Goal: Use online tool/utility: Utilize a website feature to perform a specific function

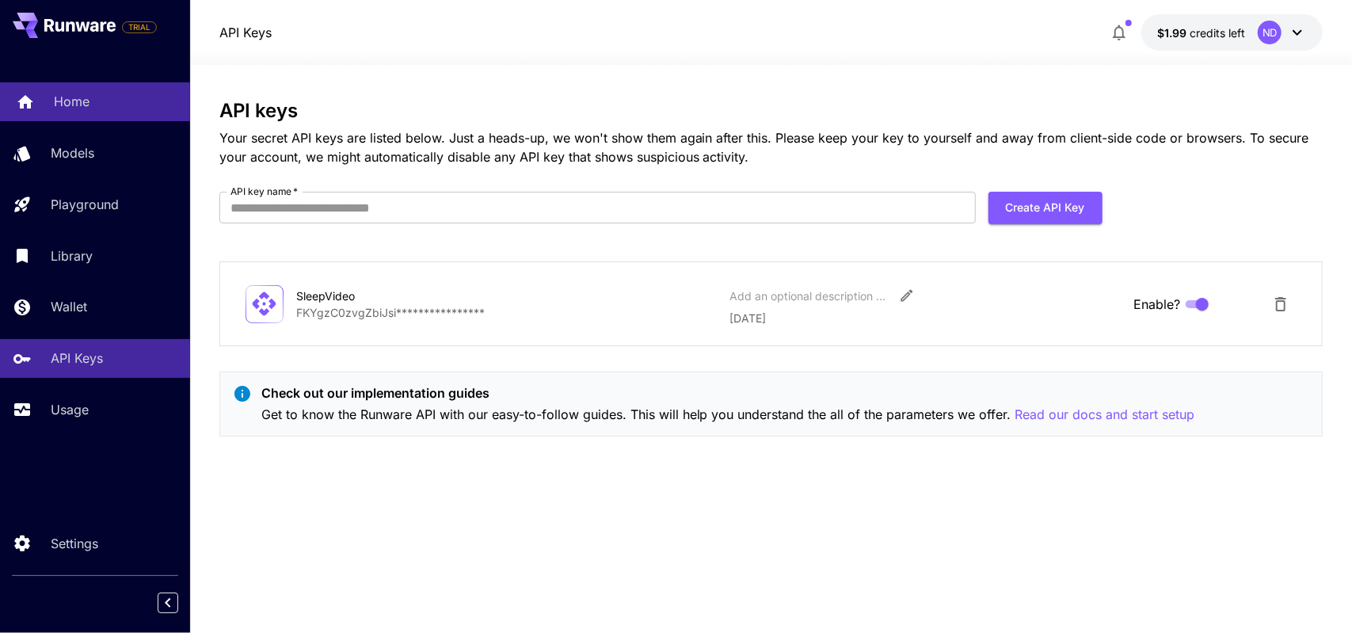
click at [82, 112] on link "Home" at bounding box center [95, 101] width 190 height 39
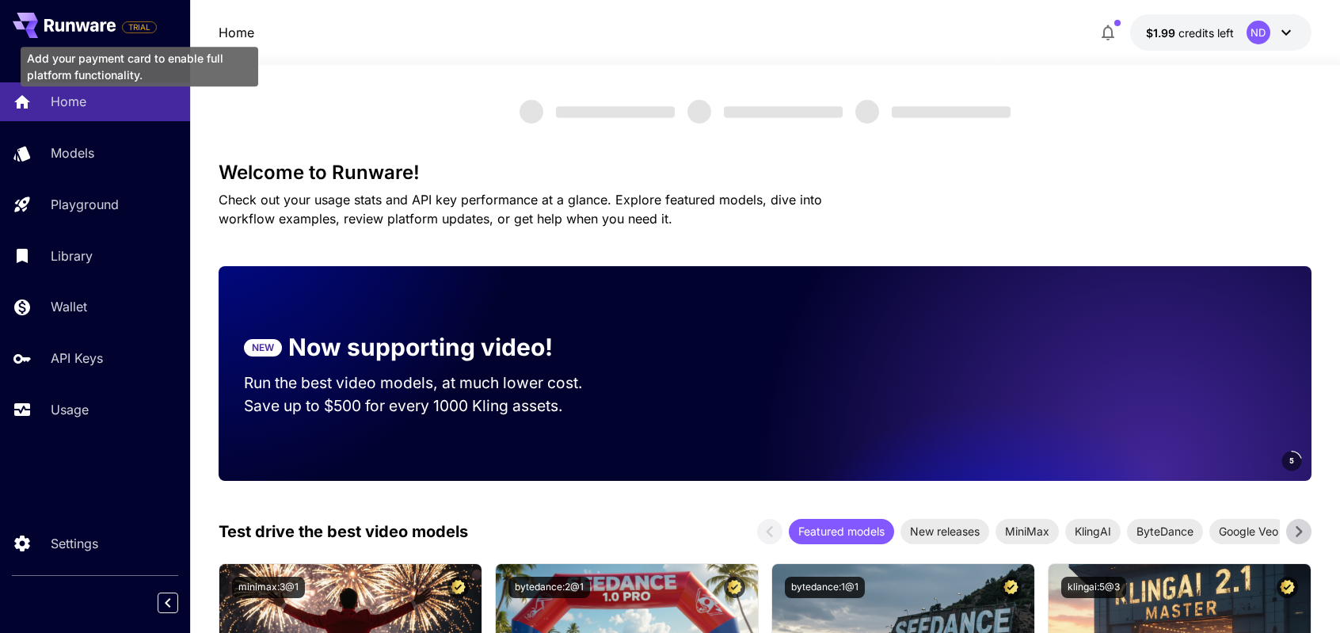
click at [133, 29] on span "TRIAL" at bounding box center [139, 27] width 33 height 12
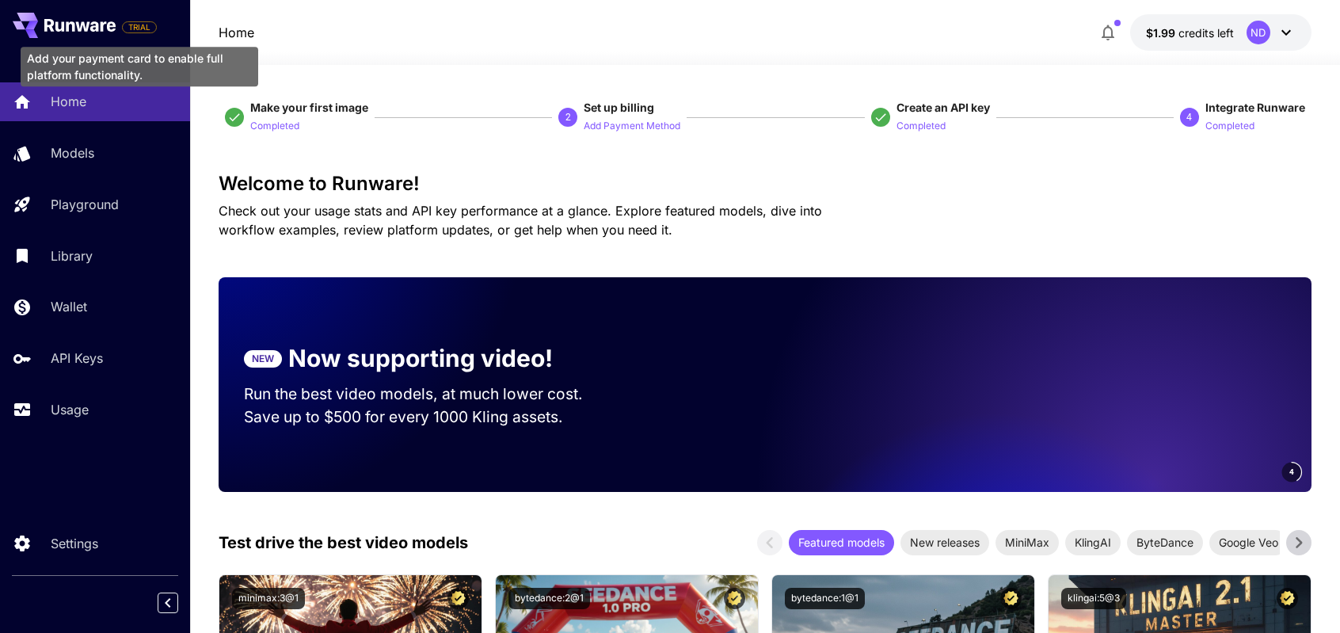
click at [137, 28] on span "TRIAL" at bounding box center [139, 27] width 33 height 12
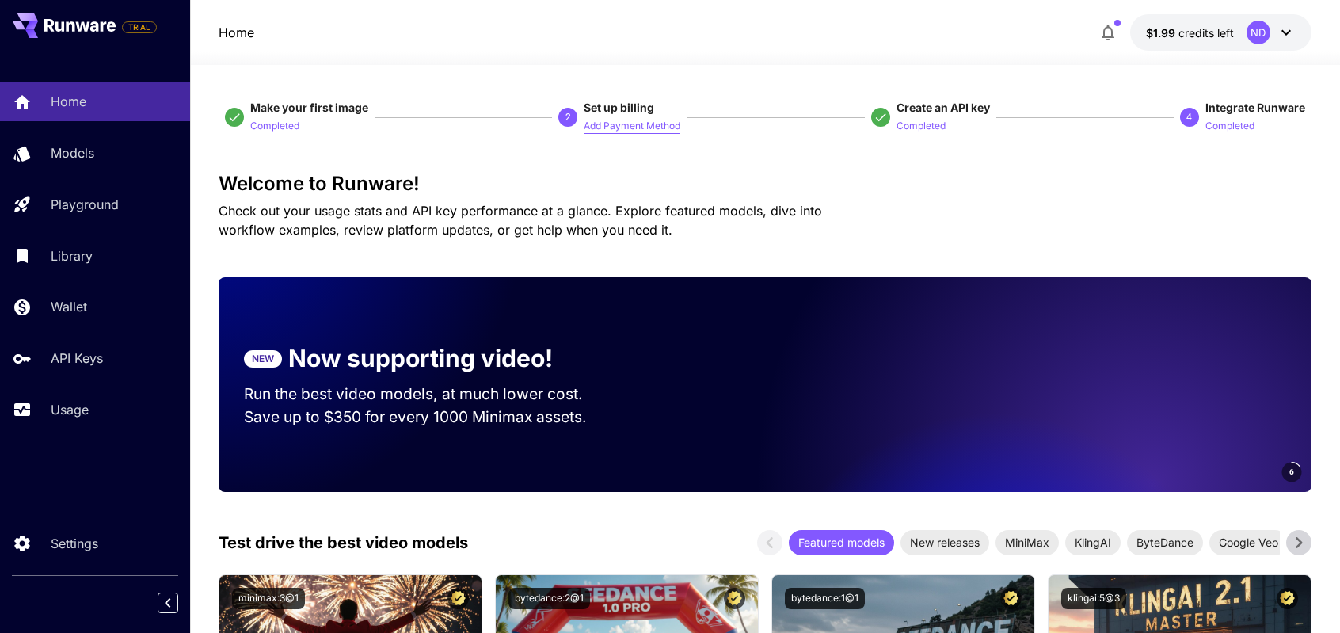
click at [612, 131] on p "Add Payment Method" at bounding box center [632, 126] width 97 height 15
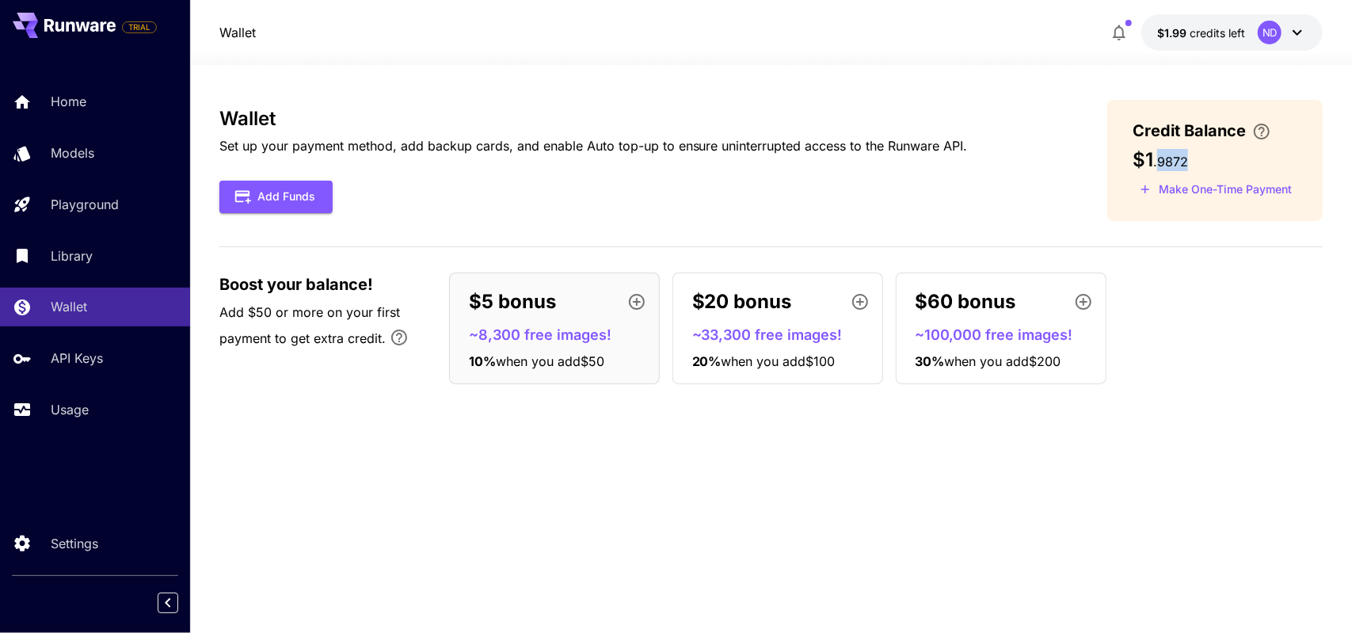
drag, startPoint x: 1193, startPoint y: 159, endPoint x: 1158, endPoint y: 159, distance: 34.9
click at [1158, 159] on div "$1 . 9872" at bounding box center [1215, 160] width 165 height 22
click at [269, 204] on button "Add Funds" at bounding box center [275, 197] width 113 height 32
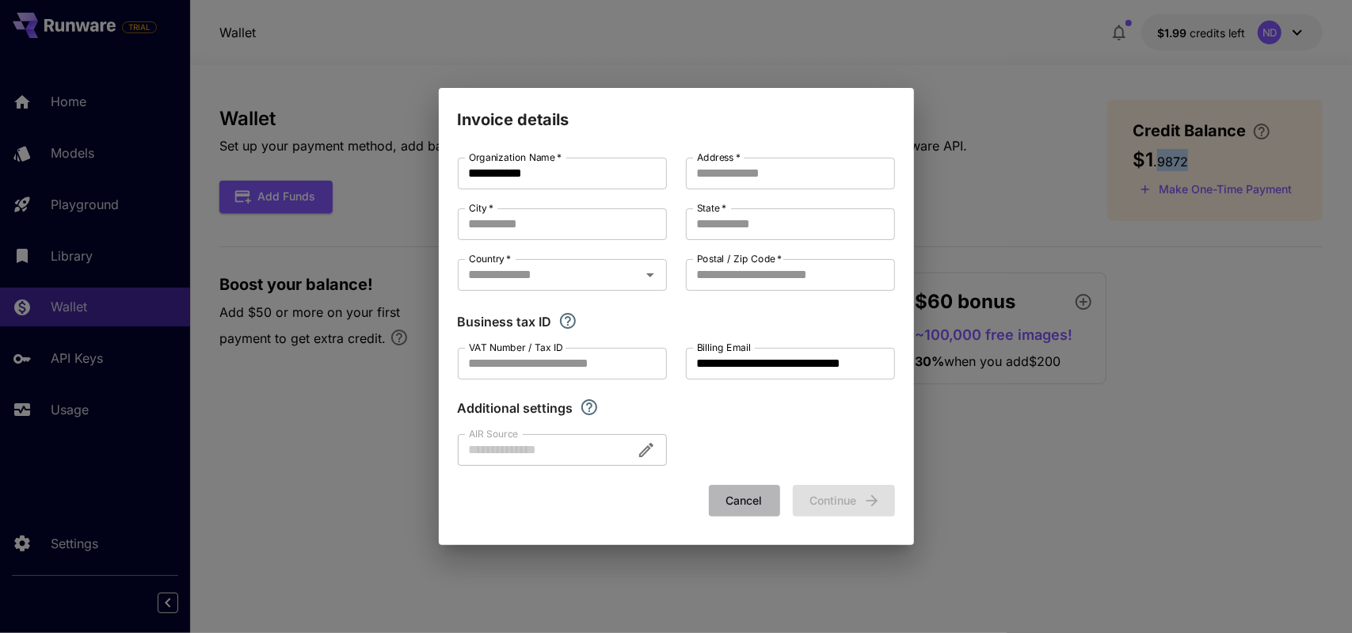
click at [738, 505] on button "Cancel" at bounding box center [744, 501] width 71 height 32
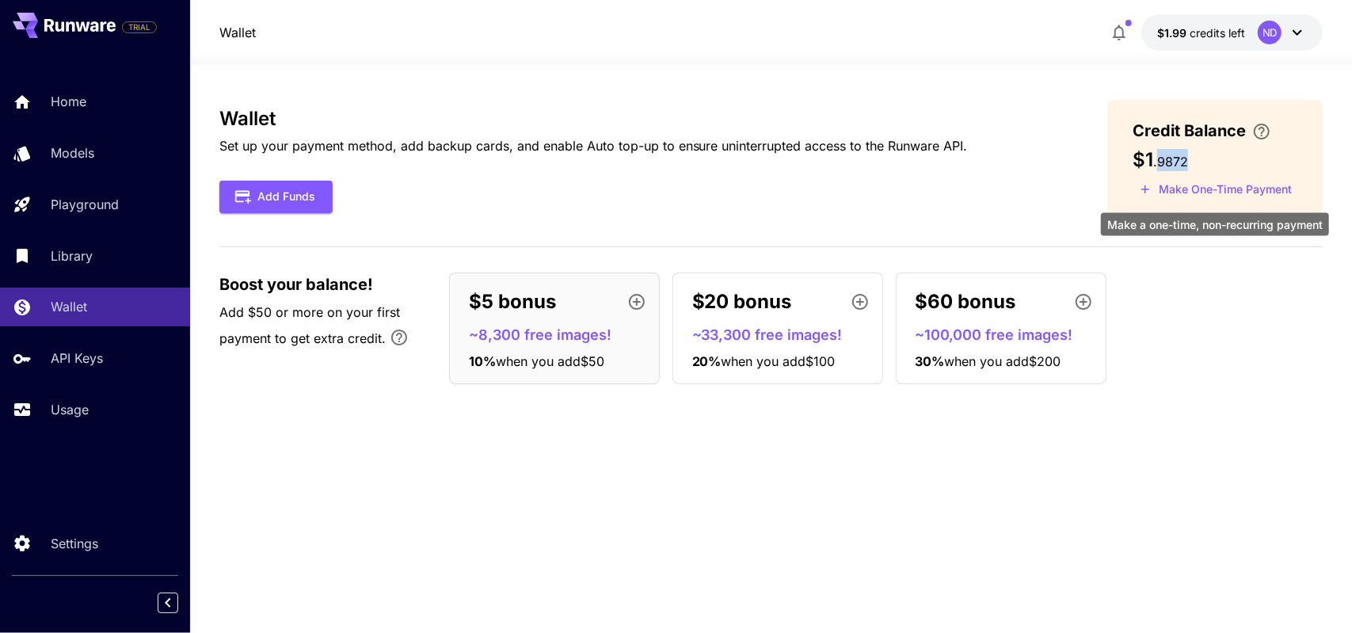
click at [1195, 192] on button "Make One-Time Payment" at bounding box center [1216, 189] width 166 height 25
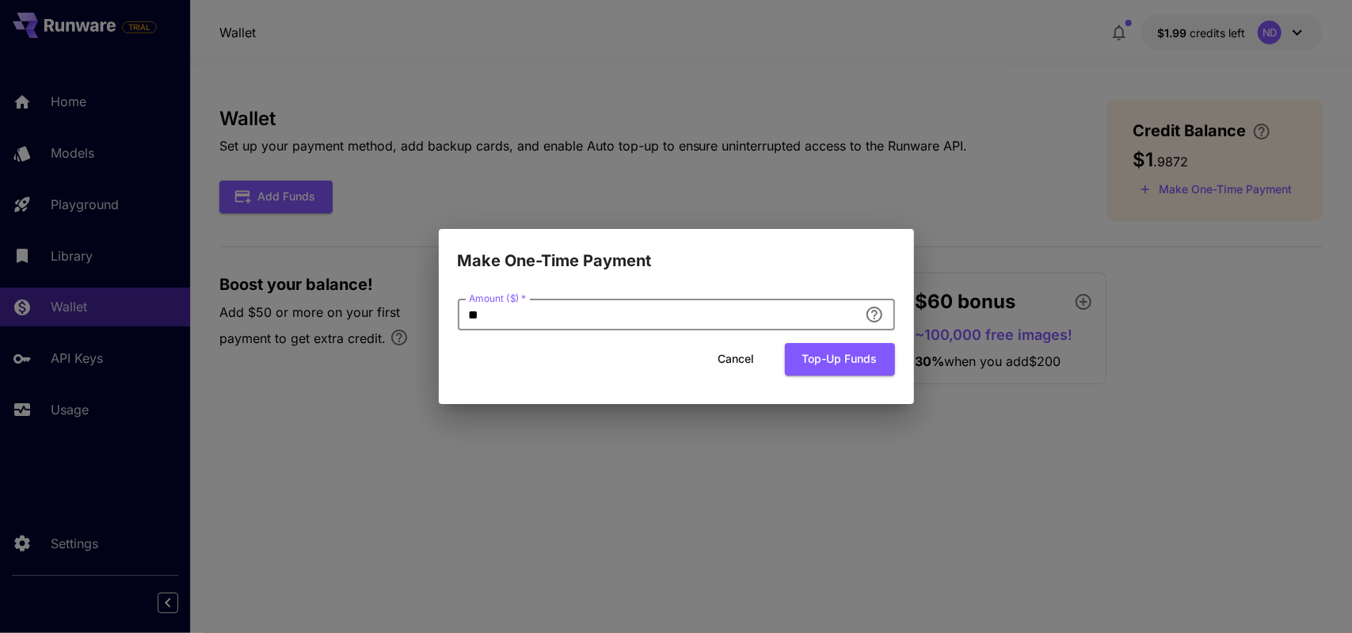
drag, startPoint x: 780, startPoint y: 315, endPoint x: 395, endPoint y: 314, distance: 385.0
click at [395, 314] on div "Make One-Time Payment Amount ($)   * ** Amount ($)   * Cancel Top-up funds" at bounding box center [676, 316] width 1352 height 633
click at [737, 366] on button "Cancel" at bounding box center [736, 359] width 71 height 32
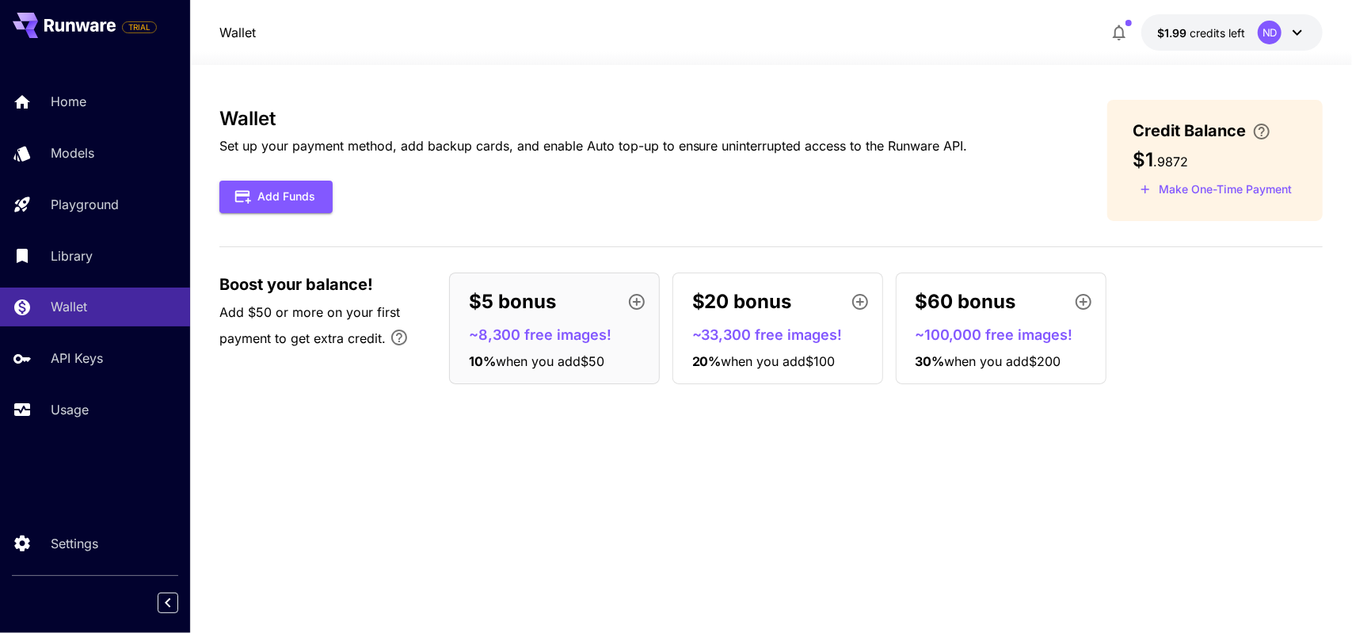
click at [323, 320] on p "Add $50 or more on your first payment to get extra credit." at bounding box center [326, 330] width 214 height 55
click at [1118, 38] on icon "button" at bounding box center [1119, 32] width 19 height 19
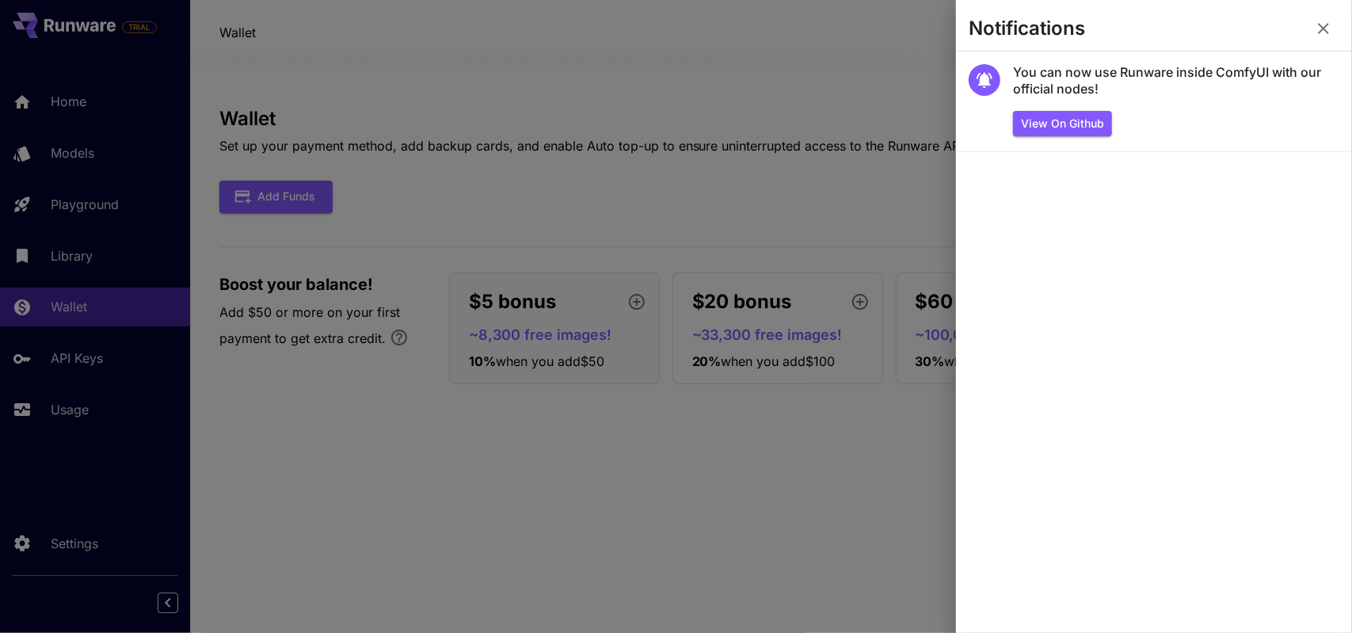
click at [865, 124] on div at bounding box center [676, 316] width 1352 height 633
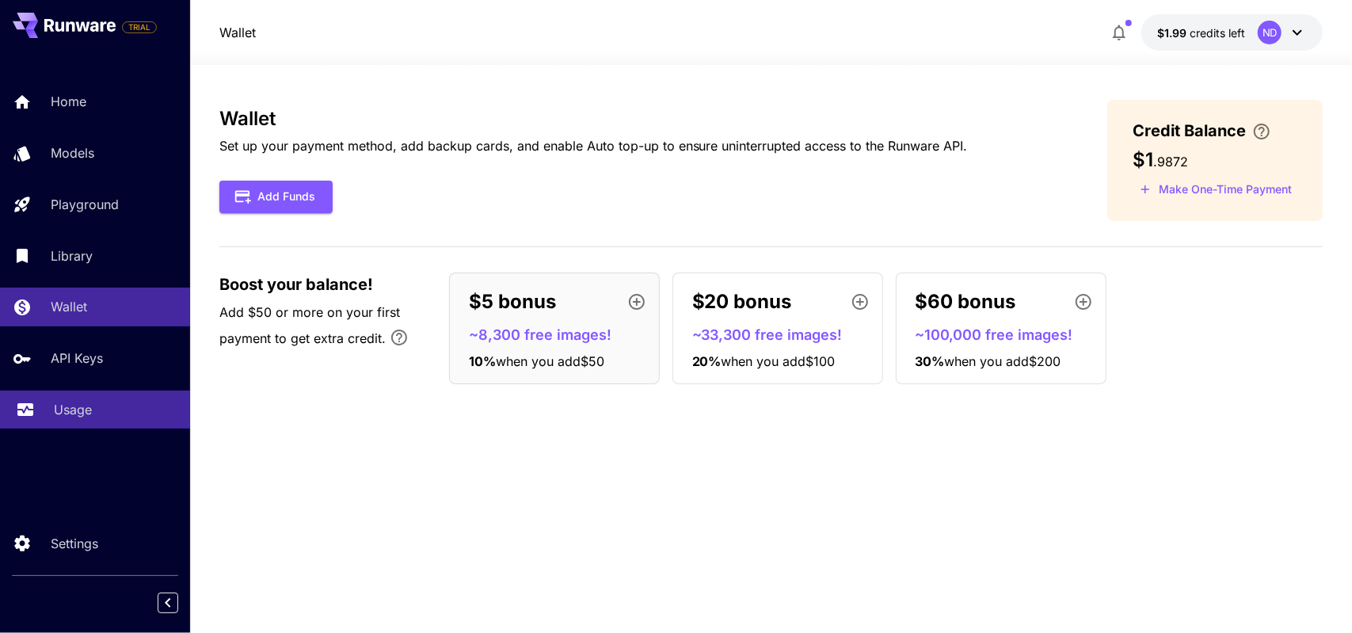
click at [73, 408] on p "Usage" at bounding box center [73, 409] width 38 height 19
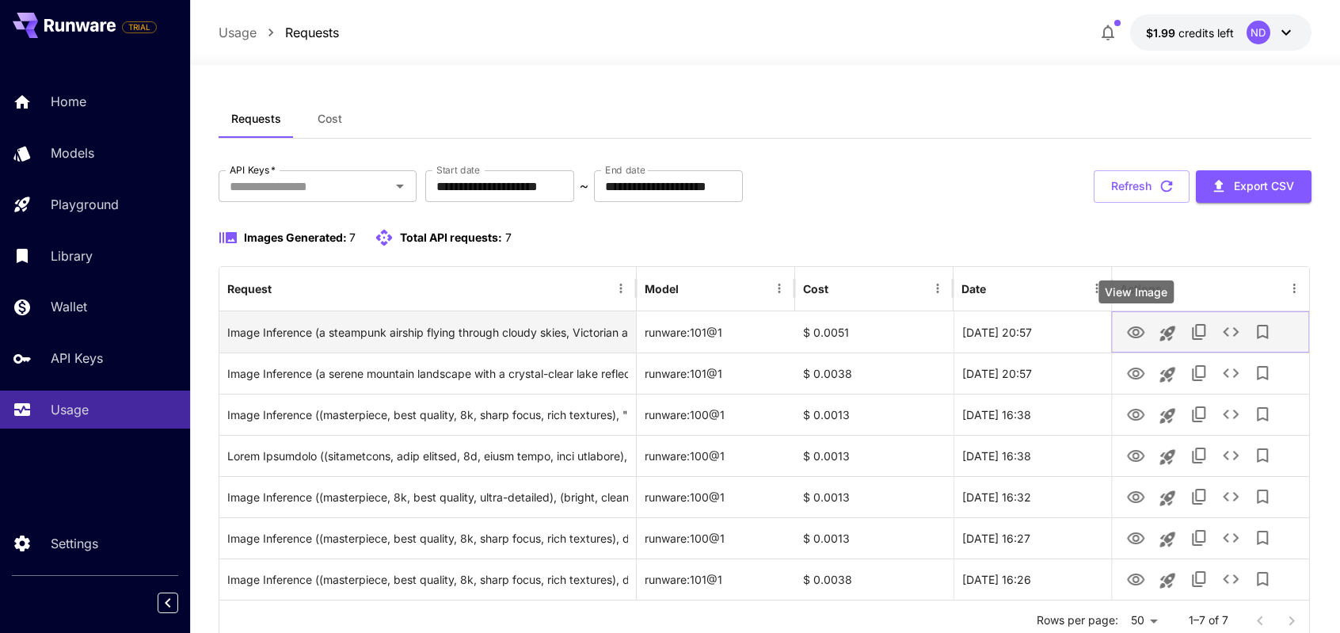
click at [1138, 332] on icon "View Image" at bounding box center [1135, 332] width 19 height 19
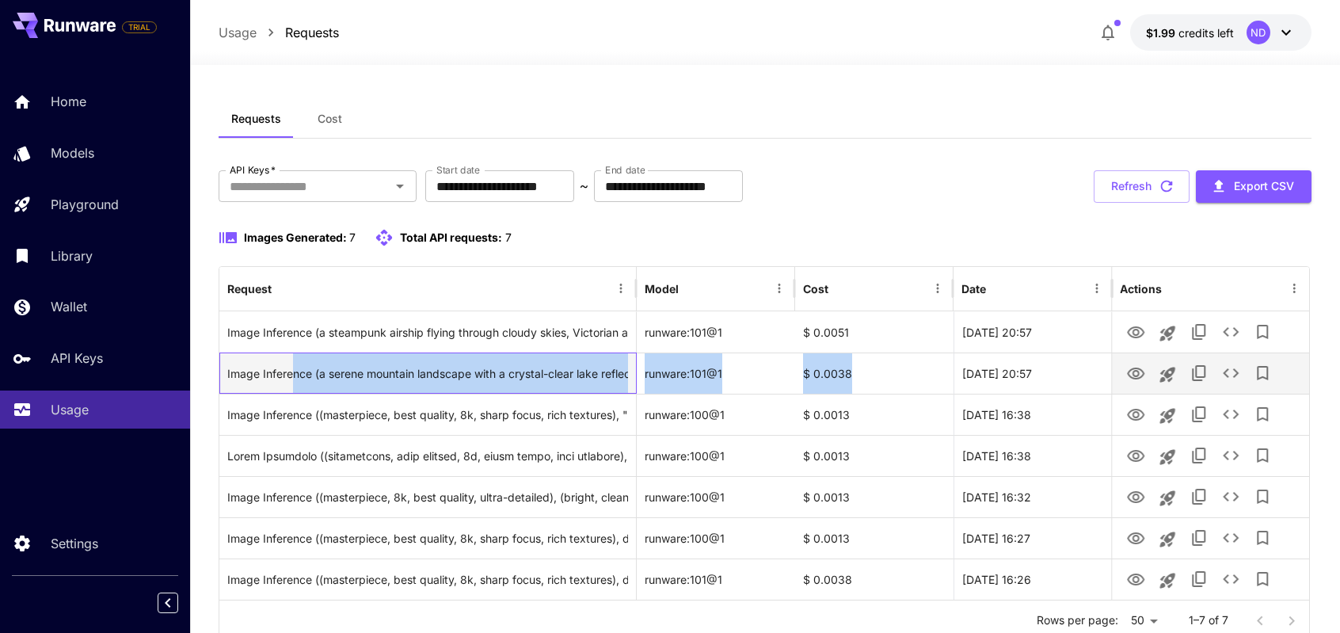
drag, startPoint x: 383, startPoint y: 372, endPoint x: 897, endPoint y: 372, distance: 514.1
click at [897, 372] on div "Image Inference (a serene mountain landscape with a crystal-clear lake reflecti…" at bounding box center [764, 373] width 1091 height 41
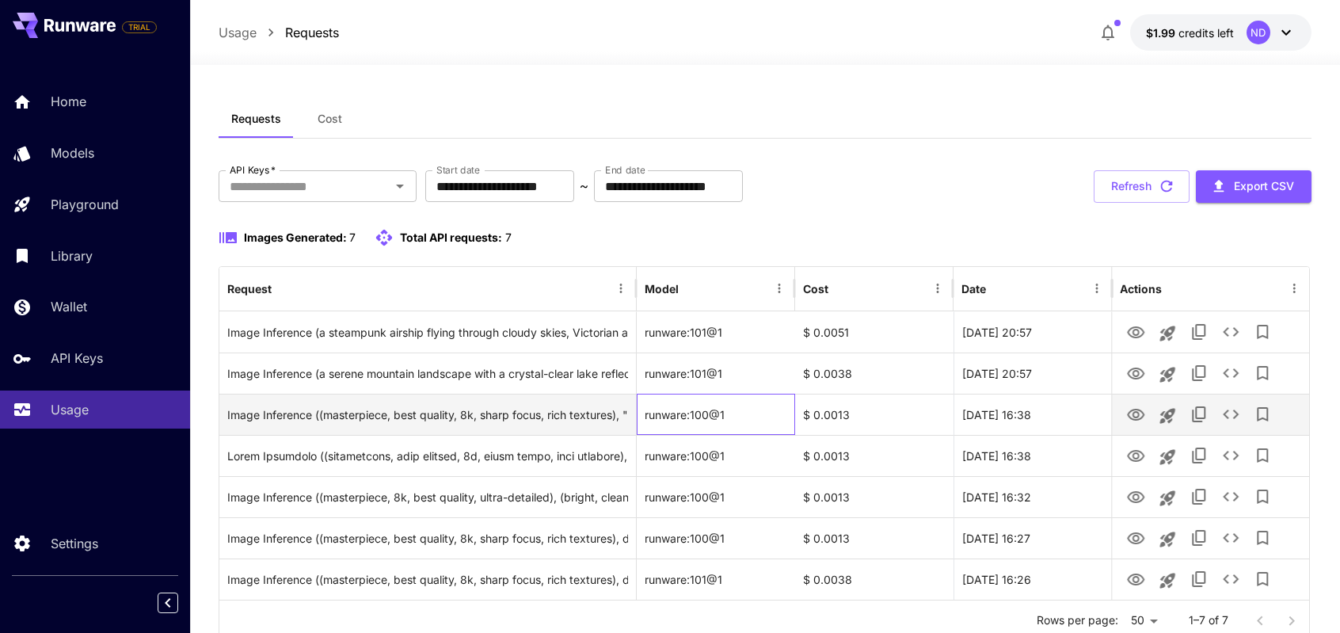
click at [783, 396] on div "runware:100@1" at bounding box center [716, 414] width 158 height 41
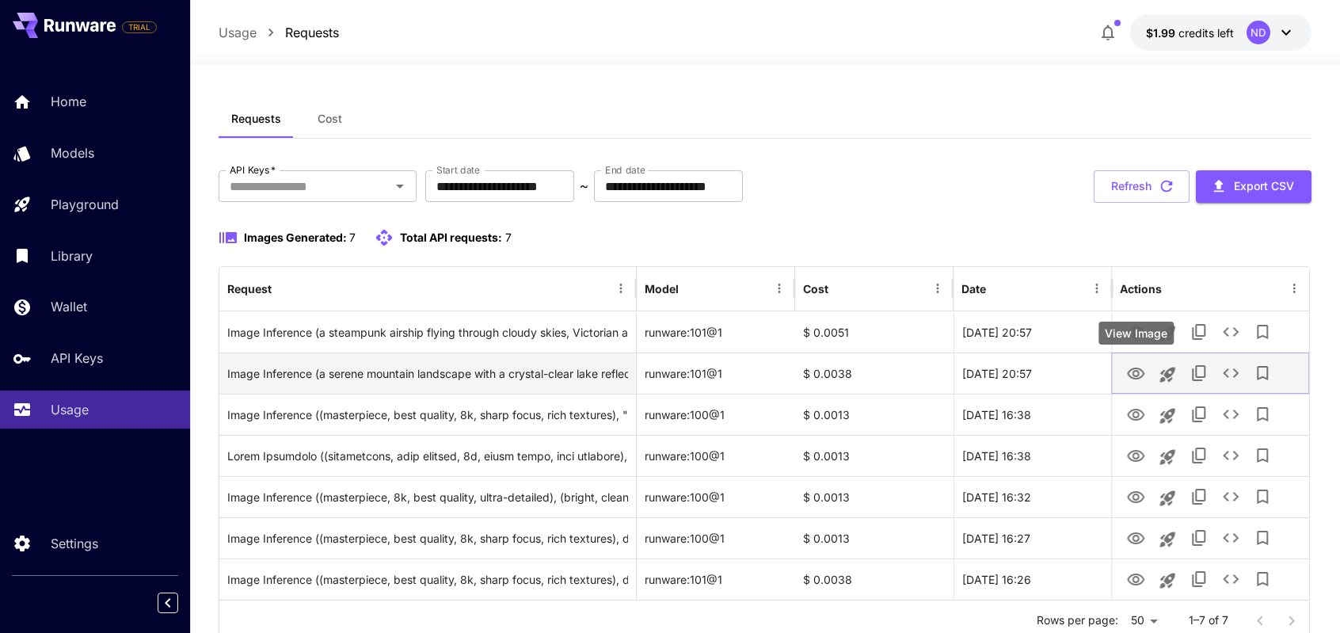
click at [1136, 372] on icon "View Image" at bounding box center [1135, 373] width 19 height 19
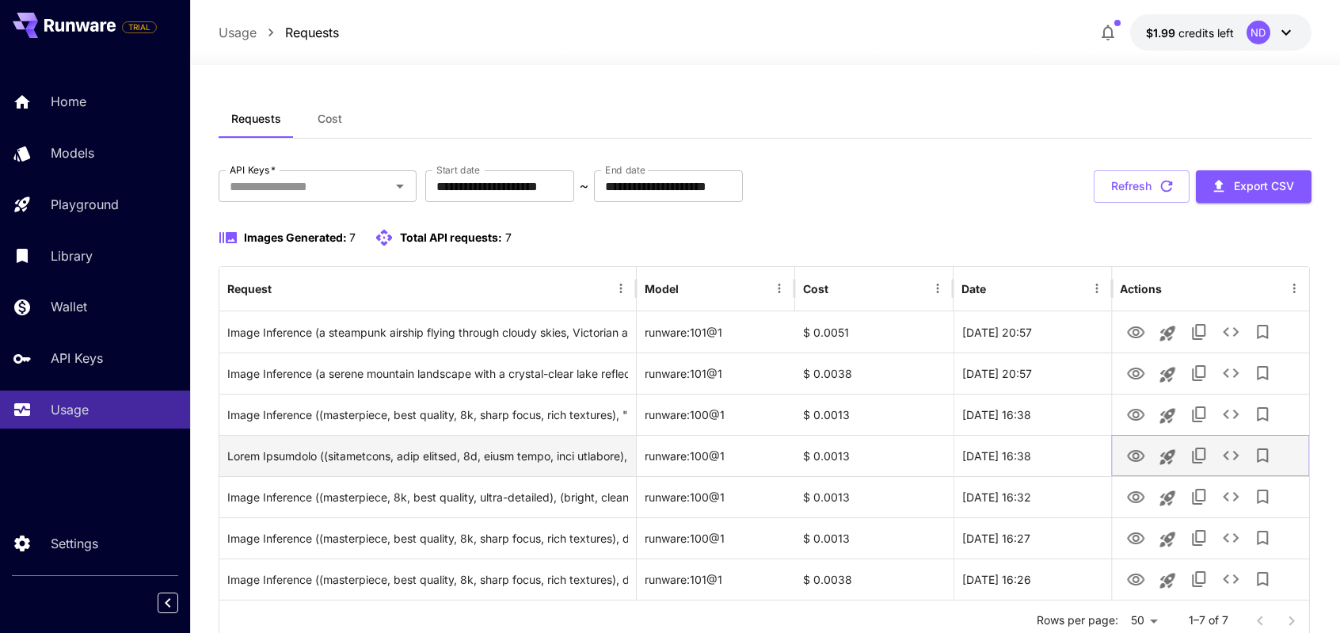
click at [1138, 460] on icon "View Image" at bounding box center [1135, 456] width 19 height 19
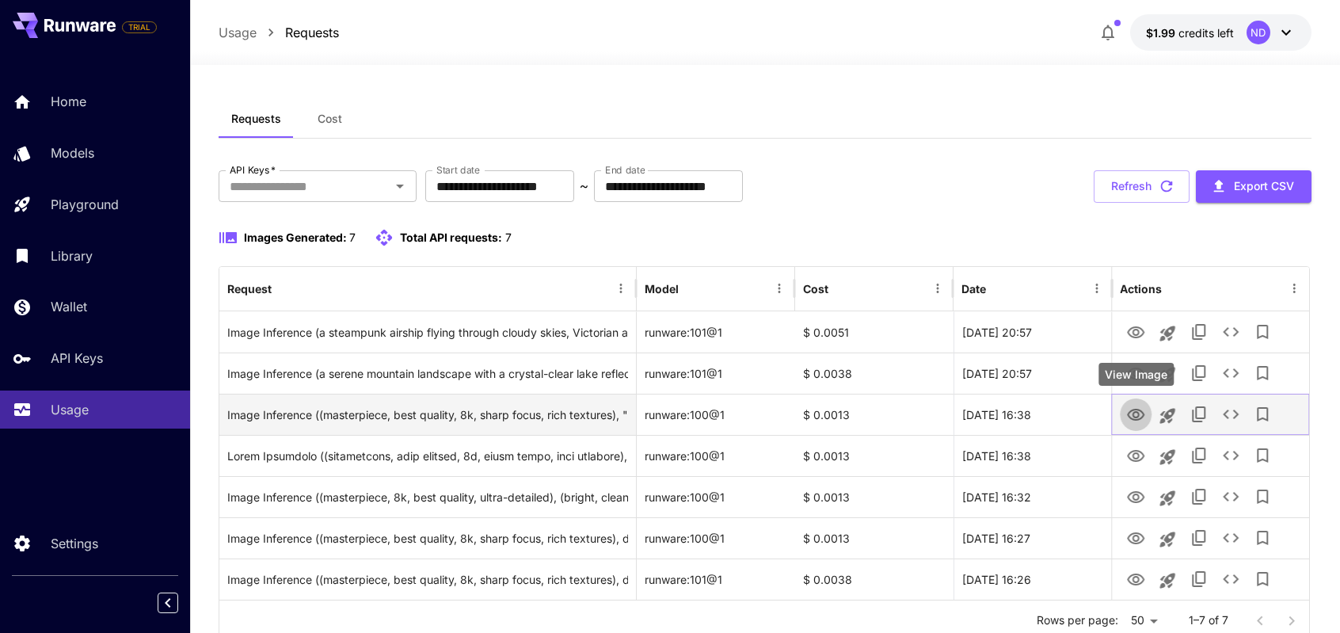
click at [1134, 419] on icon "View Image" at bounding box center [1135, 415] width 17 height 12
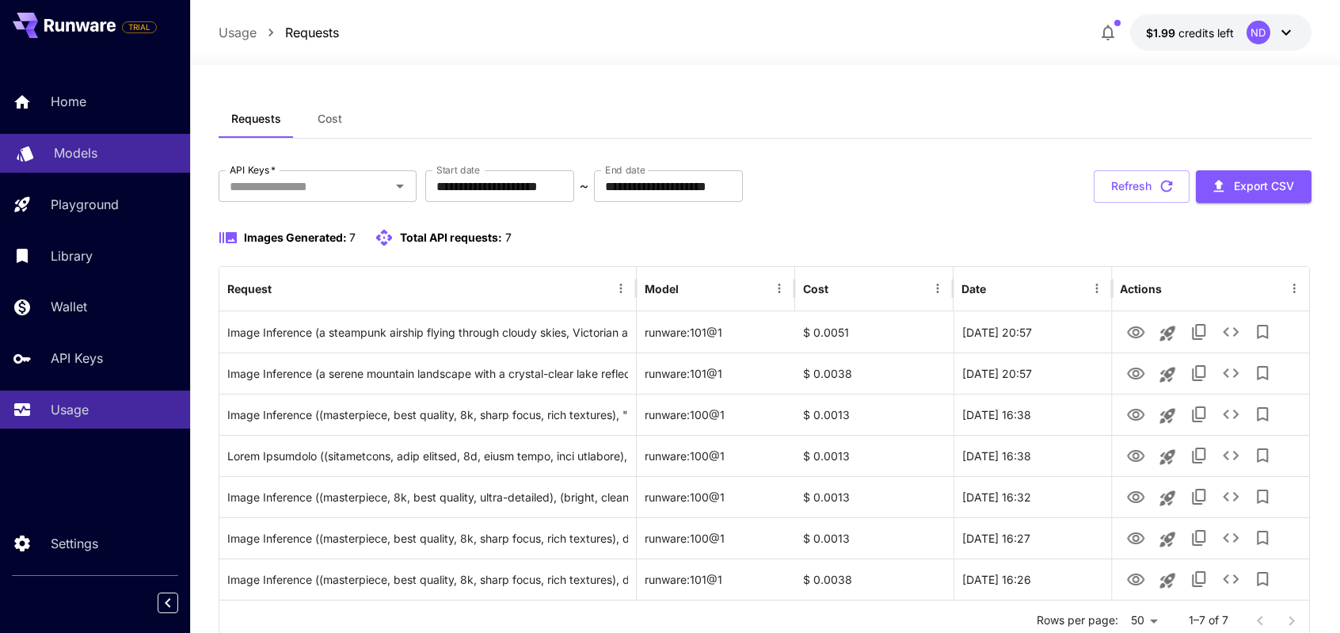
click at [67, 145] on p "Models" at bounding box center [76, 152] width 44 height 19
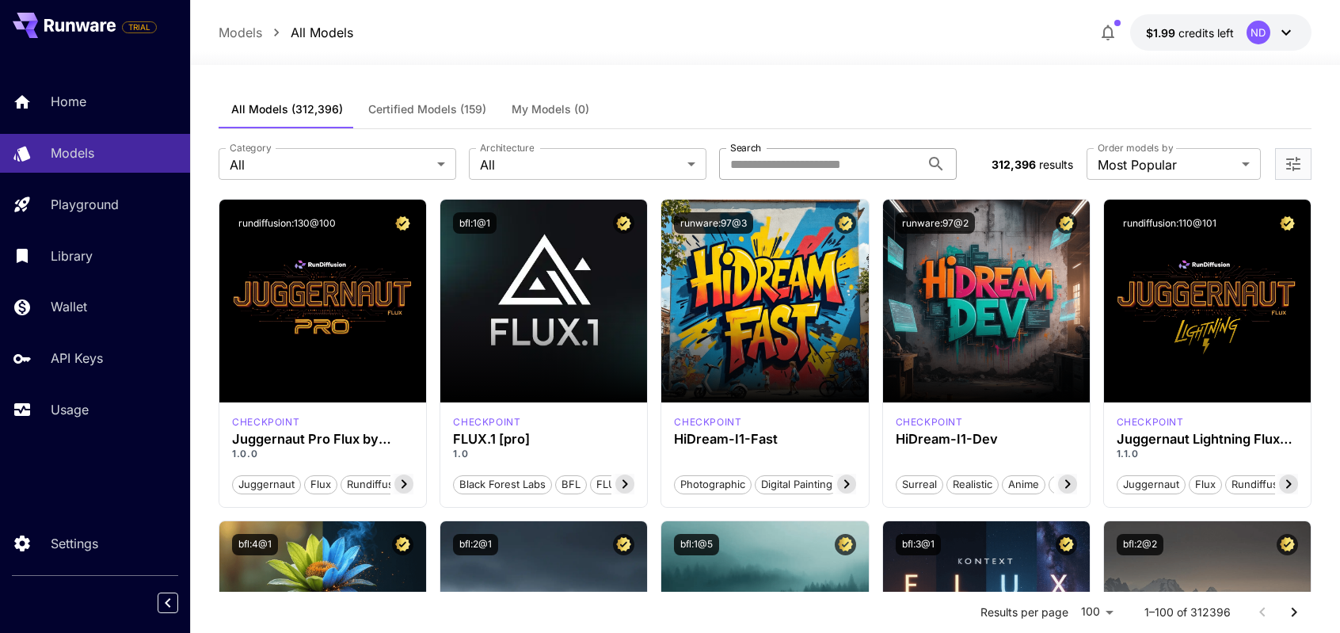
click at [769, 170] on input "Search" at bounding box center [819, 164] width 201 height 32
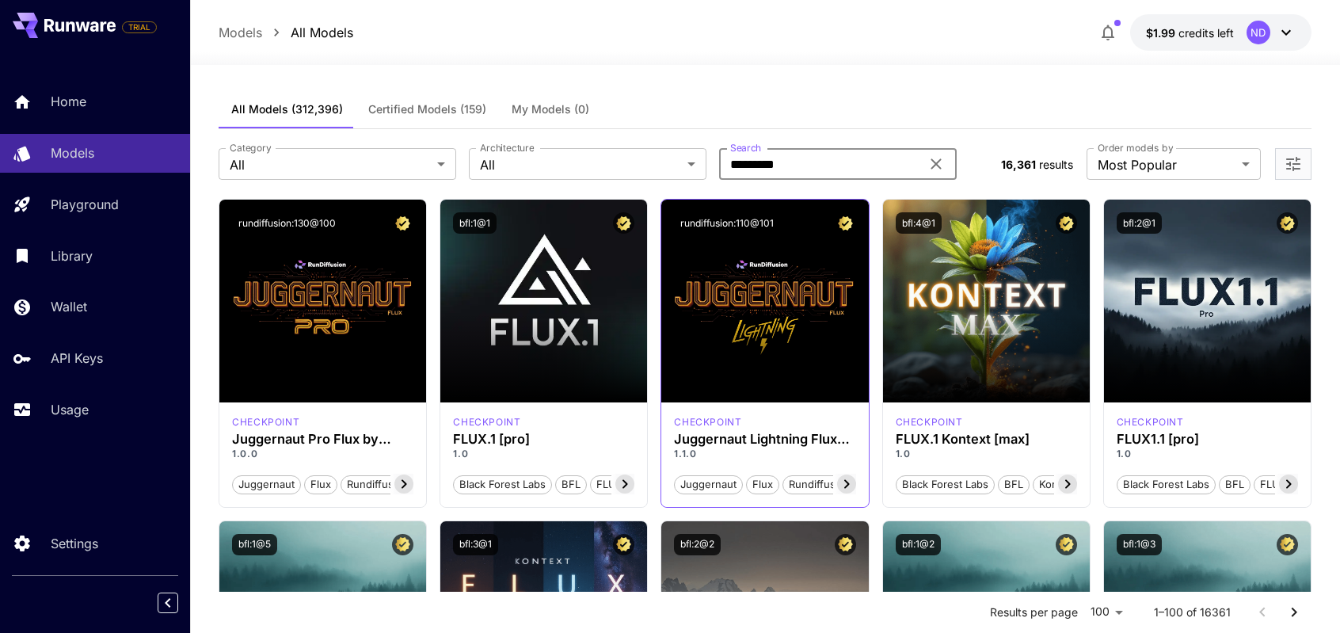
type input "*********"
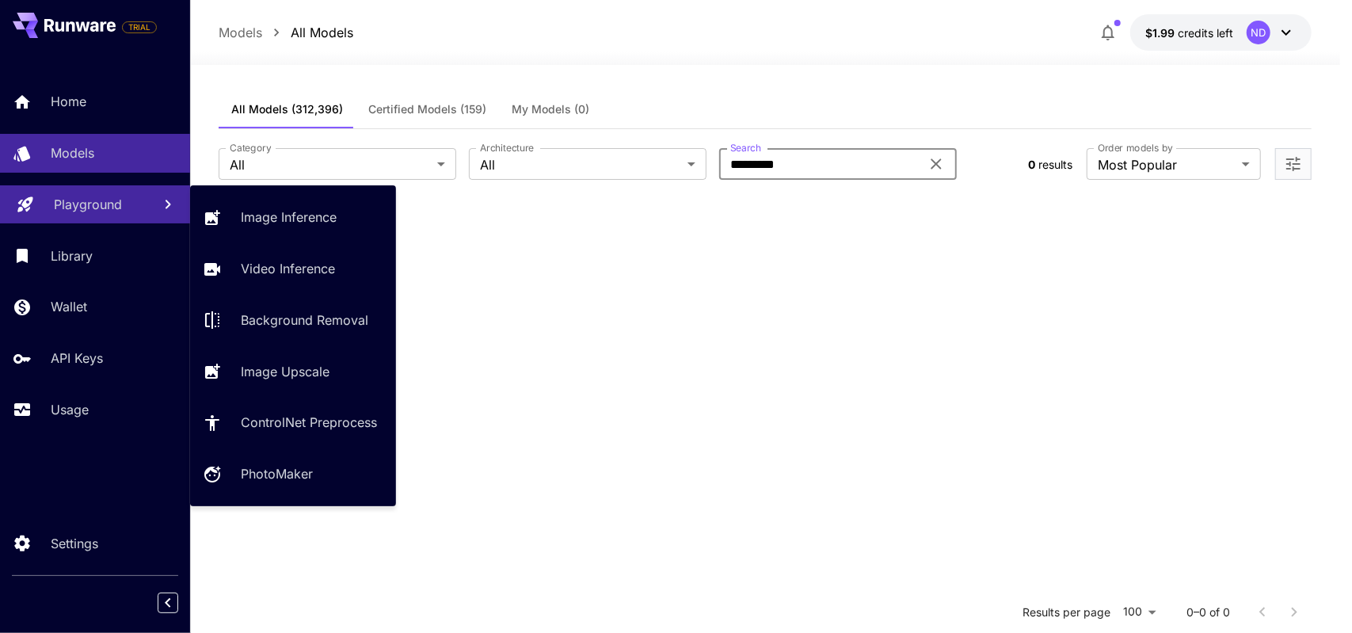
click at [74, 209] on p "Playground" at bounding box center [88, 204] width 68 height 19
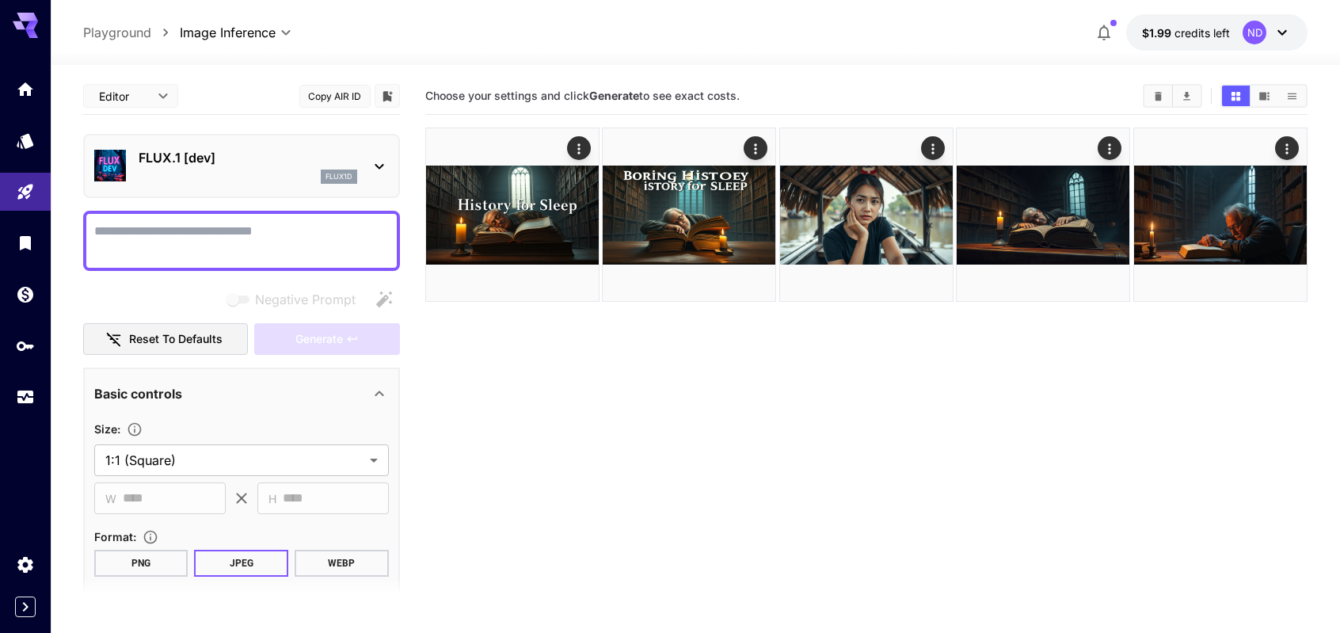
click at [257, 166] on p "FLUX.1 [dev]" at bounding box center [248, 157] width 219 height 19
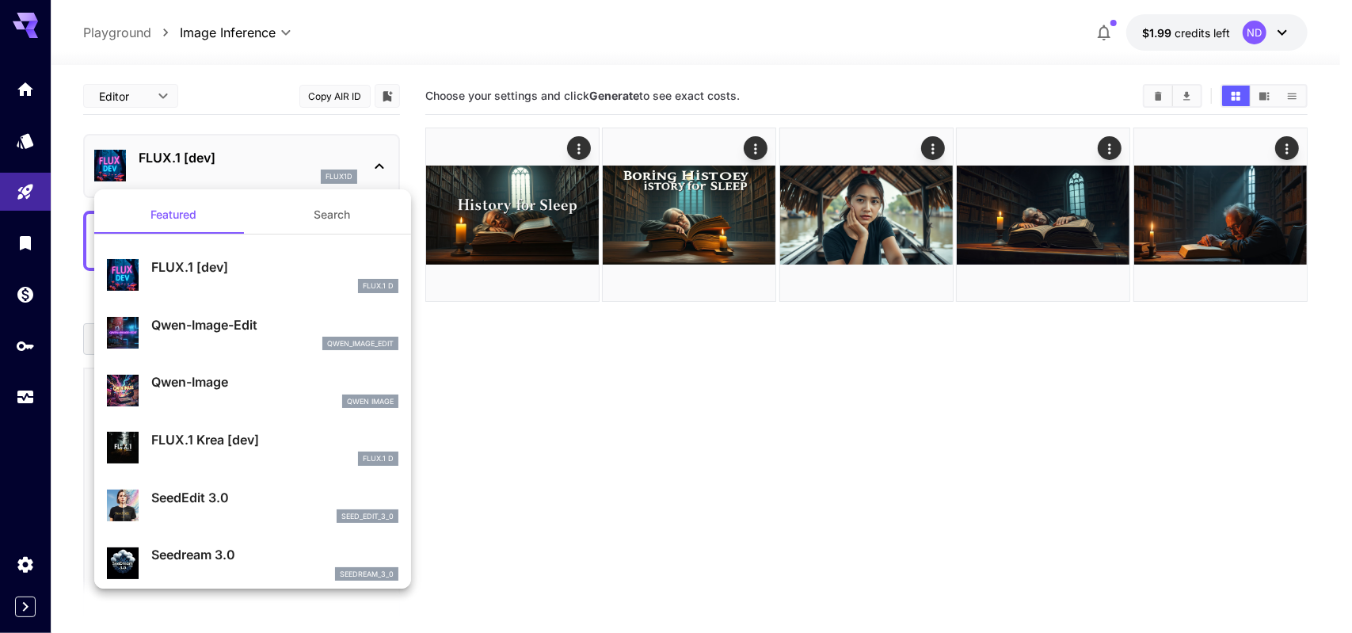
click at [322, 219] on button "Search" at bounding box center [332, 215] width 158 height 38
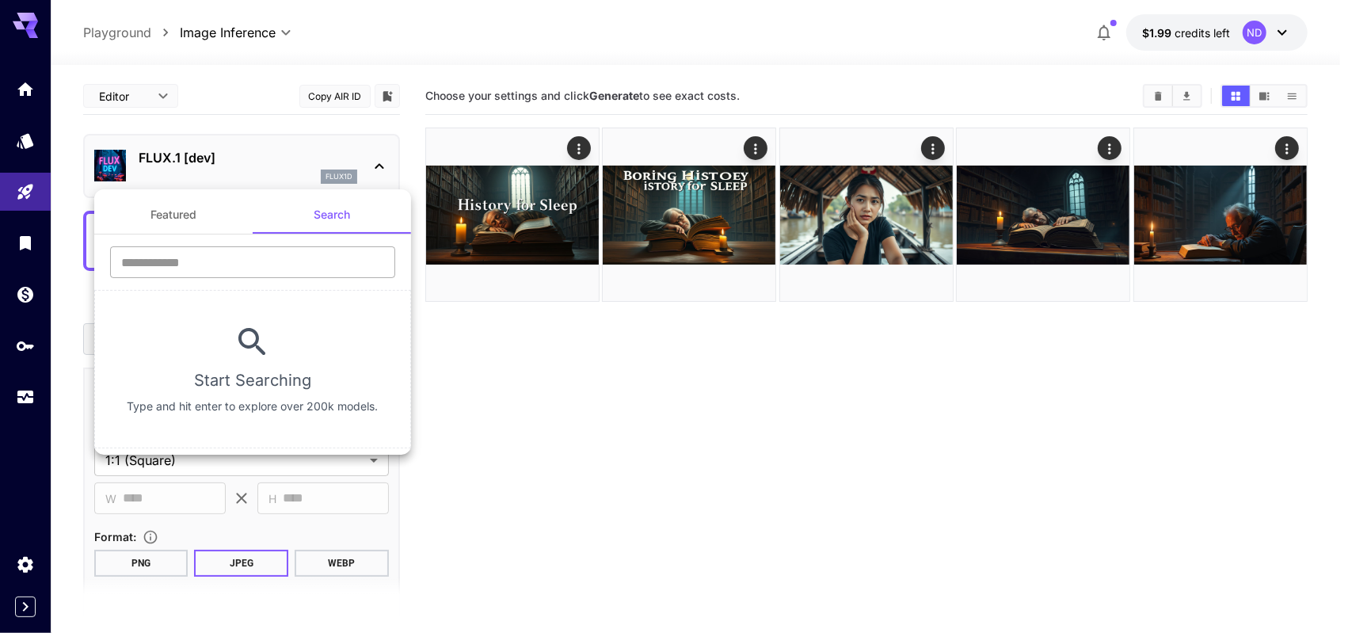
drag, startPoint x: 276, startPoint y: 269, endPoint x: 288, endPoint y: 261, distance: 14.9
click at [276, 269] on input "text" at bounding box center [252, 262] width 285 height 32
type input "****"
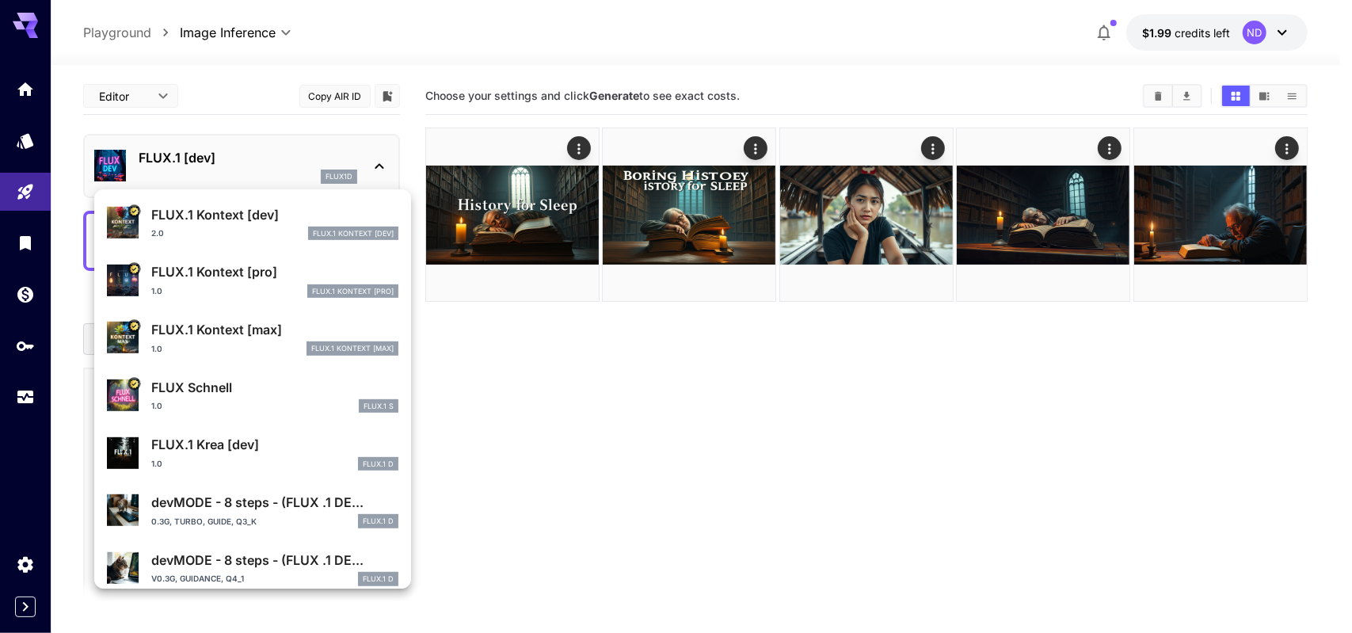
scroll to position [556, 0]
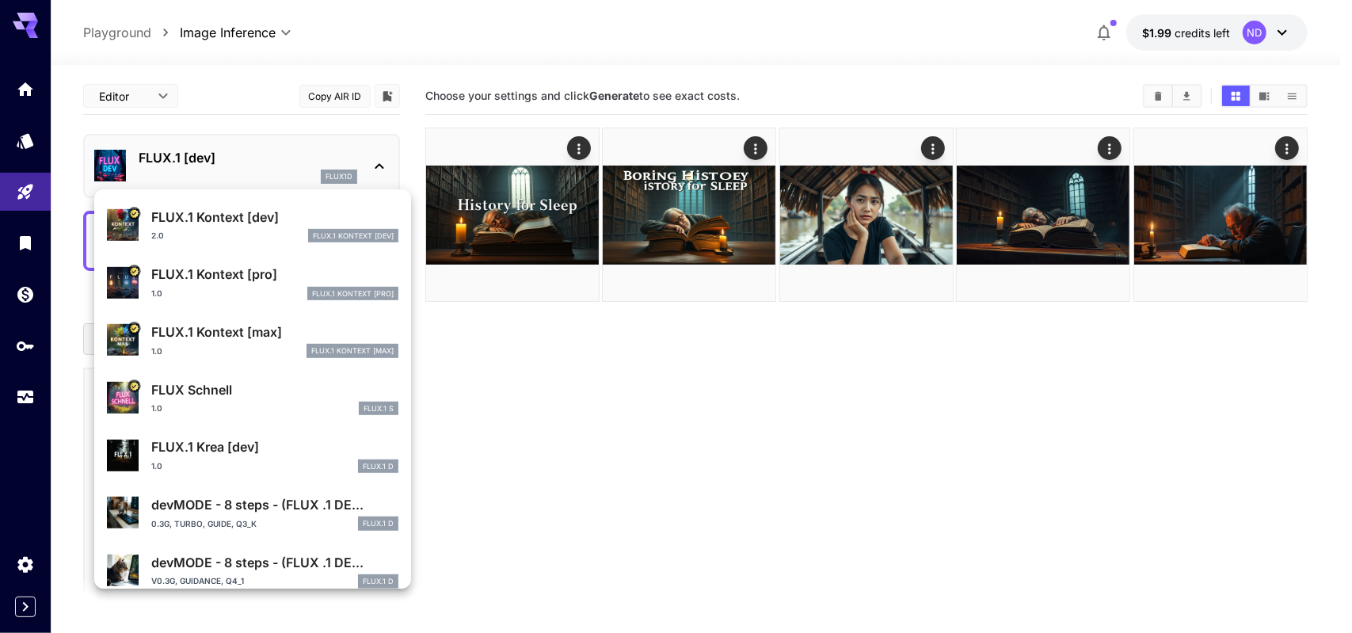
drag, startPoint x: 298, startPoint y: 394, endPoint x: 307, endPoint y: 341, distance: 53.9
click at [298, 394] on p "FLUX Schnell" at bounding box center [274, 389] width 247 height 19
type input "*"
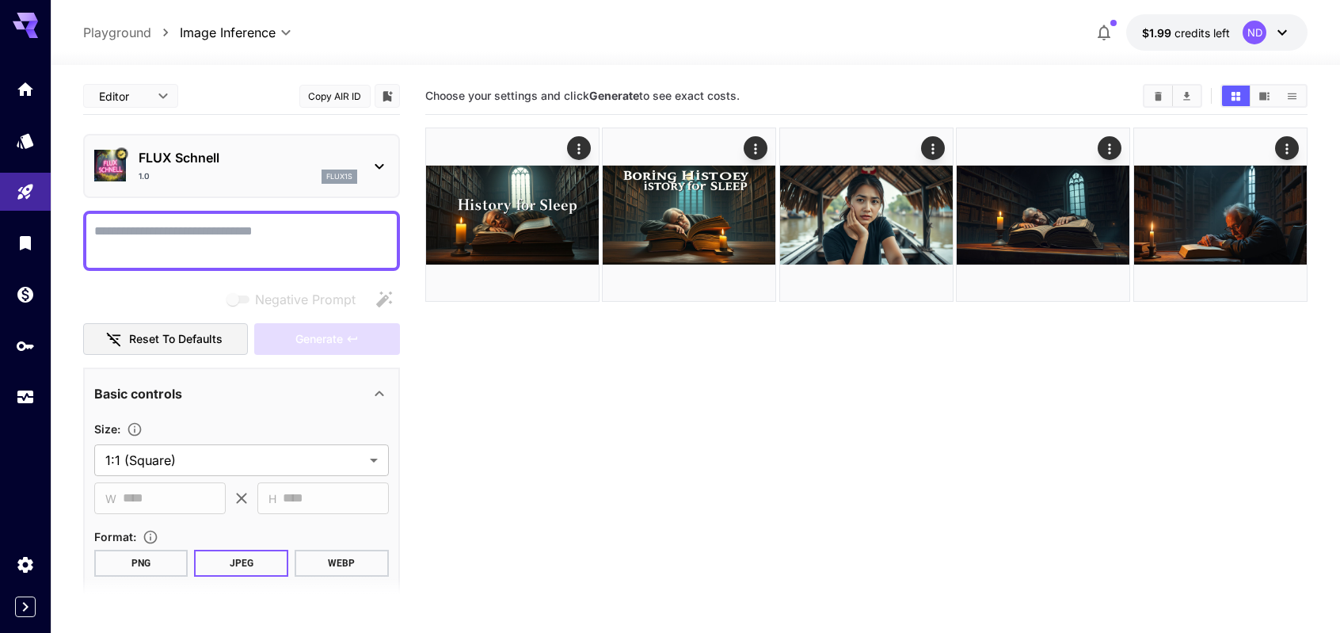
click at [252, 238] on textarea "Negative Prompt" at bounding box center [241, 241] width 295 height 38
type textarea "**********"
click at [339, 173] on p "flux1s" at bounding box center [339, 176] width 26 height 11
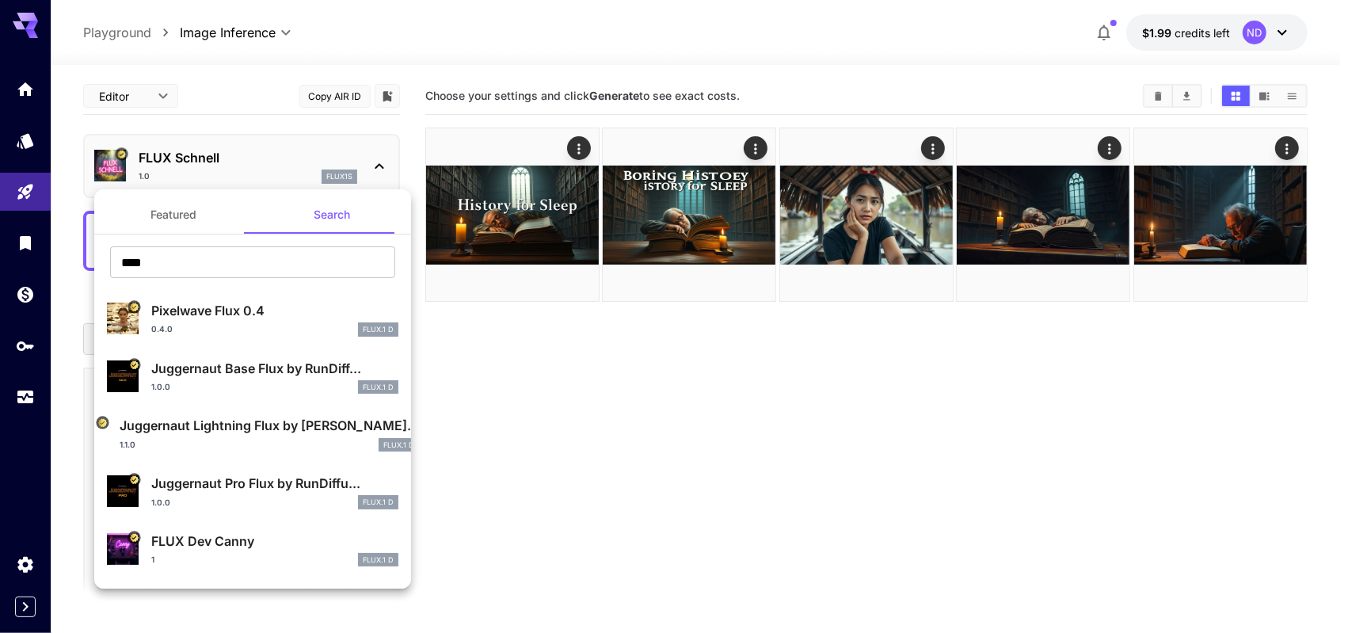
click at [288, 285] on div "**** ​" at bounding box center [252, 268] width 317 height 44
click at [288, 268] on input "****" at bounding box center [252, 262] width 285 height 32
paste input "**********"
paste input "text"
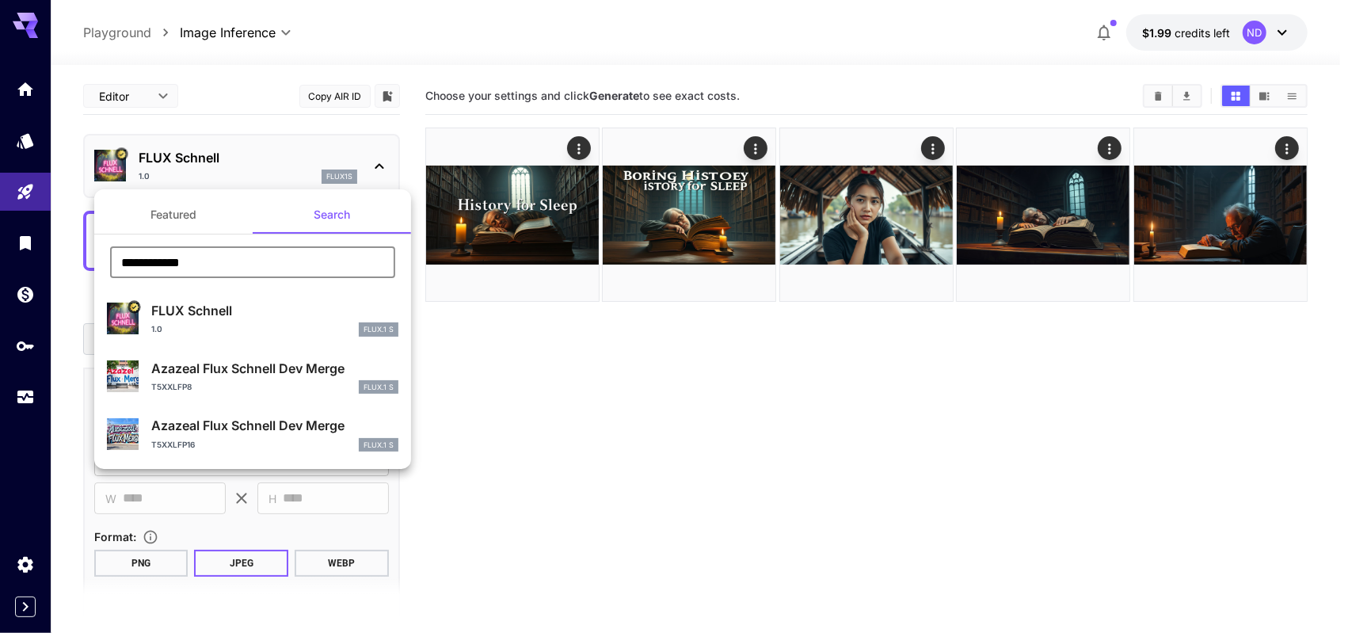
type input "**********"
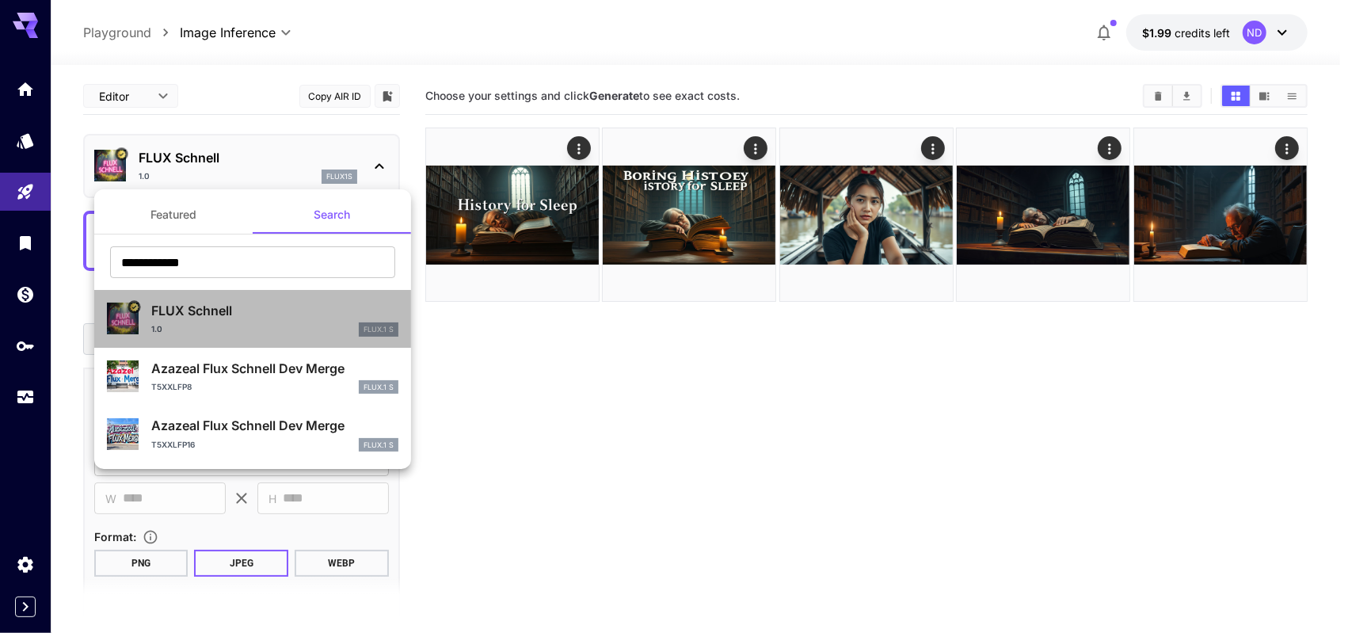
drag, startPoint x: 288, startPoint y: 329, endPoint x: 276, endPoint y: 330, distance: 12.8
click at [276, 330] on div "1.0 FLUX.1 S" at bounding box center [274, 329] width 247 height 14
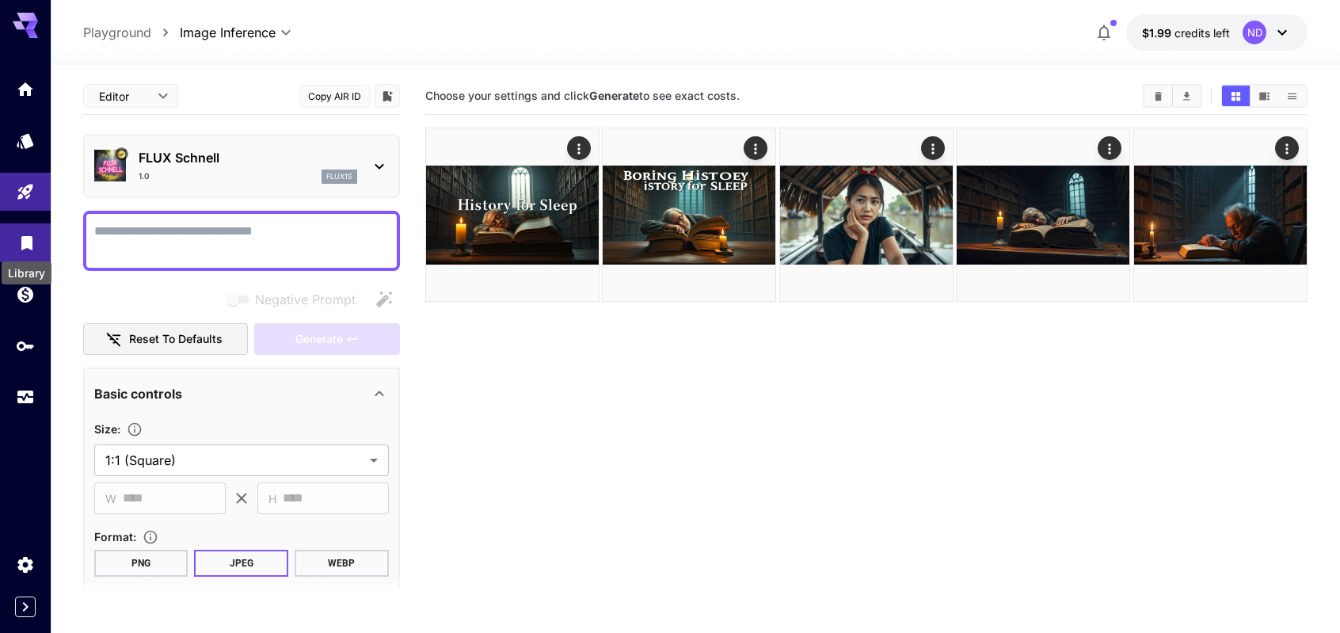
click at [32, 248] on icon "Library" at bounding box center [26, 238] width 19 height 19
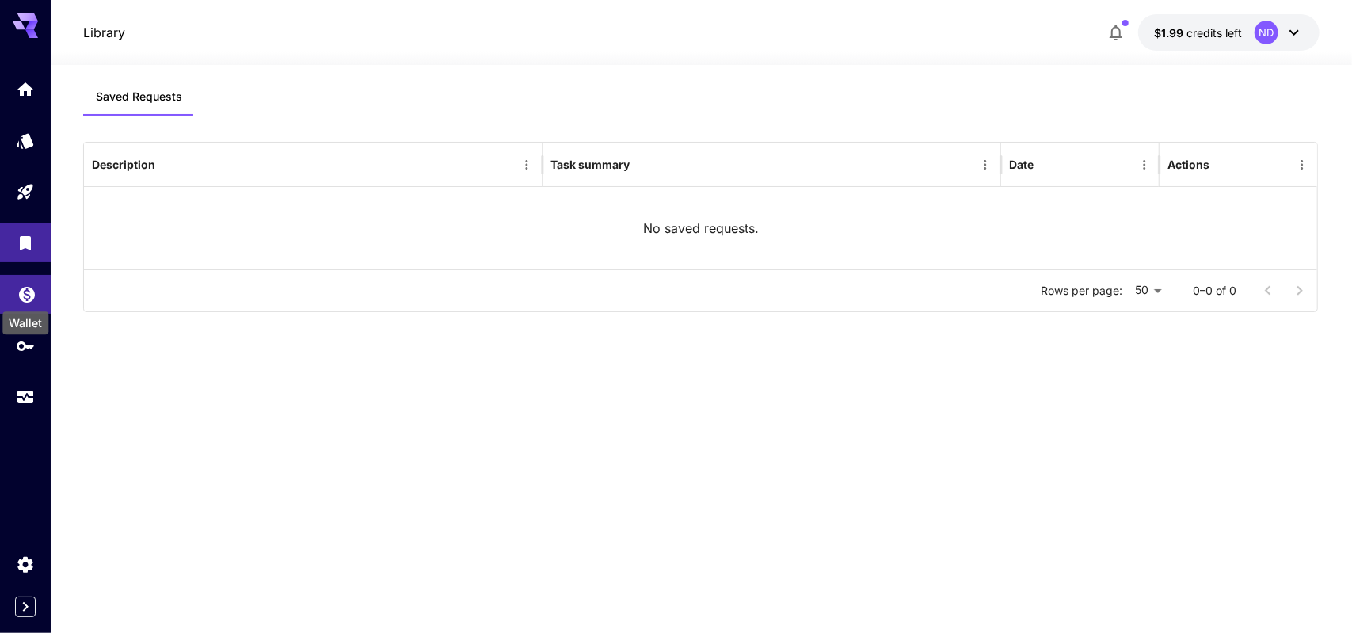
click at [30, 295] on icon "Wallet" at bounding box center [27, 290] width 16 height 16
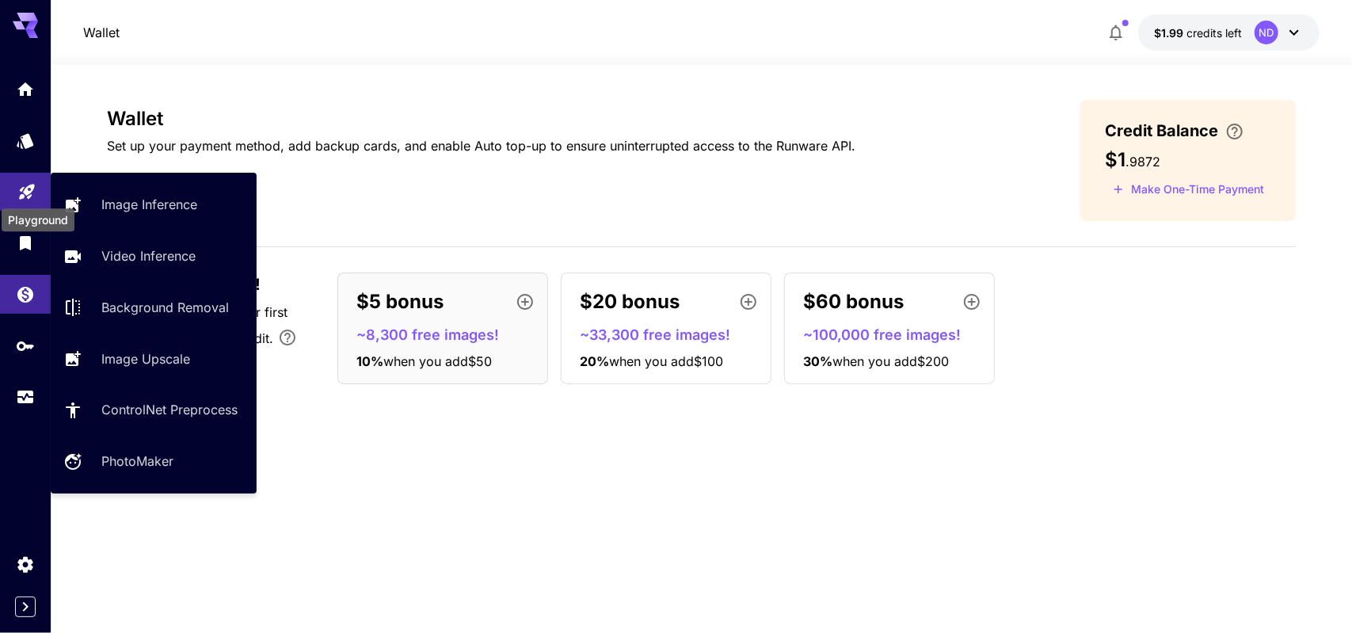
click at [20, 178] on div "Playground" at bounding box center [26, 187] width 19 height 20
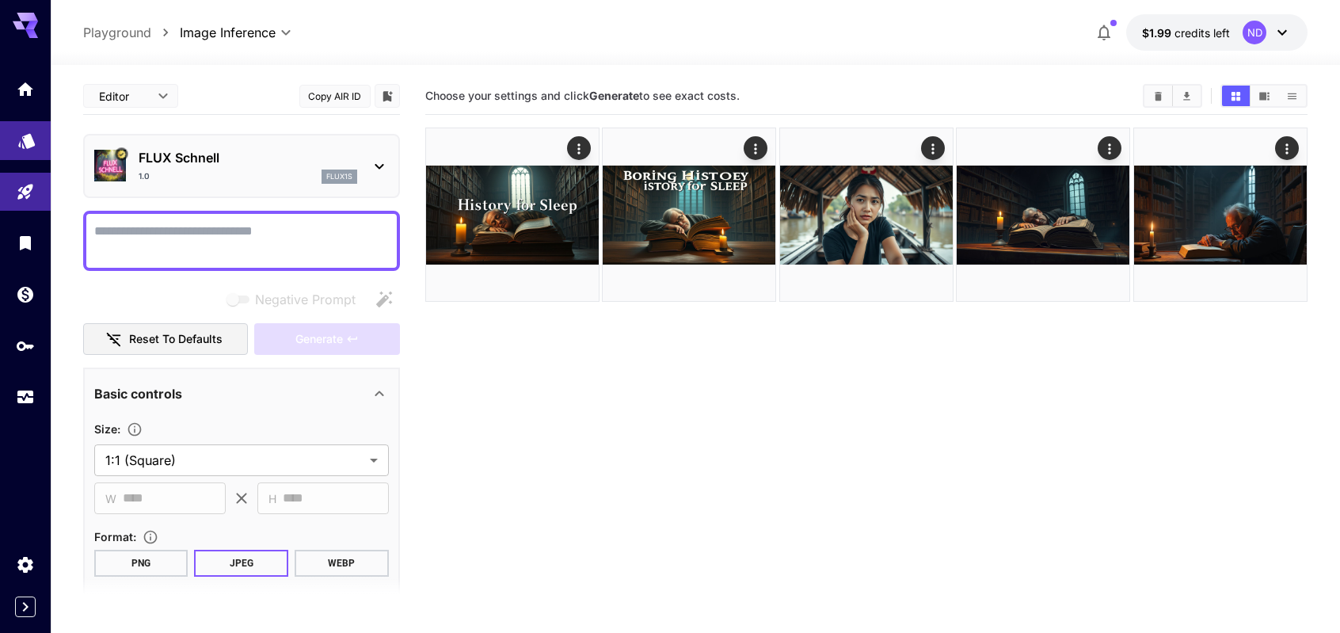
click at [27, 154] on link at bounding box center [25, 140] width 51 height 39
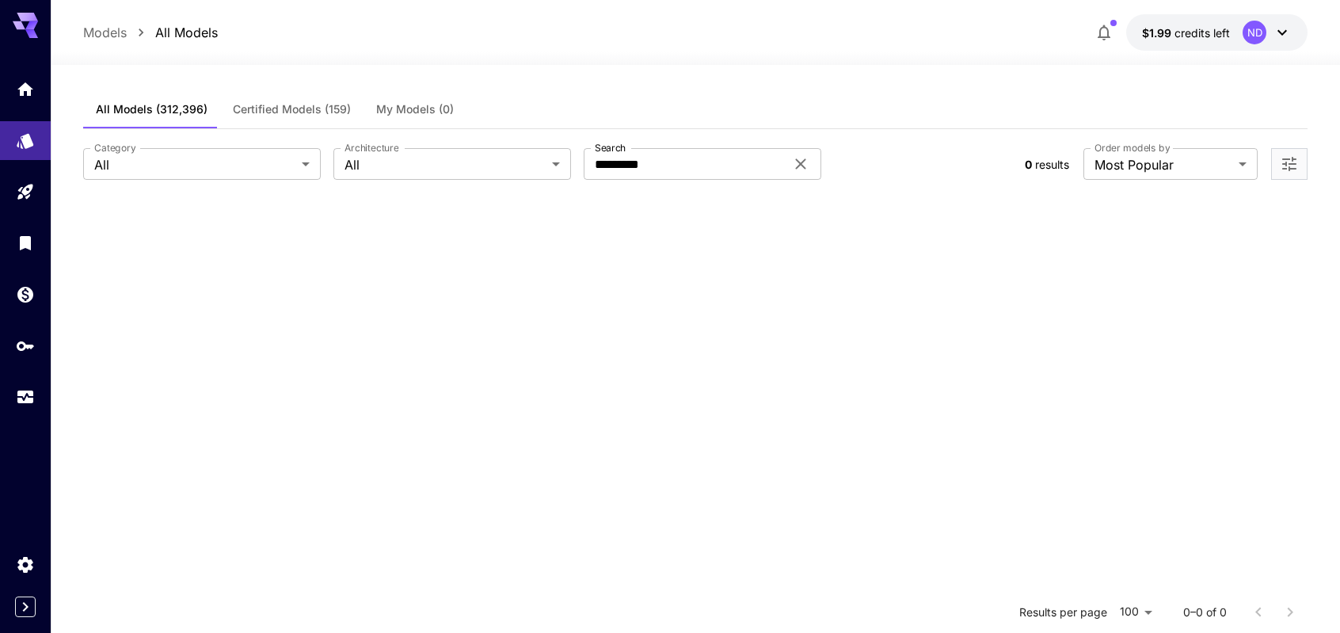
click at [317, 112] on span "Certified Models (159)" at bounding box center [292, 109] width 118 height 14
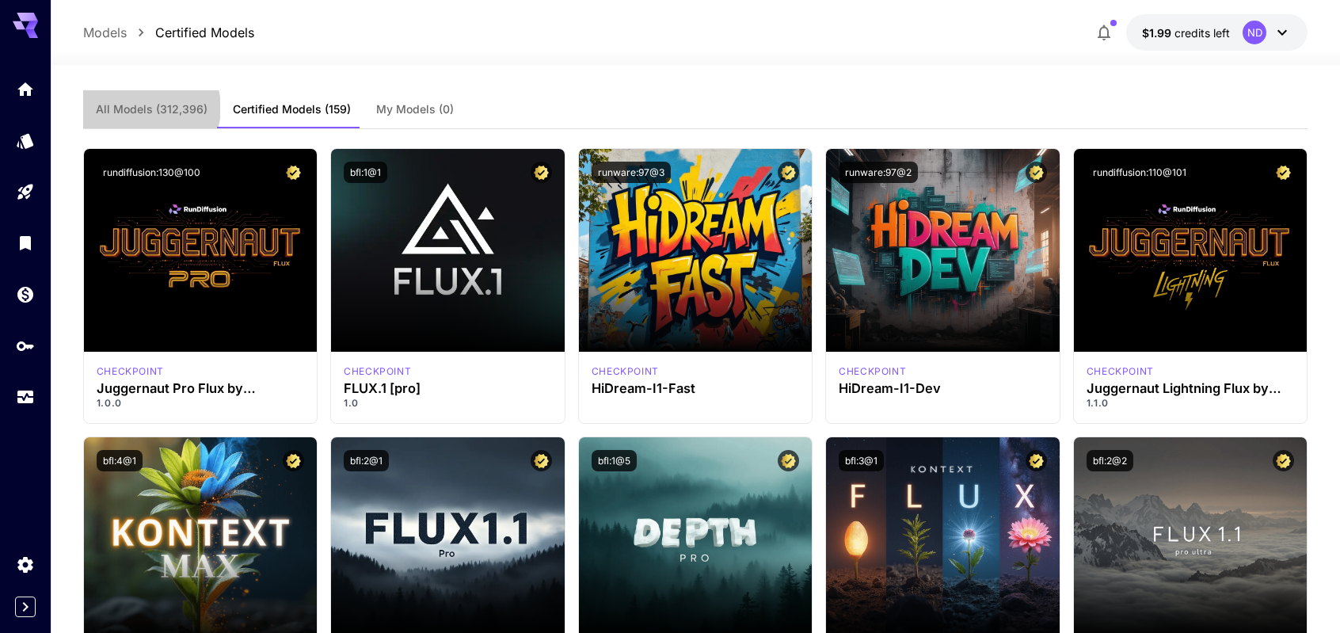
click at [149, 108] on span "All Models (312,396)" at bounding box center [152, 109] width 112 height 14
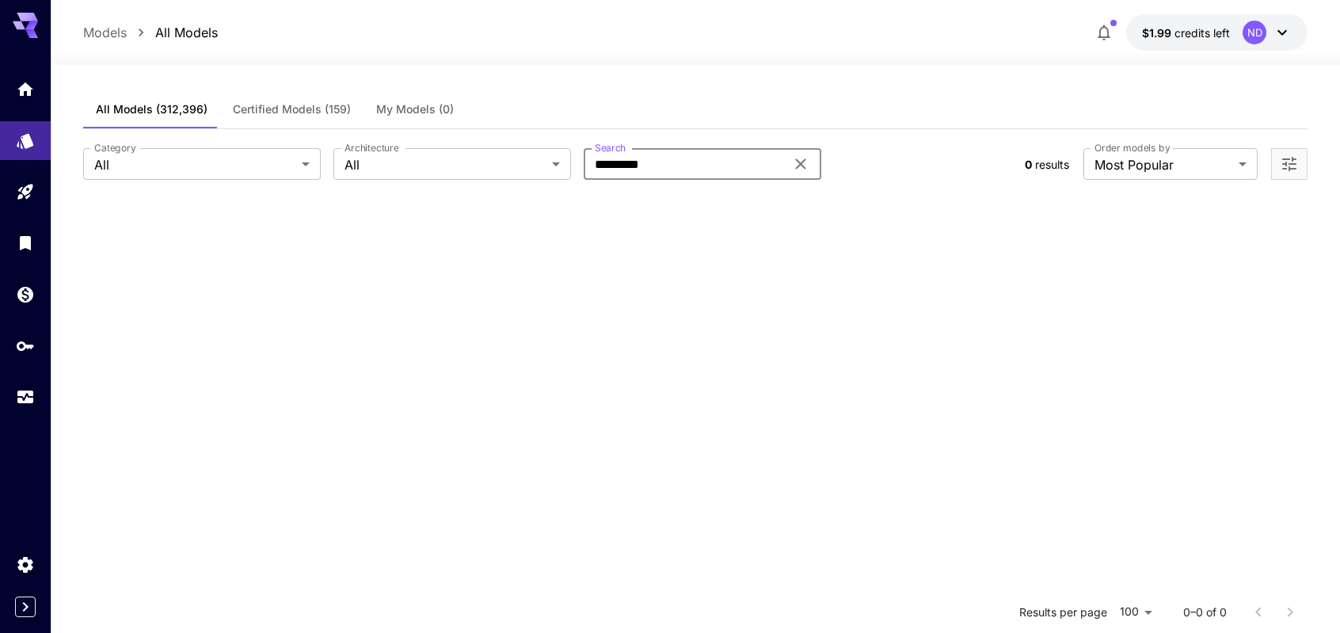
click at [719, 169] on input "*********" at bounding box center [684, 164] width 201 height 32
paste input "***"
type input "**********"
click at [703, 254] on section at bounding box center [695, 515] width 1225 height 633
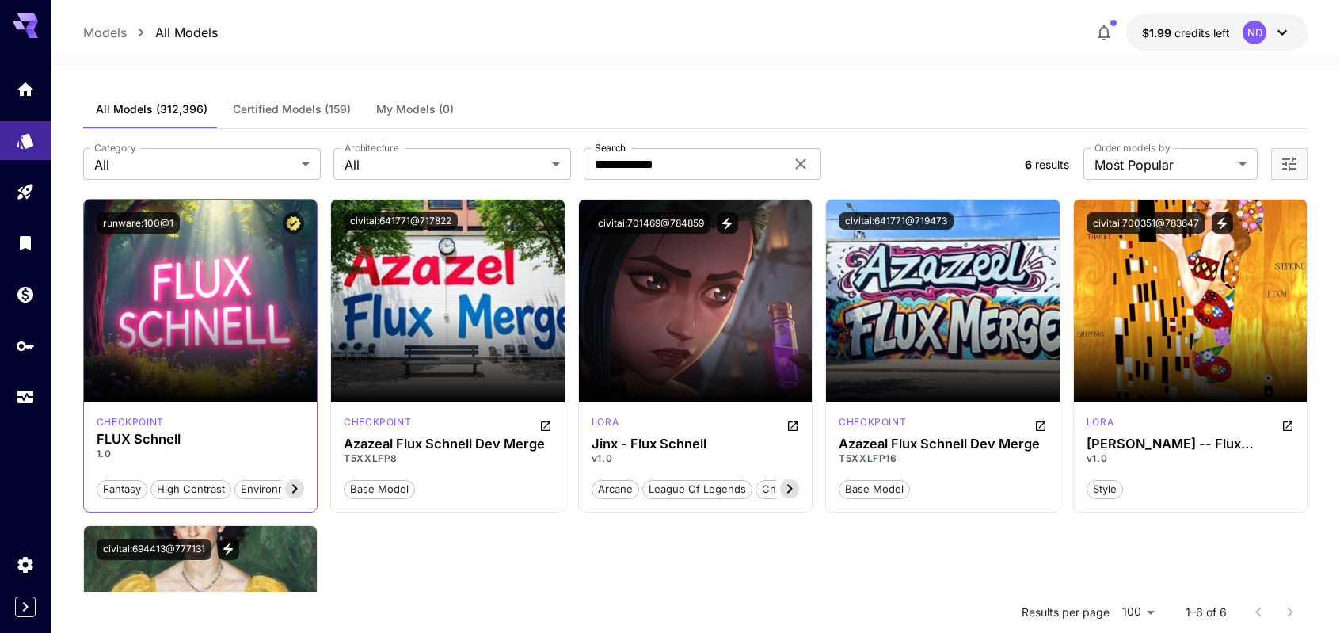
click at [295, 490] on icon at bounding box center [295, 489] width 6 height 9
click at [297, 489] on icon at bounding box center [294, 488] width 19 height 19
click at [297, 489] on icon at bounding box center [295, 489] width 6 height 9
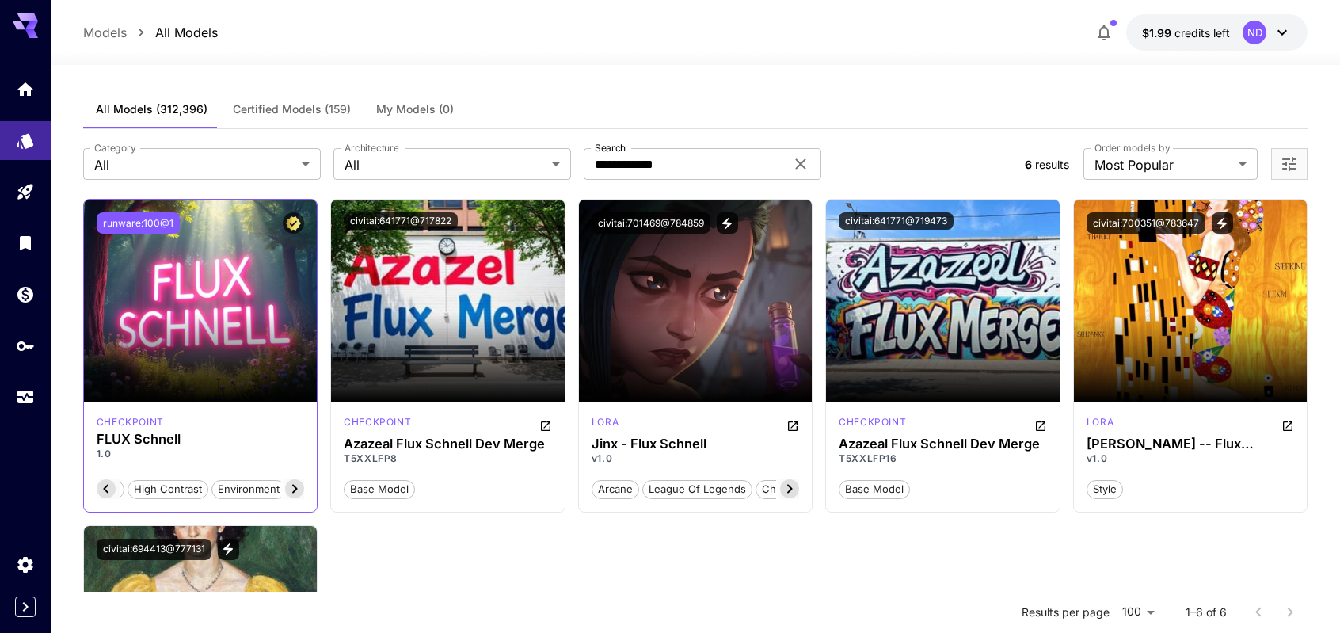
click at [143, 219] on button "runware:100@1" at bounding box center [138, 222] width 83 height 21
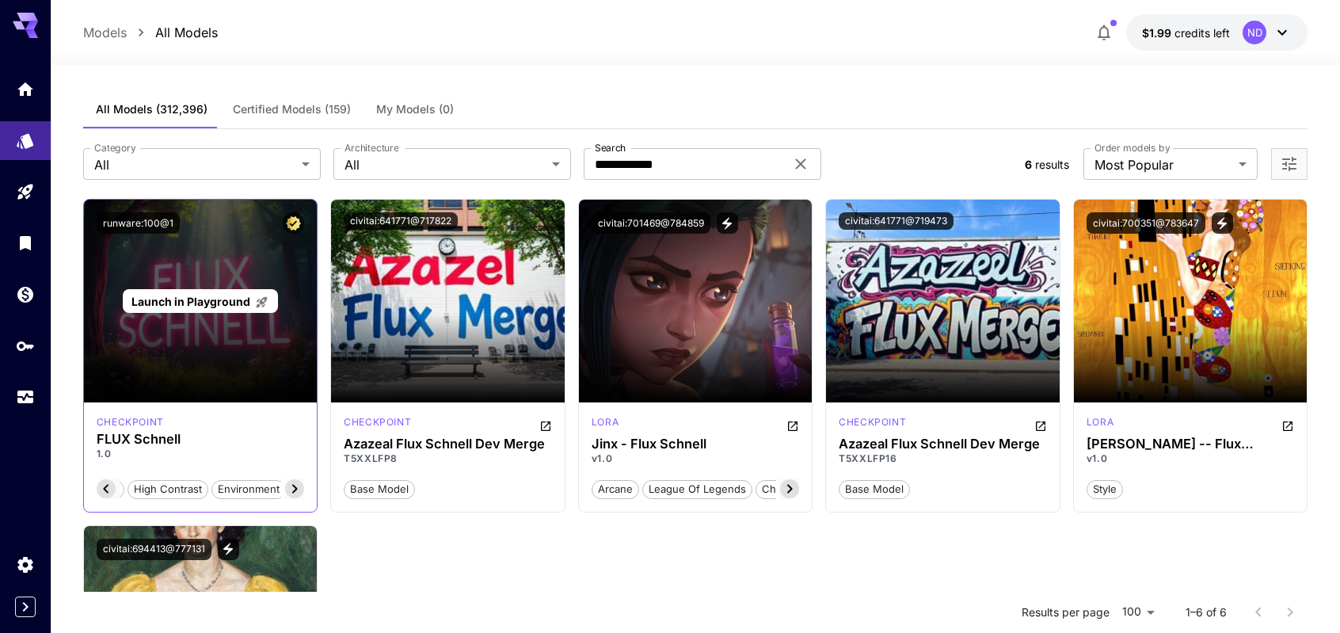
click at [223, 369] on div "Launch in Playground" at bounding box center [201, 301] width 234 height 203
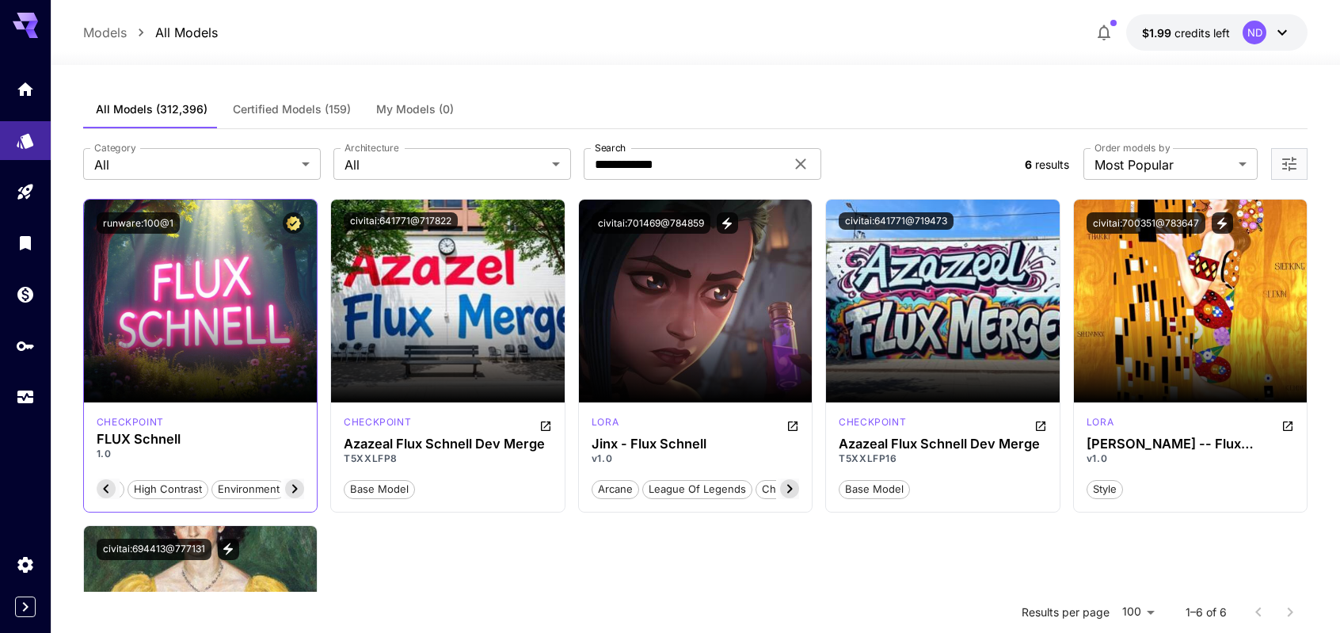
click at [187, 425] on div "checkpoint" at bounding box center [201, 422] width 208 height 14
click at [139, 426] on p "checkpoint" at bounding box center [130, 422] width 67 height 14
click at [21, 344] on icon "API Keys" at bounding box center [26, 340] width 19 height 19
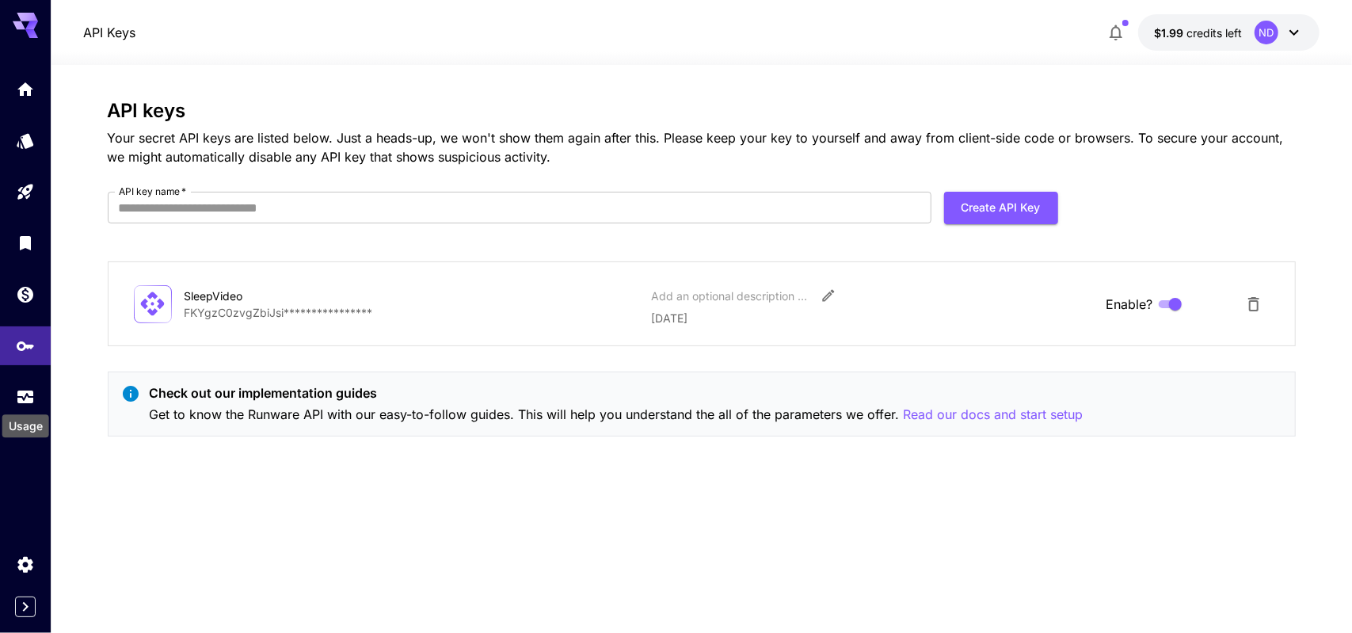
click at [26, 412] on div "Usage" at bounding box center [26, 421] width 50 height 36
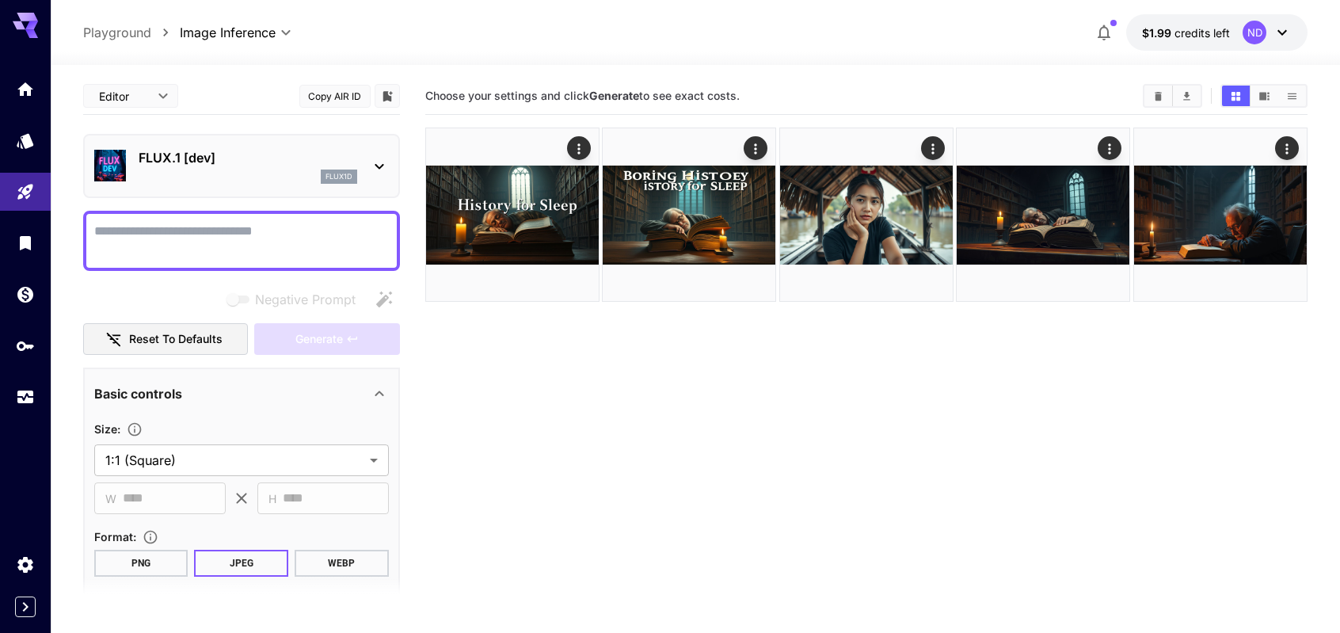
click at [858, 448] on section "Choose your settings and click Generate to see exact costs." at bounding box center [866, 394] width 883 height 633
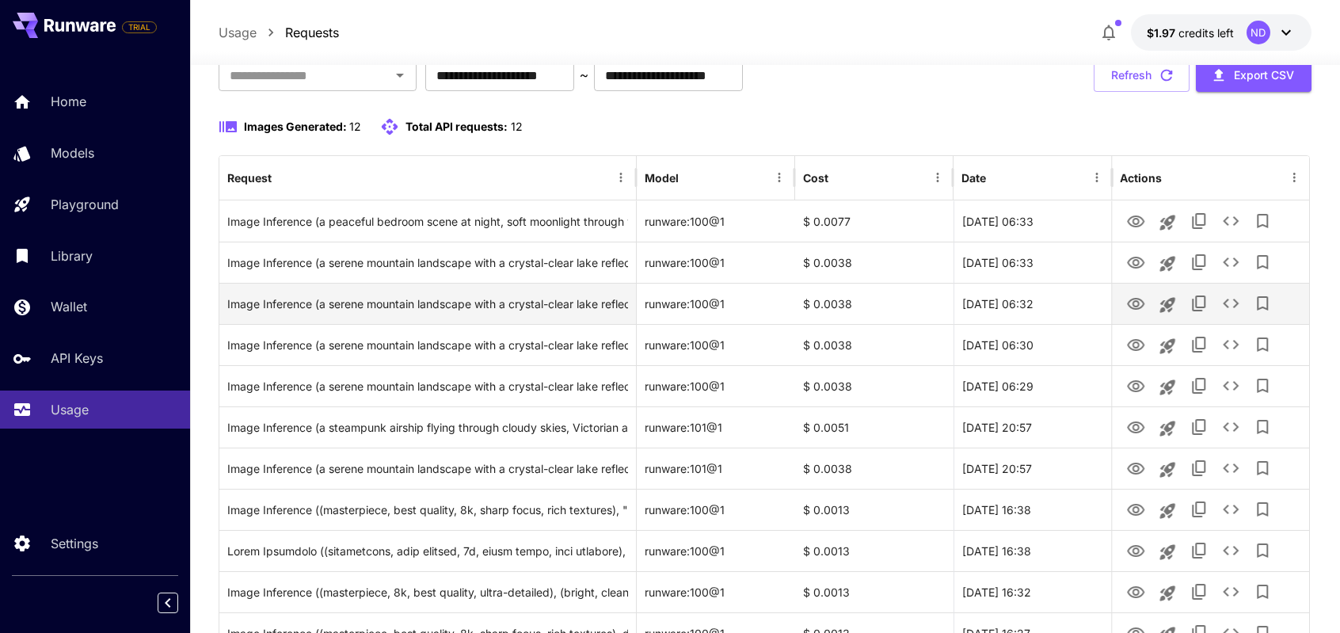
scroll to position [103, 0]
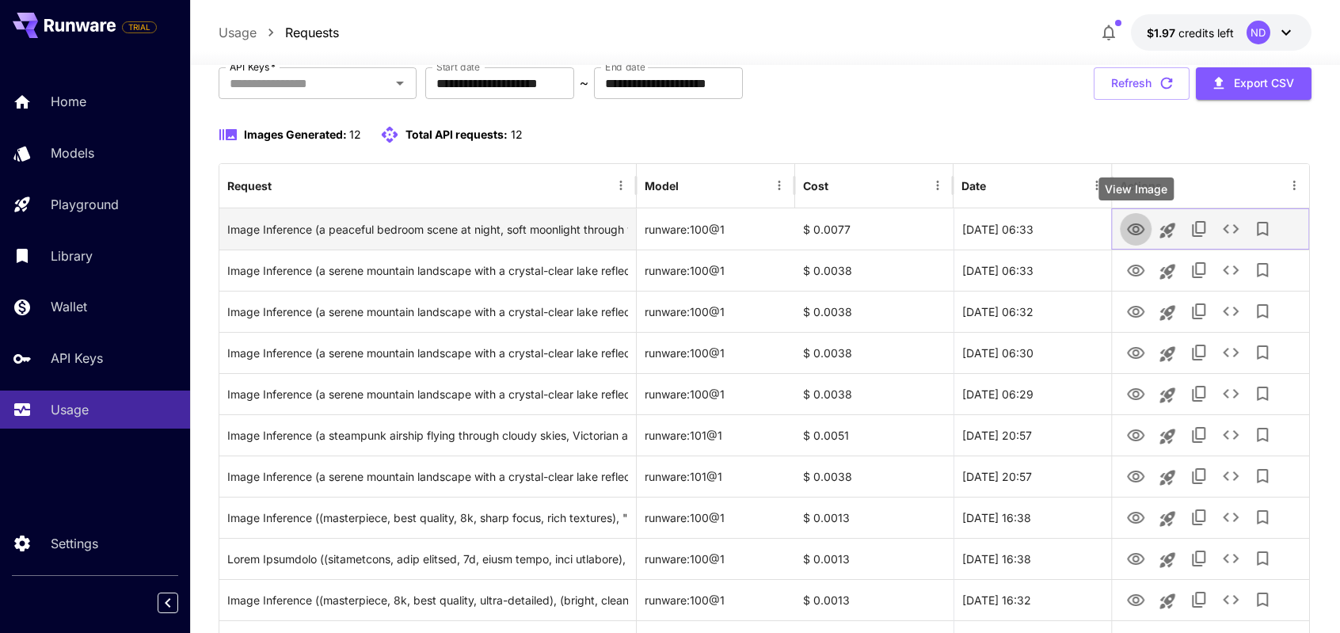
click at [1134, 236] on icon "View Image" at bounding box center [1135, 229] width 19 height 19
click at [817, 231] on div "$ 0.0077" at bounding box center [874, 228] width 158 height 41
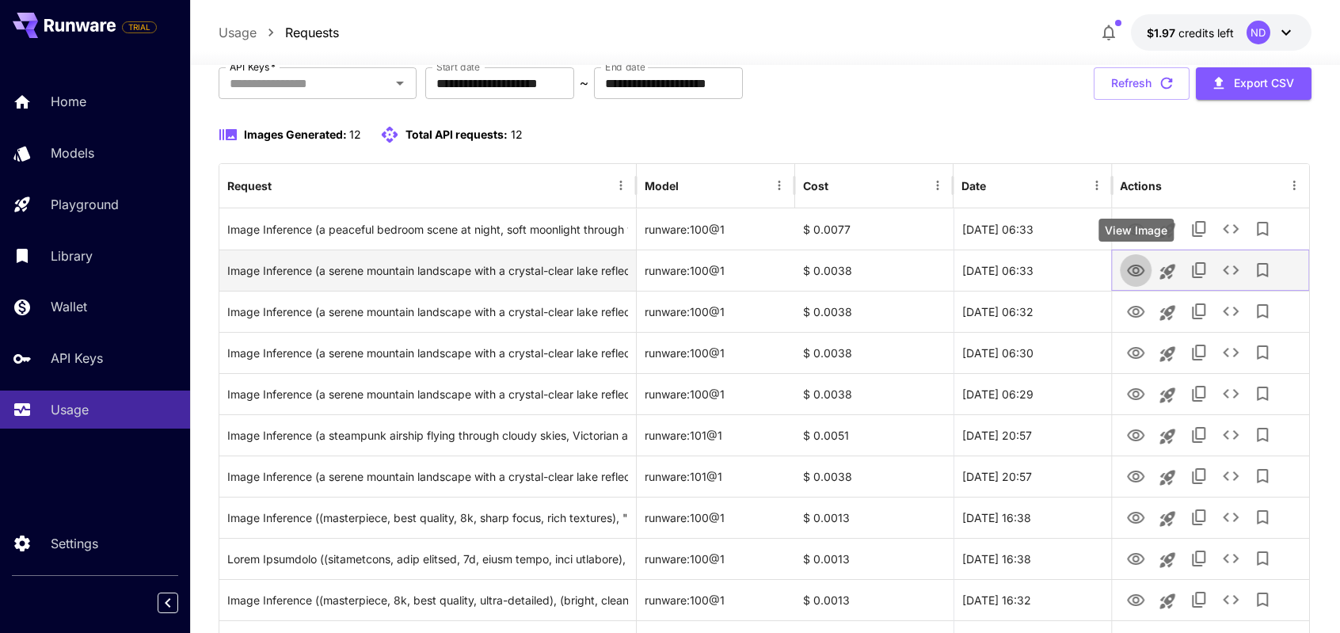
click at [1142, 272] on icon "View Image" at bounding box center [1135, 271] width 17 height 12
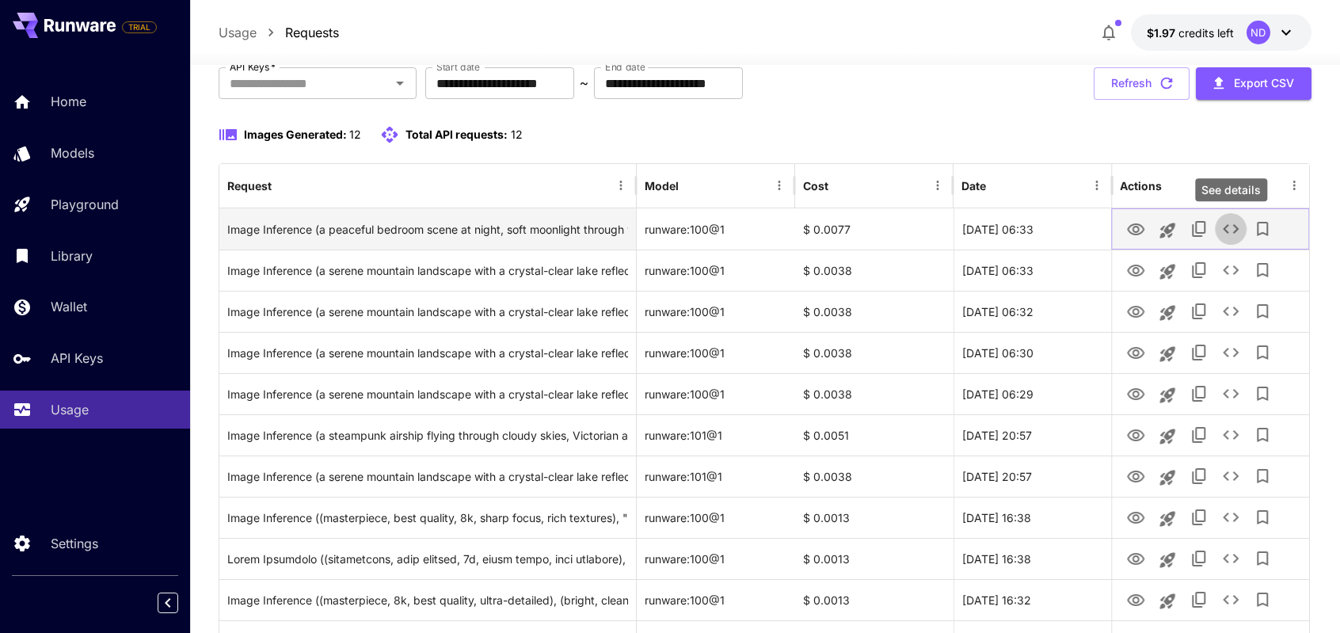
click at [1233, 227] on icon "See details" at bounding box center [1230, 228] width 19 height 19
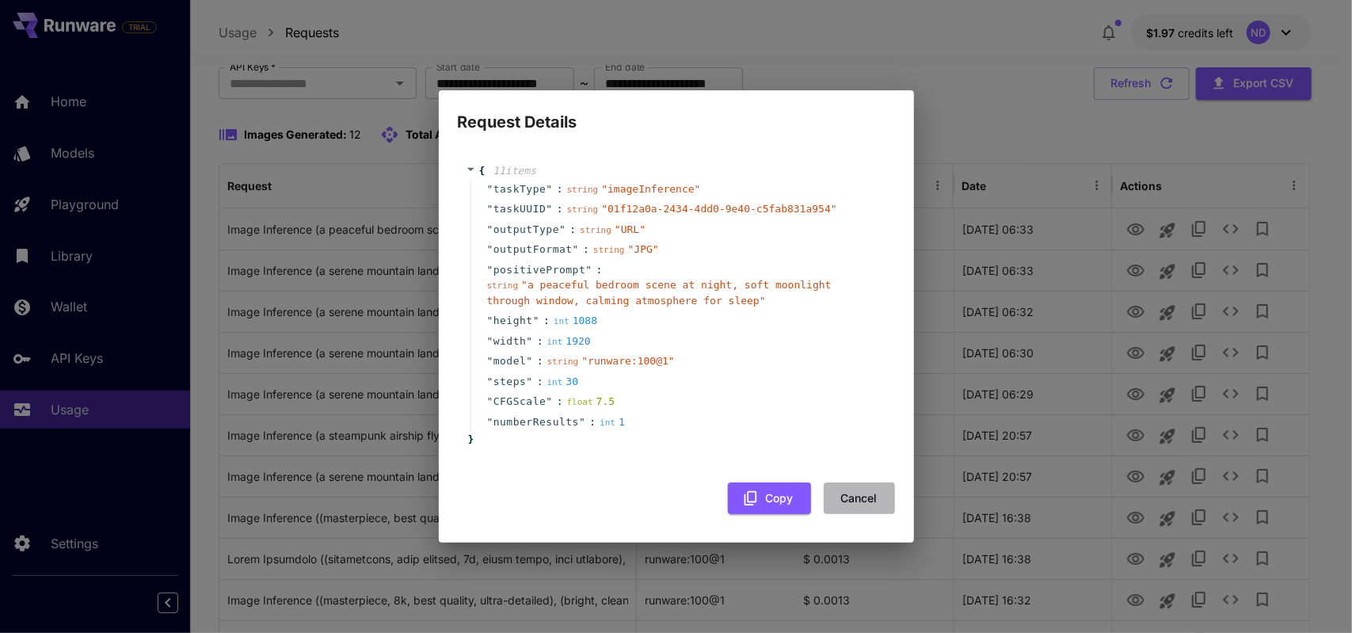
click at [870, 497] on button "Cancel" at bounding box center [859, 498] width 71 height 32
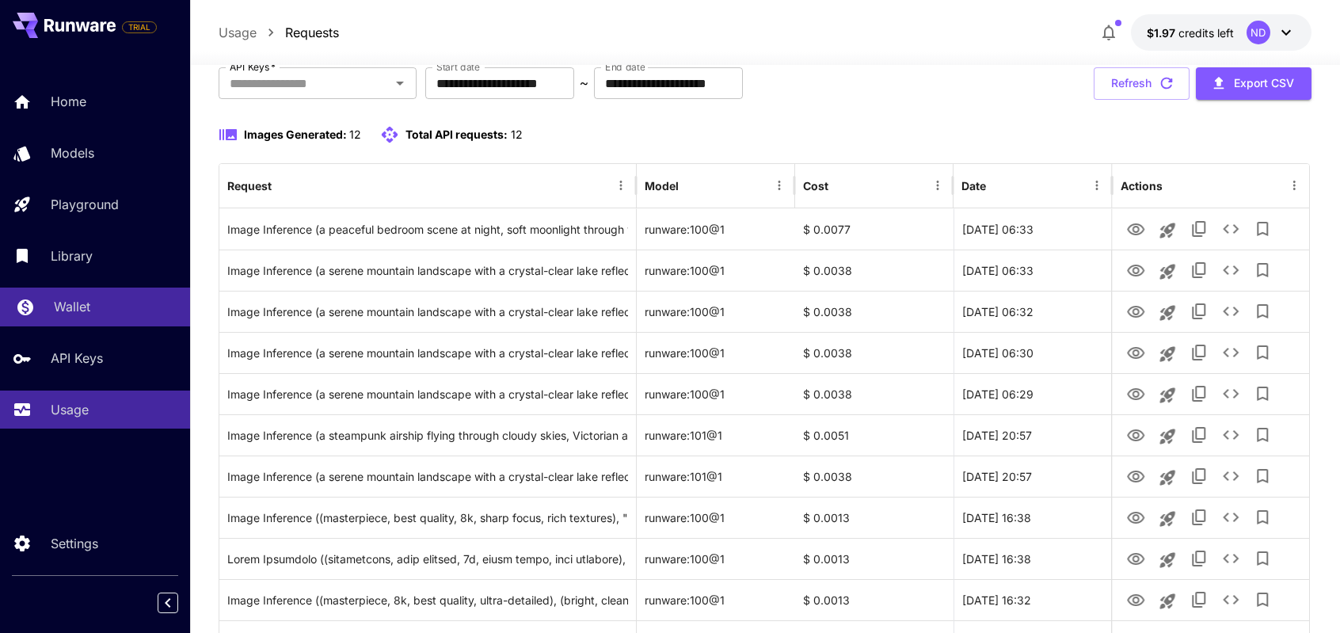
click at [93, 292] on link "Wallet" at bounding box center [95, 307] width 190 height 39
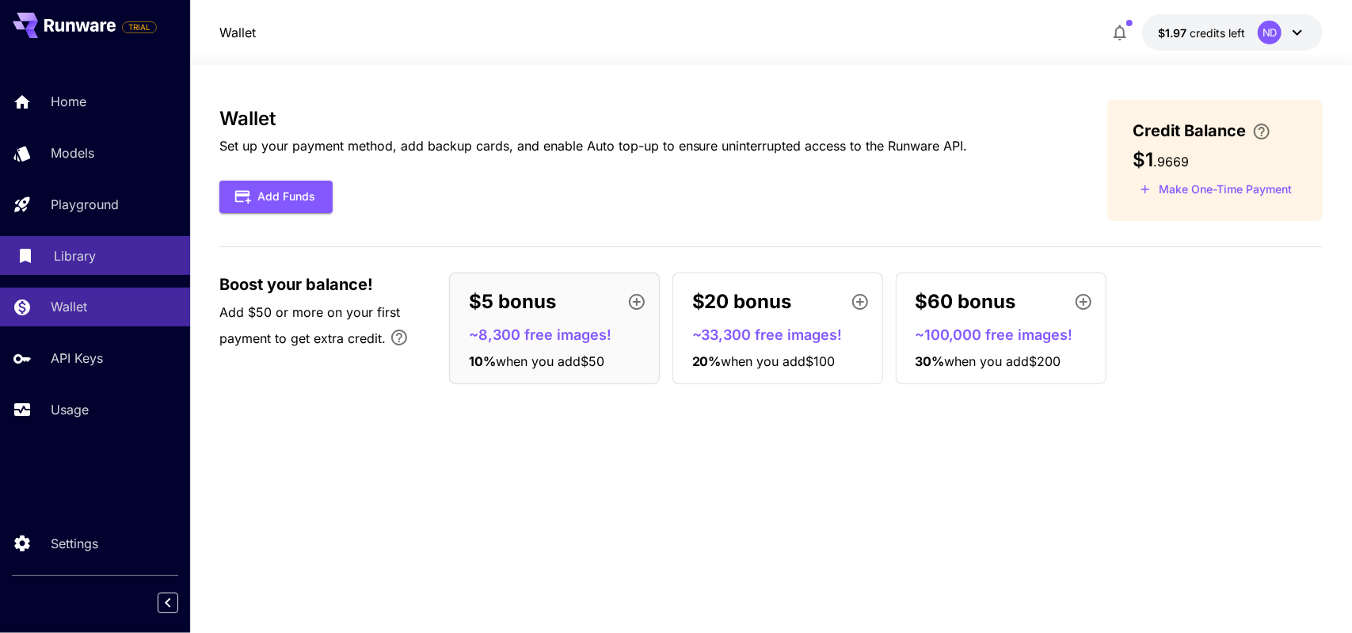
click at [84, 250] on p "Library" at bounding box center [75, 255] width 42 height 19
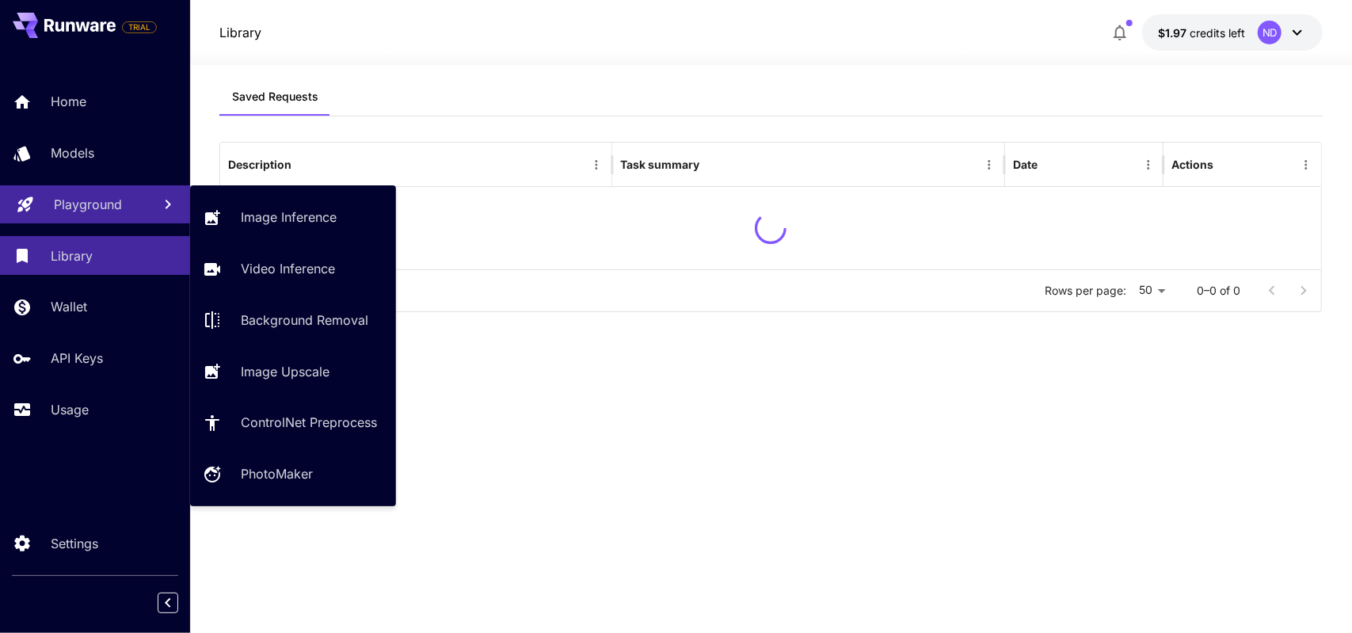
click at [98, 188] on link "Playground" at bounding box center [95, 204] width 190 height 39
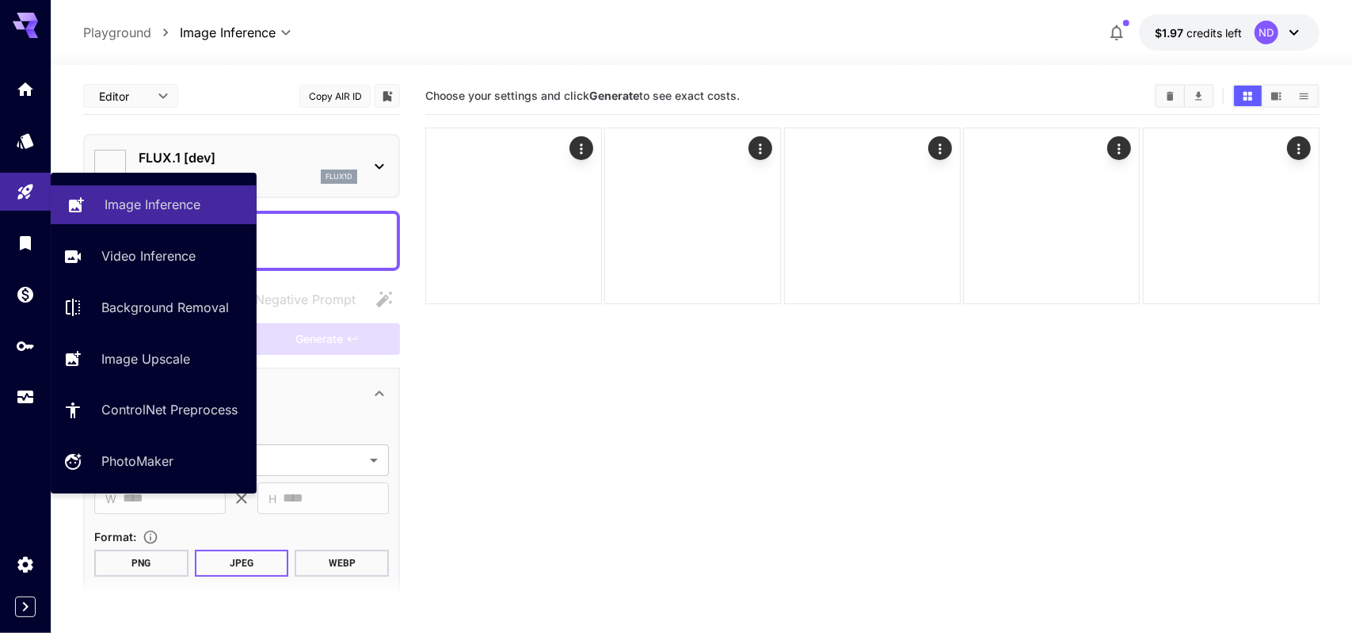
type input "**********"
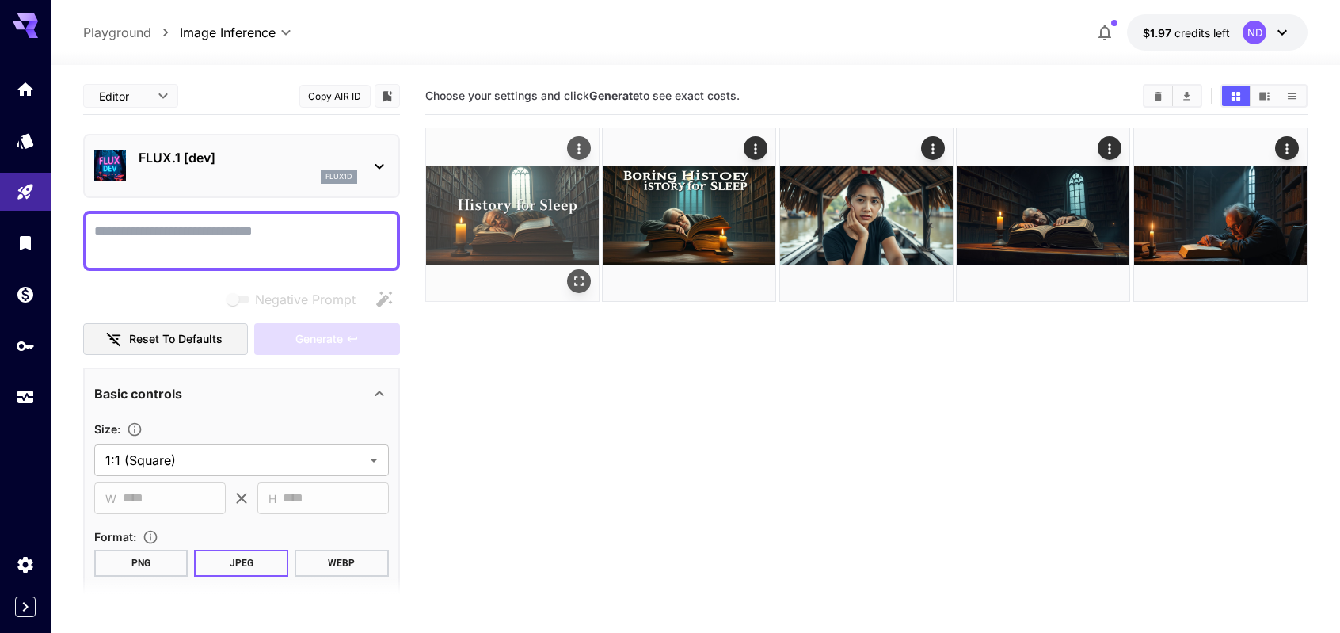
click at [458, 223] on img at bounding box center [512, 214] width 173 height 173
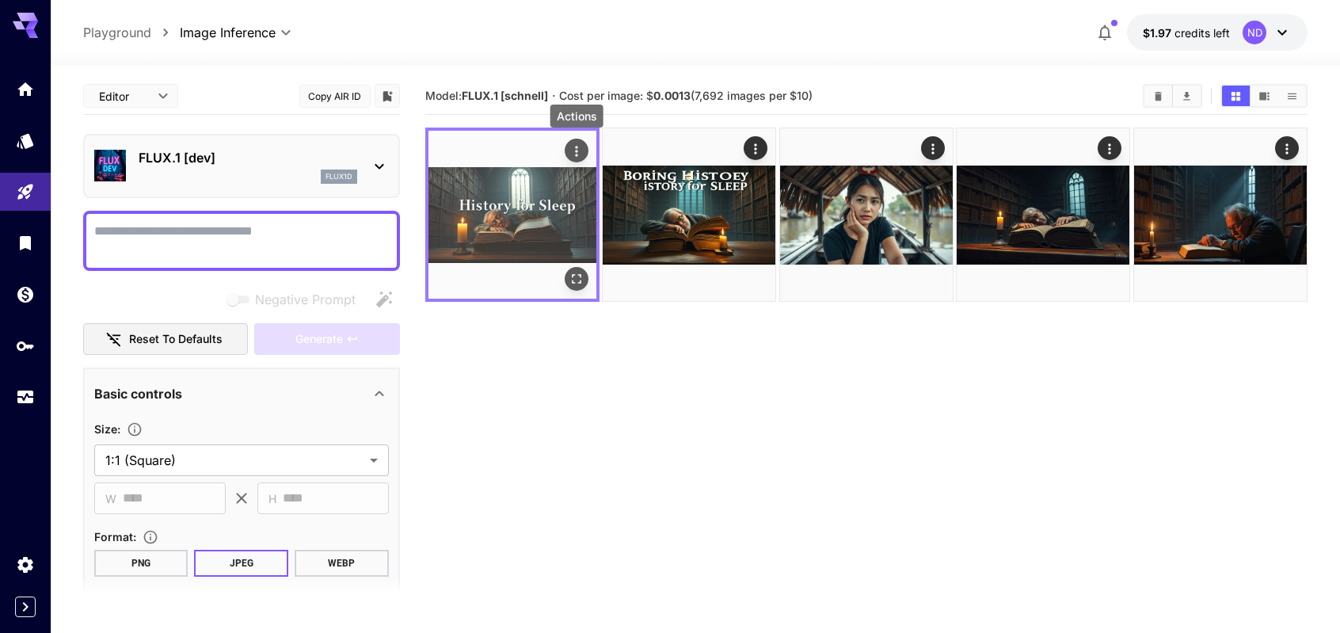
click at [572, 149] on icon "Actions" at bounding box center [577, 151] width 16 height 16
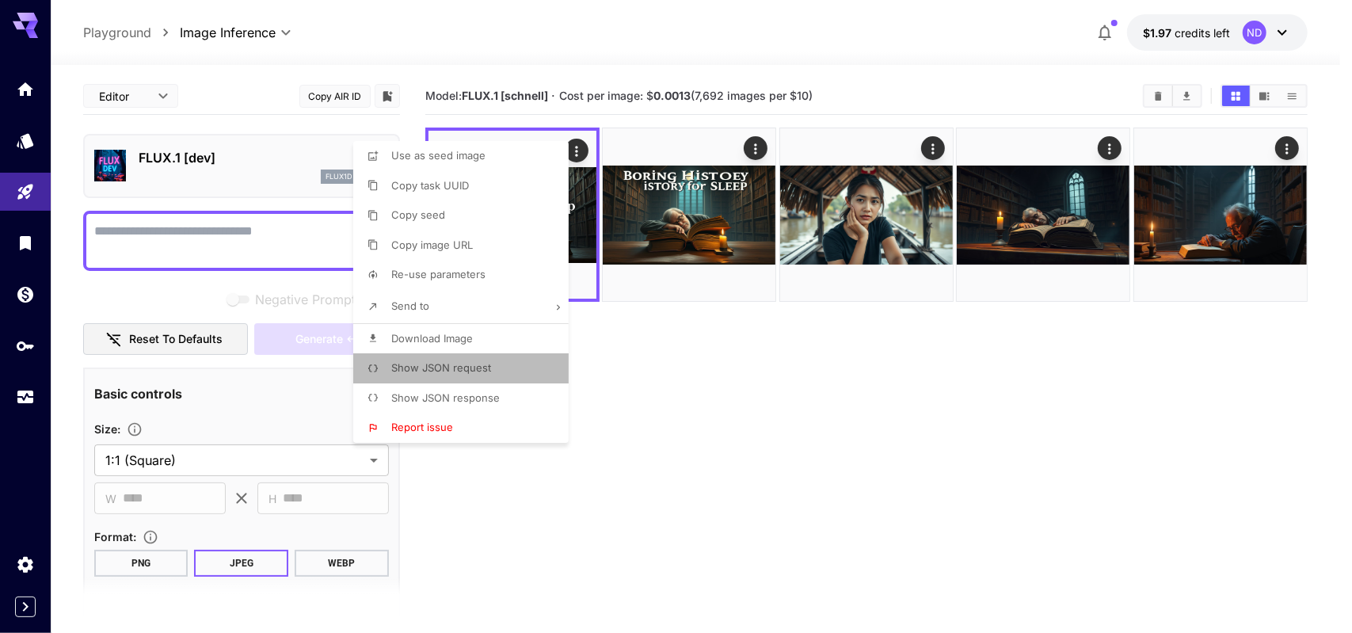
click at [485, 373] on span "Show JSON request" at bounding box center [441, 367] width 100 height 13
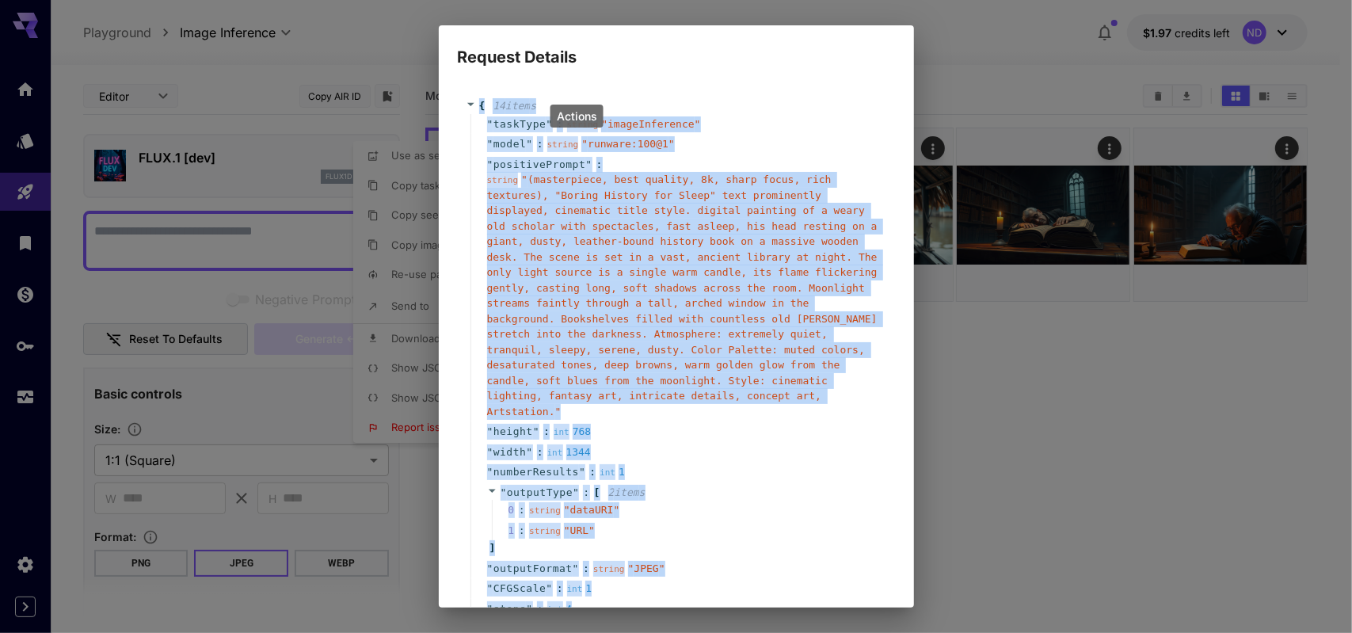
drag, startPoint x: 599, startPoint y: 503, endPoint x: 474, endPoint y: 105, distance: 417.6
click at [474, 105] on div "{ 14 item s " taskType " : string " imageInference " " model " : string " runwa…" at bounding box center [676, 406] width 421 height 617
copy div "{ 14 item s " taskType " : string " imageInference " " model " : string " runwa…"
click at [1042, 383] on div "Request Details { 14 item s " taskType " : string " imageInference " " model " …" at bounding box center [676, 316] width 1352 height 633
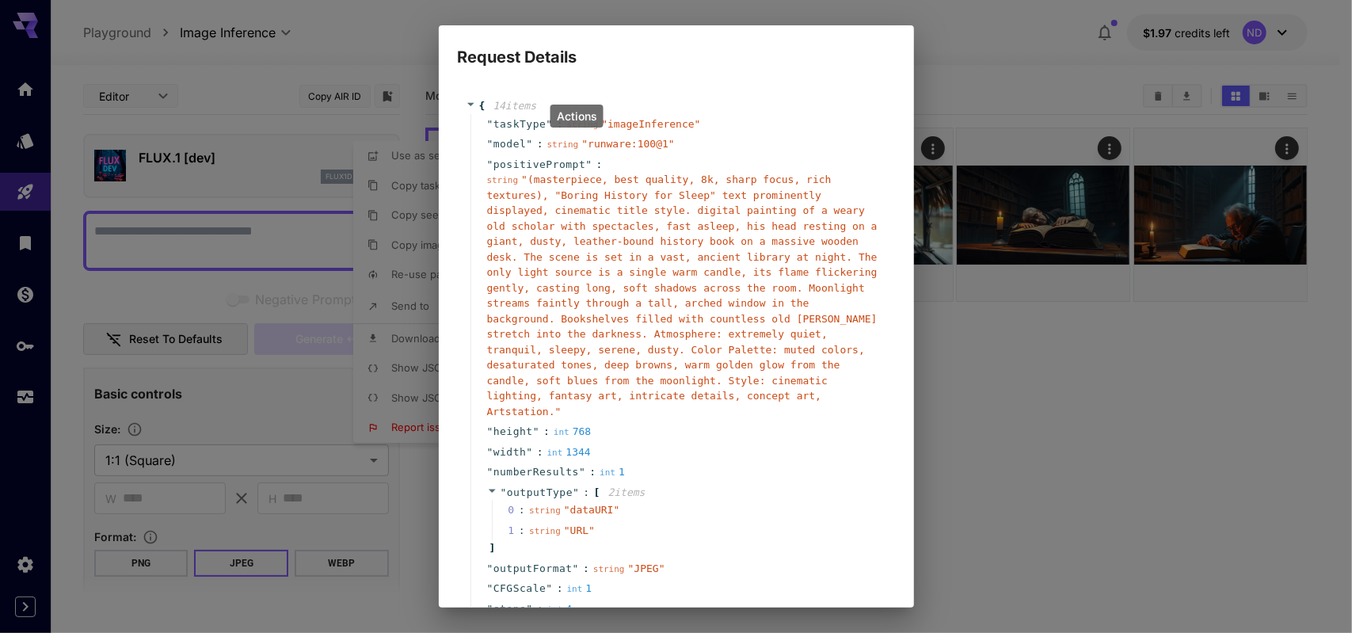
click at [981, 64] on div "Request Details { 14 item s " taskType " : string " imageInference " " model " …" at bounding box center [676, 316] width 1352 height 633
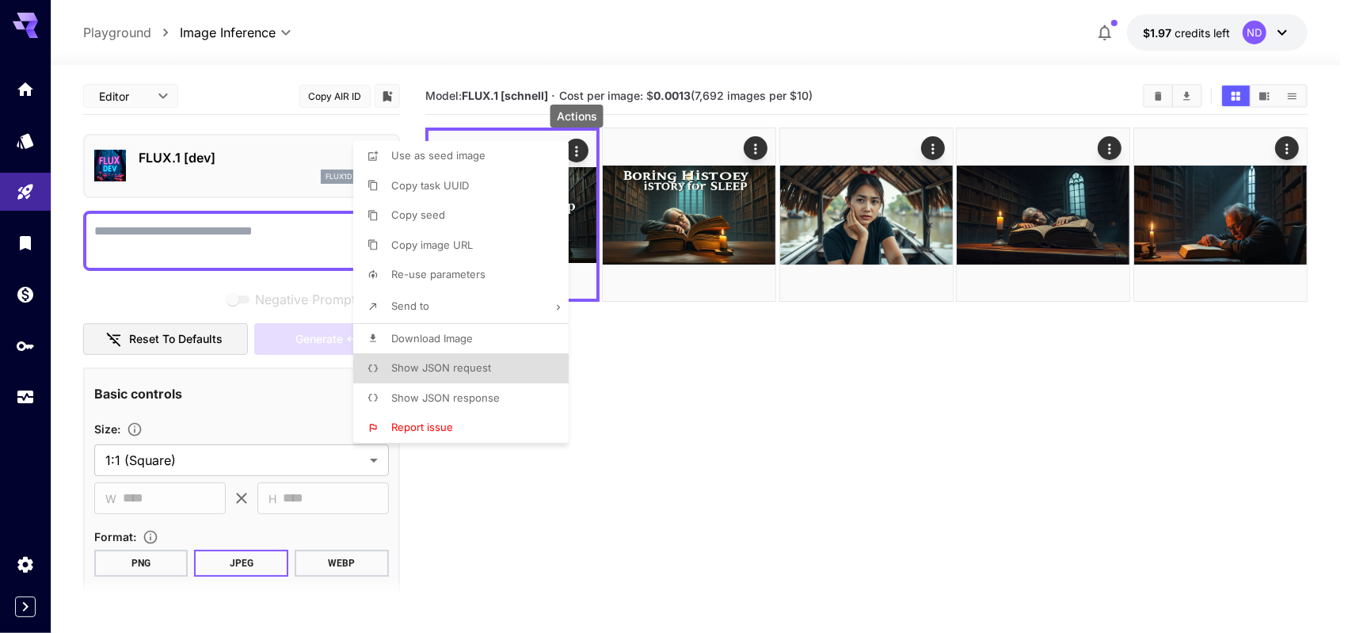
click at [808, 408] on div at bounding box center [676, 316] width 1352 height 633
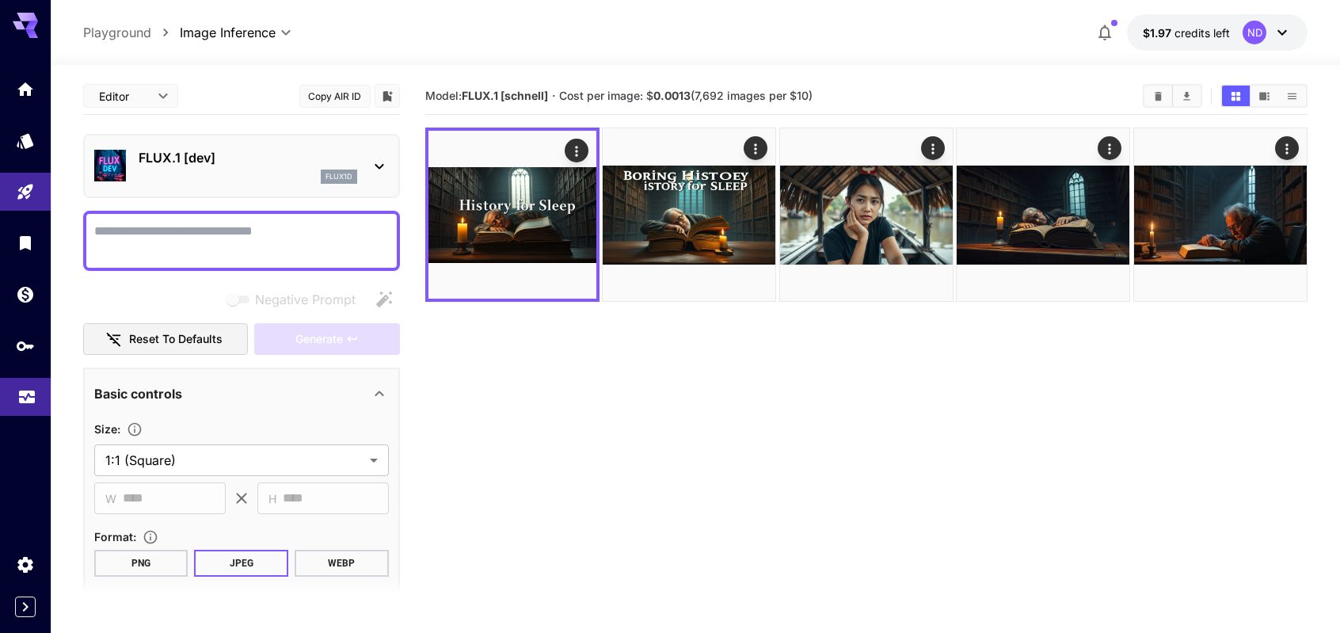
click at [21, 398] on icon "Usage" at bounding box center [27, 395] width 16 height 8
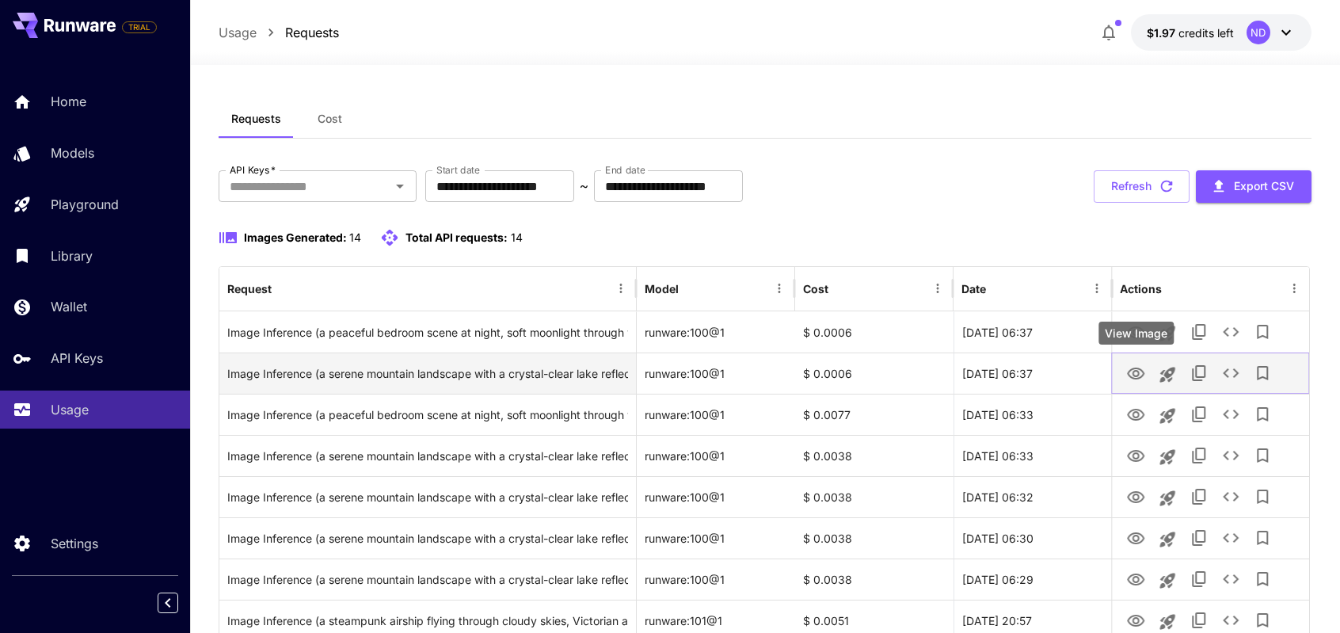
click at [1141, 373] on icon "View Image" at bounding box center [1135, 373] width 19 height 19
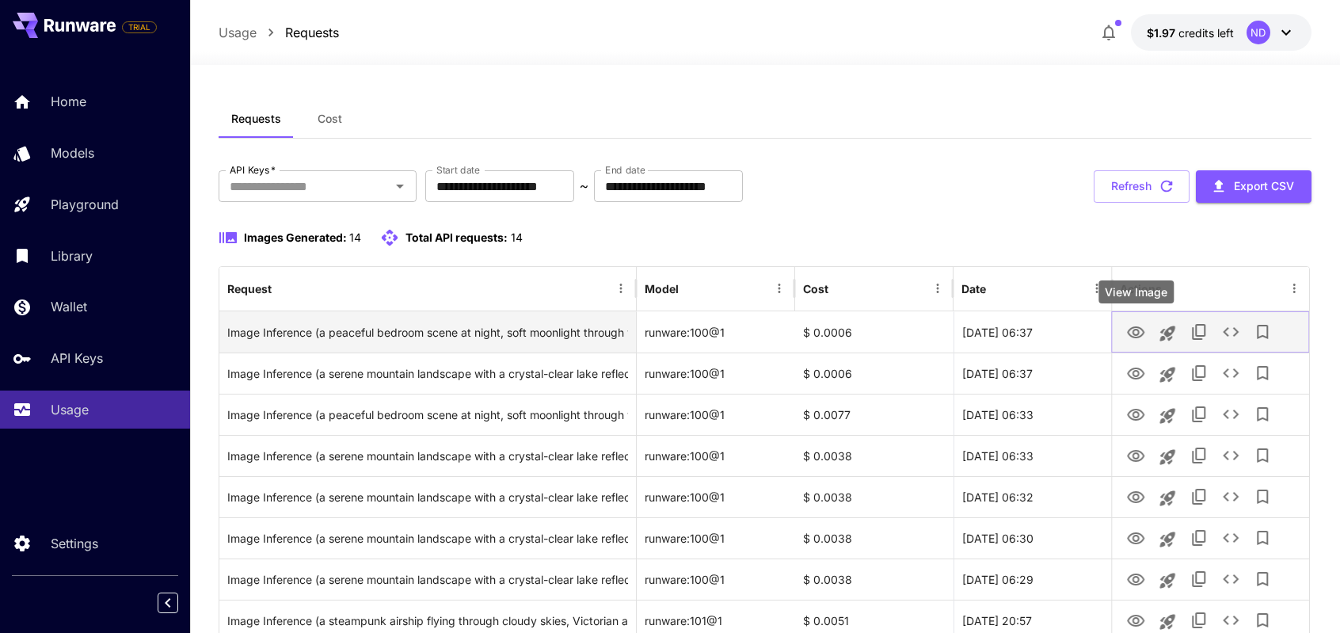
click at [1142, 326] on icon "View Image" at bounding box center [1135, 332] width 19 height 19
click at [1240, 333] on icon "See details" at bounding box center [1230, 331] width 19 height 19
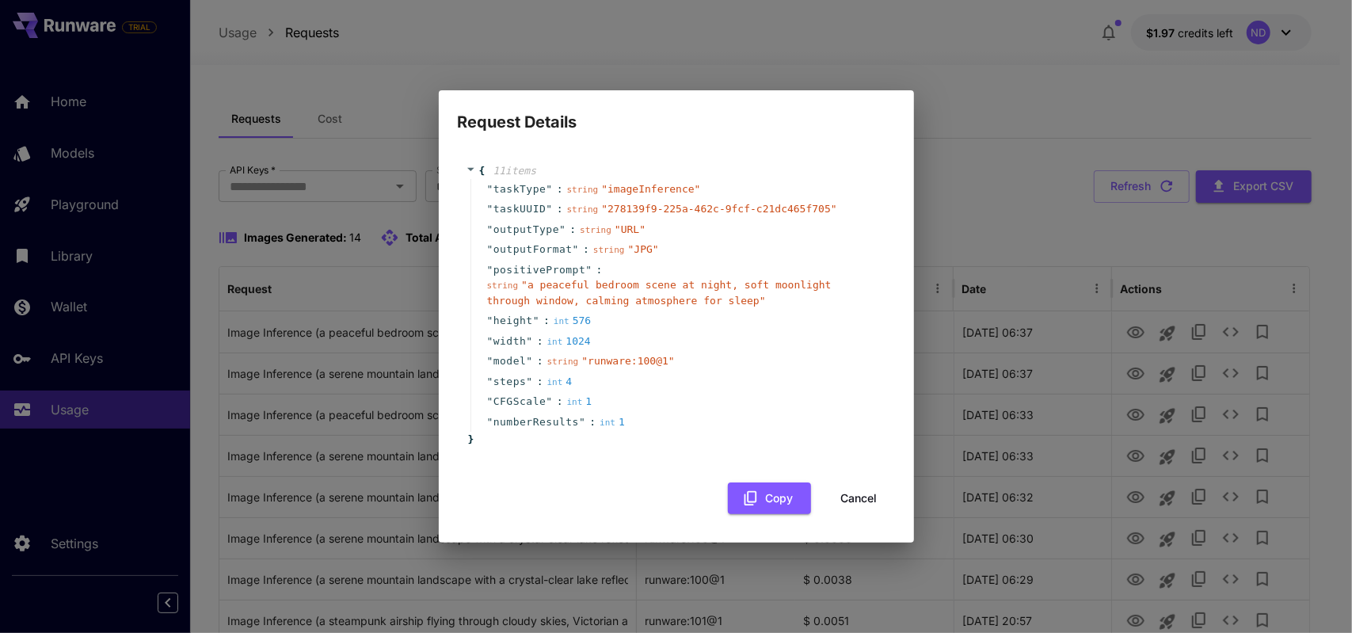
click at [943, 332] on div "Request Details { 11 item s " taskType " : string " imageInference " " taskUUID…" at bounding box center [676, 316] width 1352 height 633
click at [1073, 311] on div "Request Details { 11 item s " taskType " : string " imageInference " " taskUUID…" at bounding box center [676, 316] width 1352 height 633
click at [863, 500] on button "Cancel" at bounding box center [859, 498] width 71 height 32
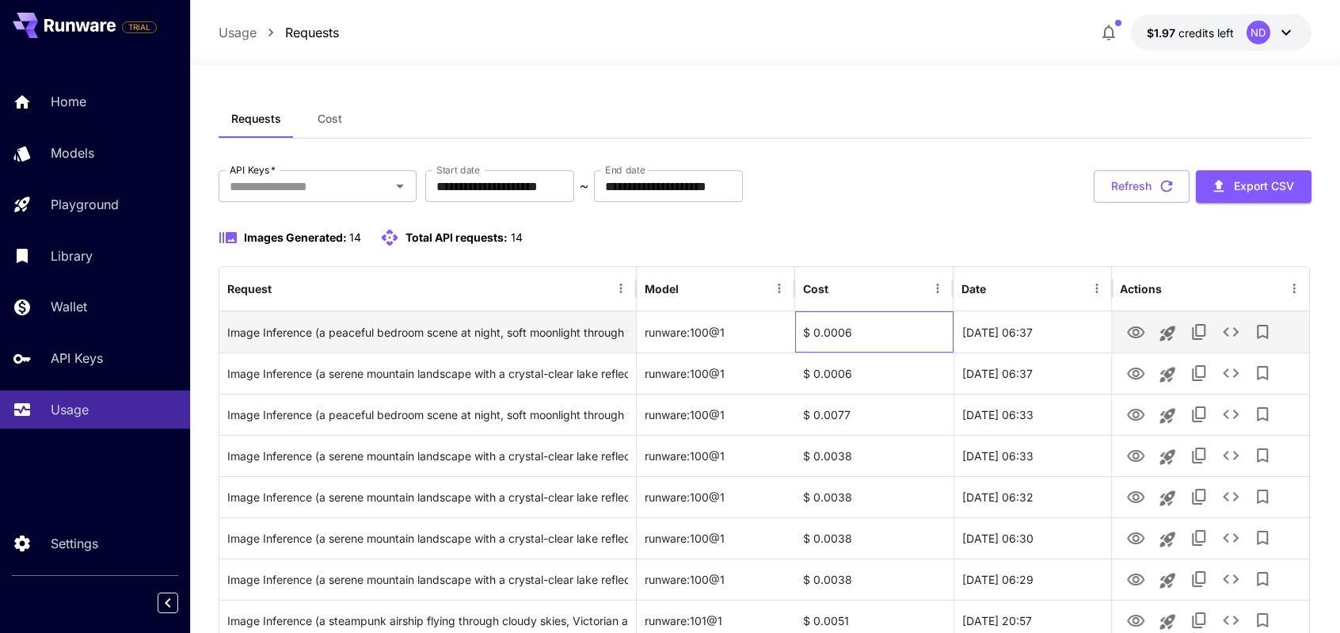
click at [841, 330] on div "$ 0.0006" at bounding box center [874, 331] width 158 height 41
click at [694, 333] on div "runware:100@1" at bounding box center [716, 331] width 158 height 41
click at [422, 330] on div "Image Inference (a peaceful bedroom scene at night, soft moonlight through wind…" at bounding box center [427, 332] width 401 height 40
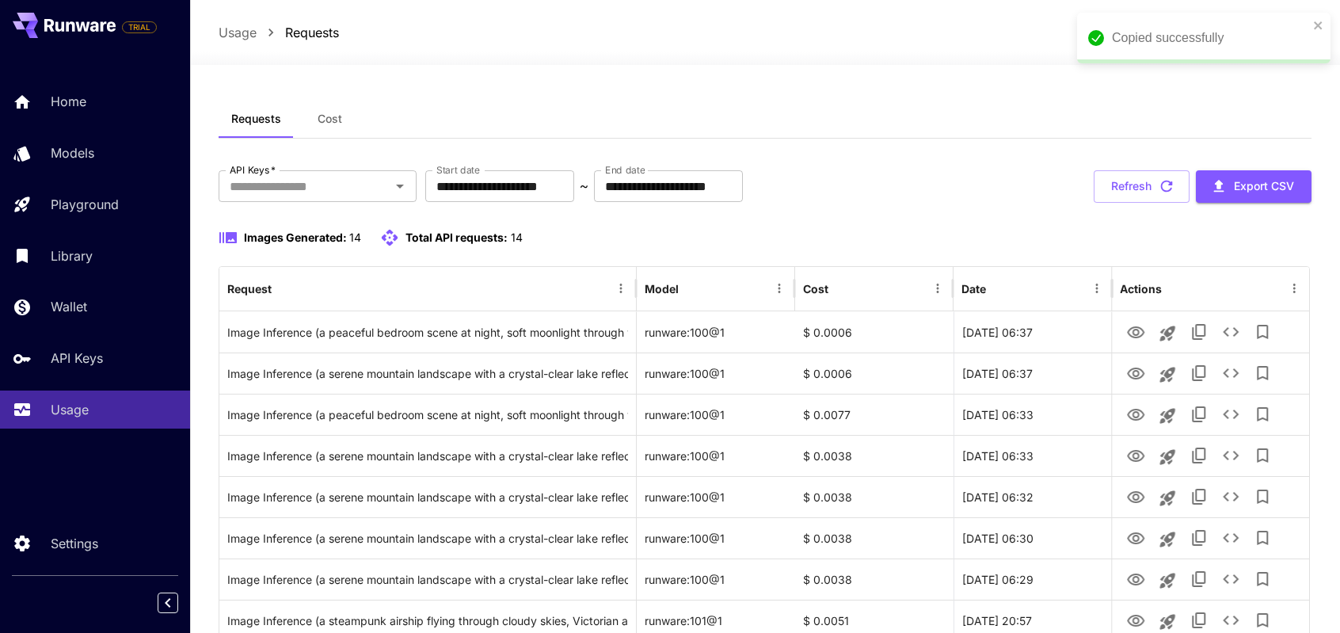
click at [882, 233] on div "Images Generated: 14 Total API requests: 14" at bounding box center [765, 237] width 1092 height 19
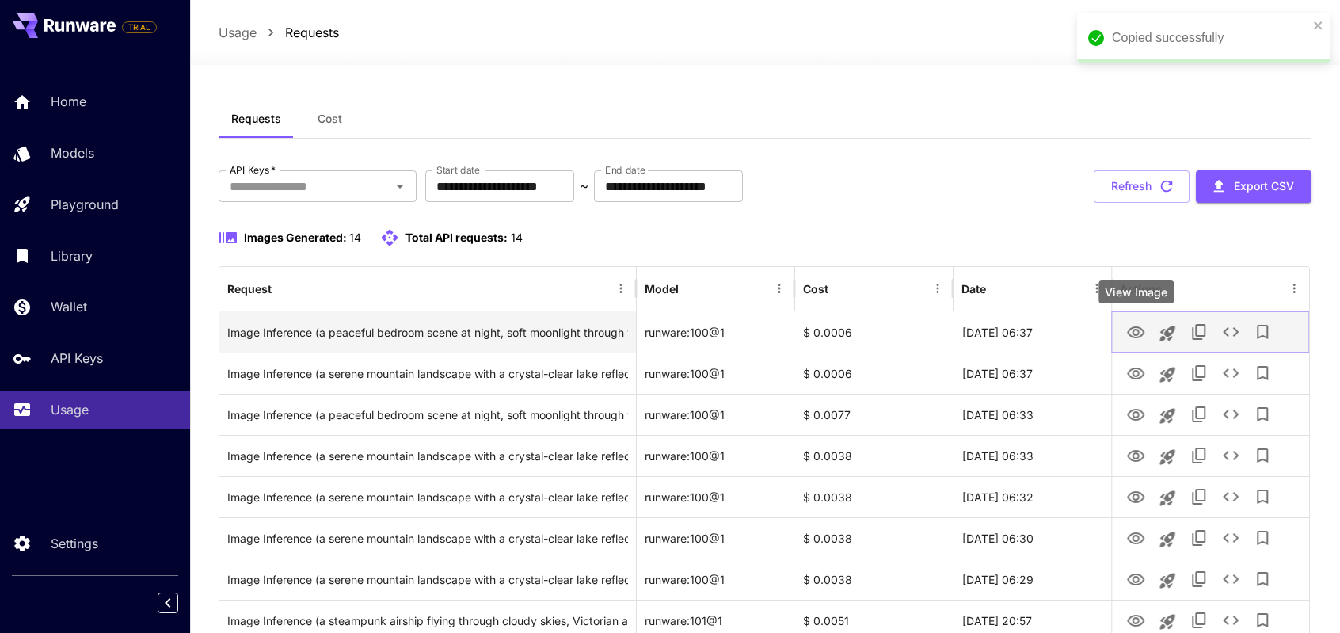
click at [1126, 338] on icon "View Image" at bounding box center [1135, 332] width 19 height 19
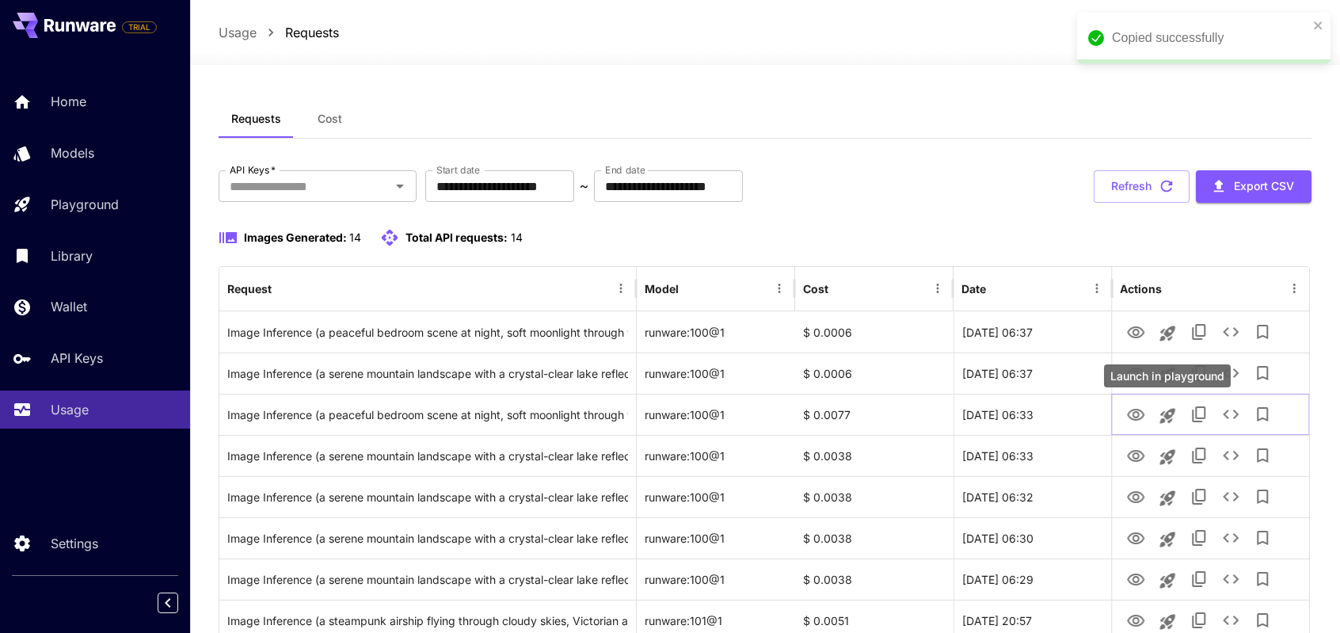
click at [1139, 374] on div "Launch in playground" at bounding box center [1167, 375] width 127 height 23
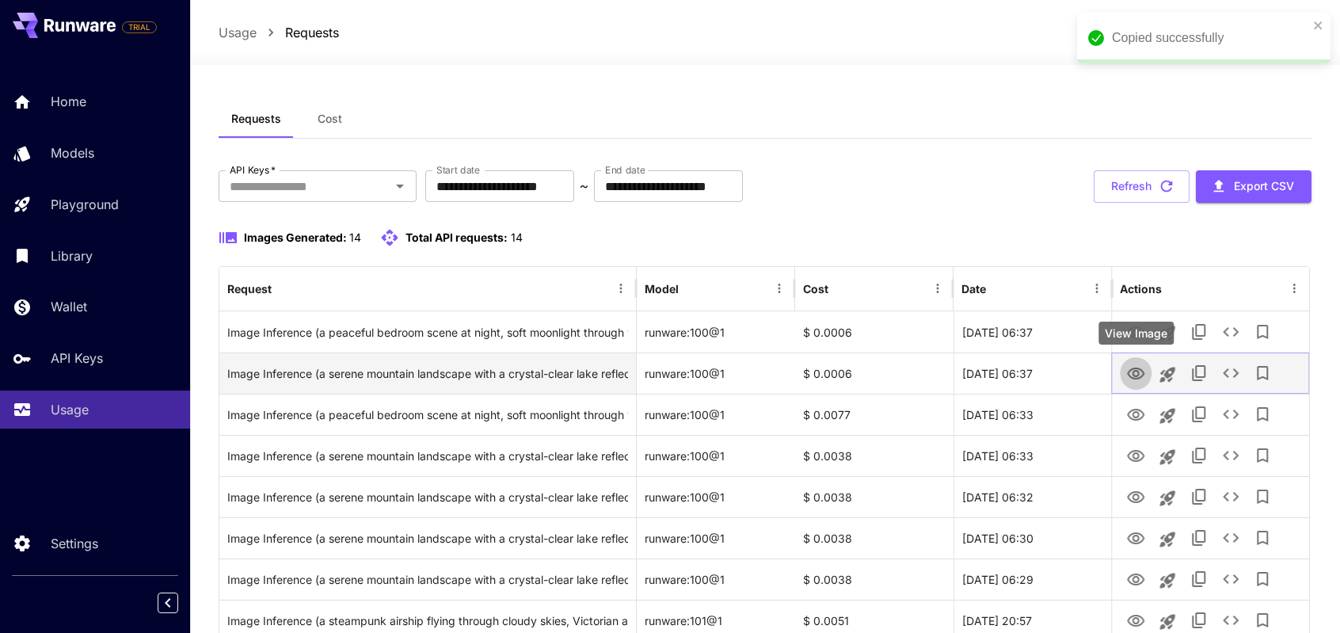
click at [1137, 373] on icon "View Image" at bounding box center [1135, 373] width 19 height 19
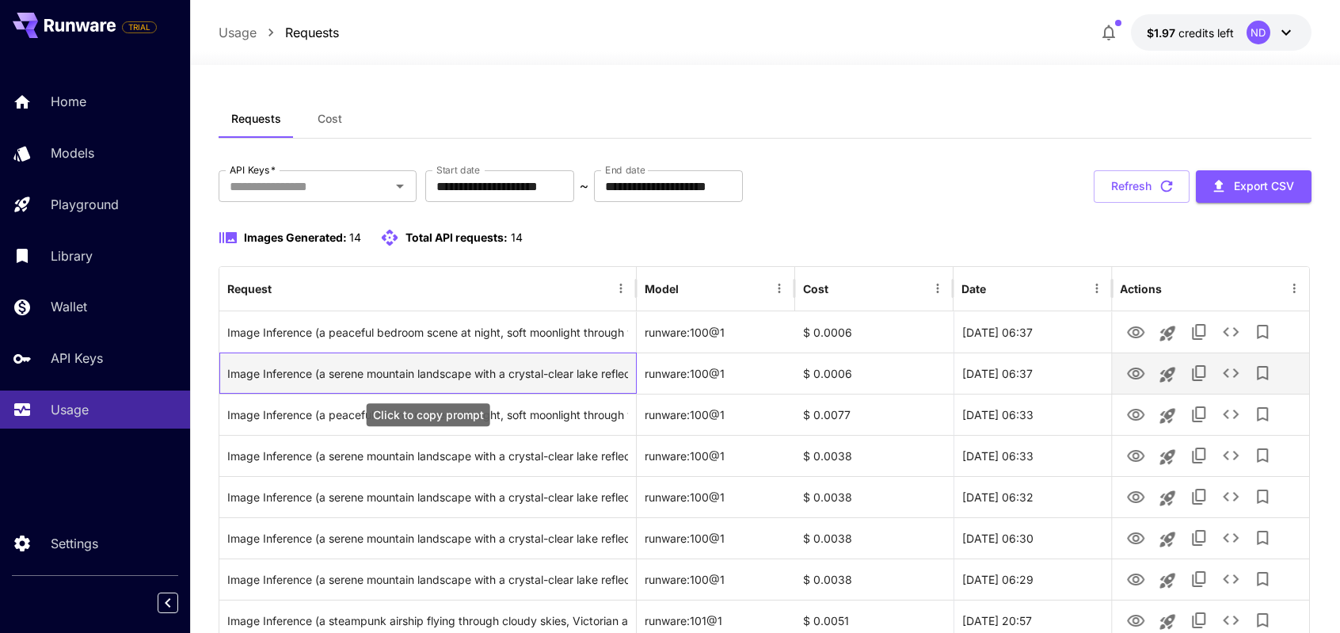
click at [518, 370] on div "Image Inference (a serene mountain landscape with a crystal-clear lake reflecti…" at bounding box center [427, 373] width 401 height 40
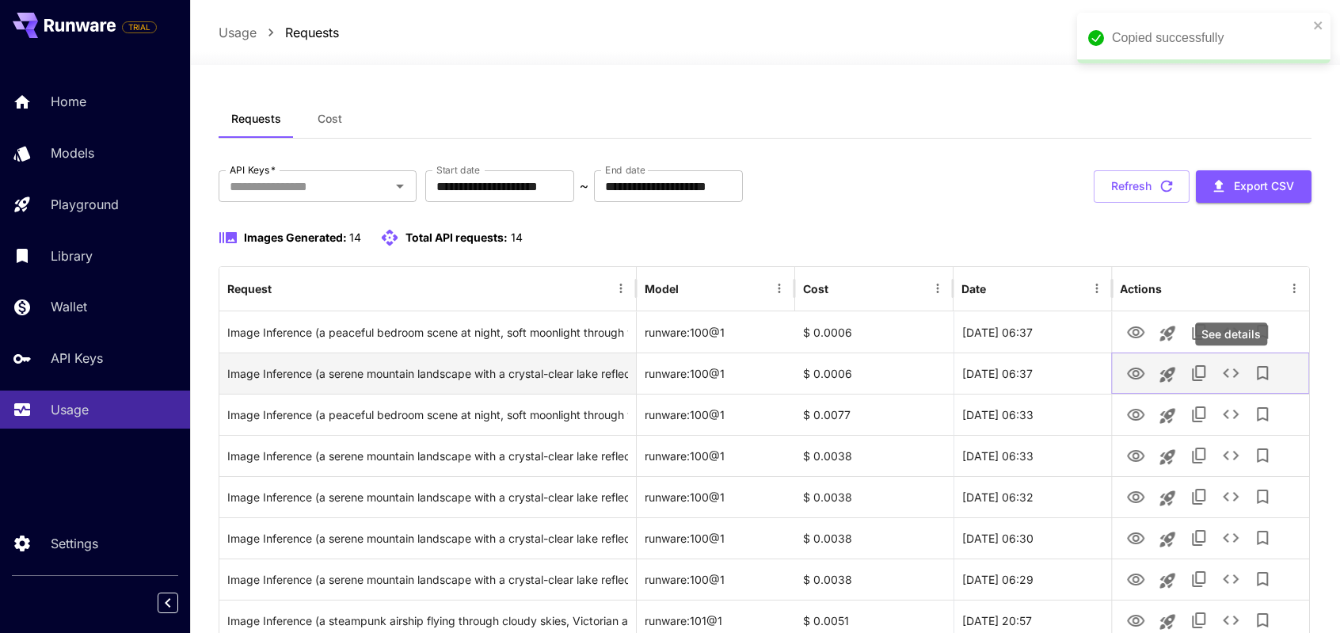
click at [1228, 381] on icon "See details" at bounding box center [1230, 373] width 19 height 19
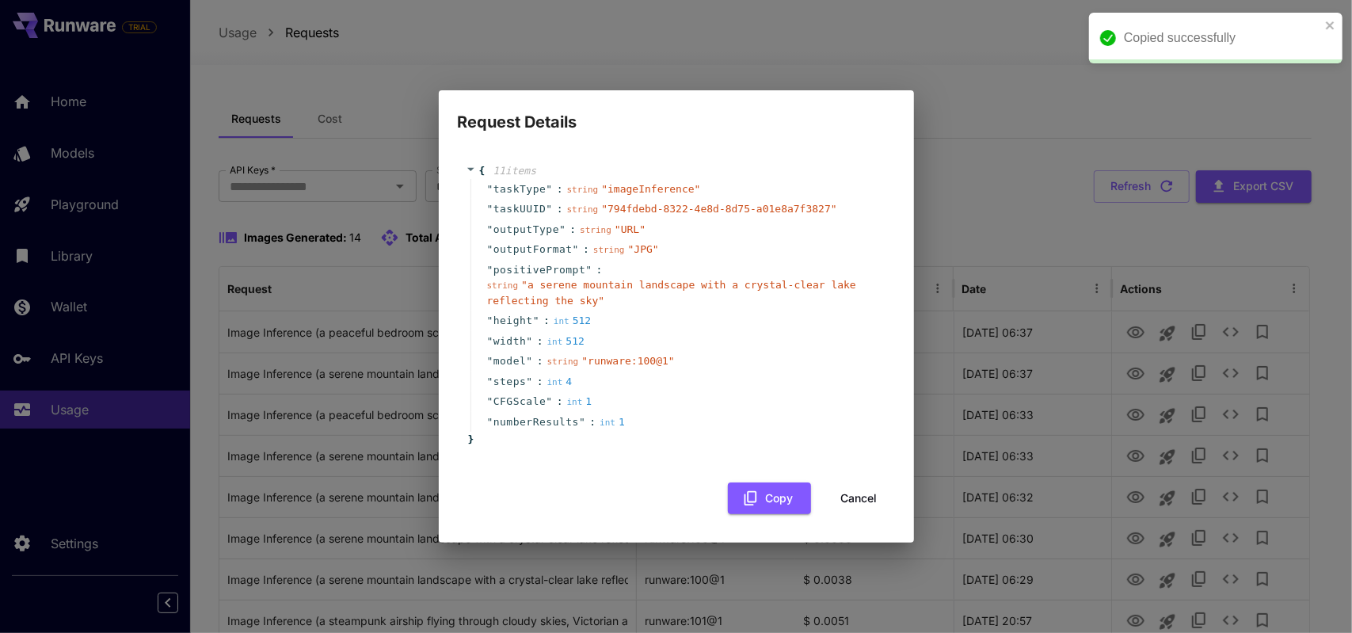
click at [1065, 189] on div "Request Details { 11 item s " taskType " : string " imageInference " " taskUUID…" at bounding box center [676, 316] width 1352 height 633
click at [869, 509] on button "Cancel" at bounding box center [859, 498] width 71 height 32
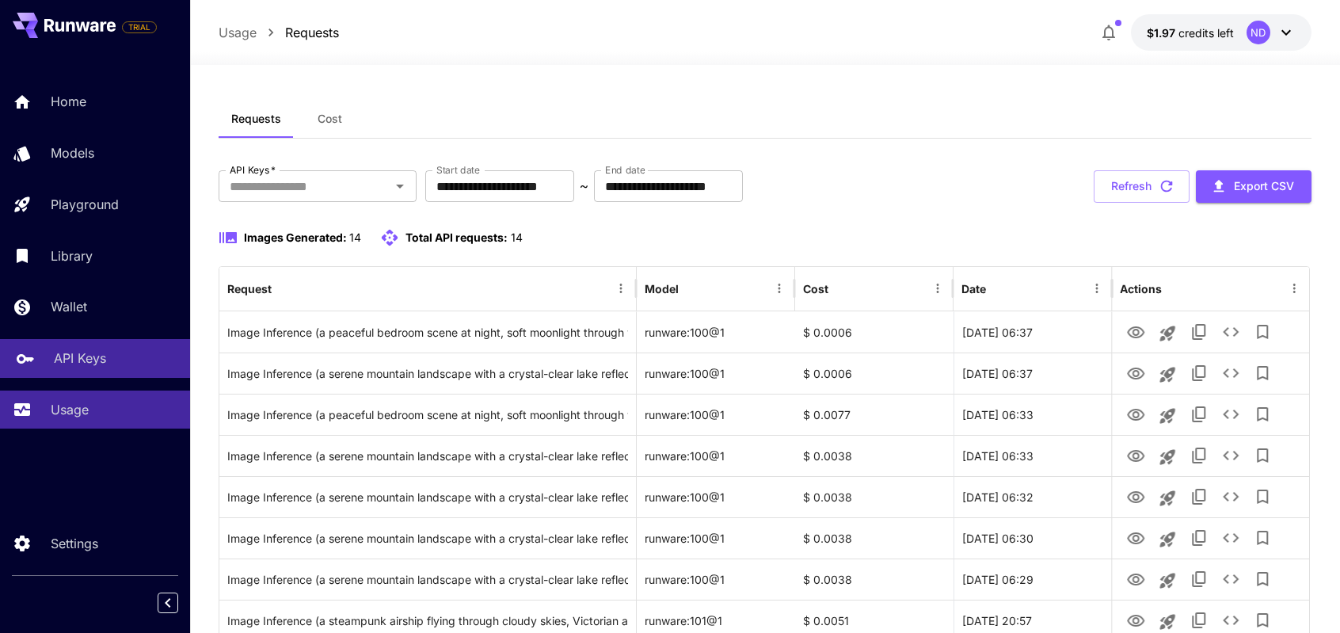
click at [110, 366] on div "API Keys" at bounding box center [116, 358] width 124 height 19
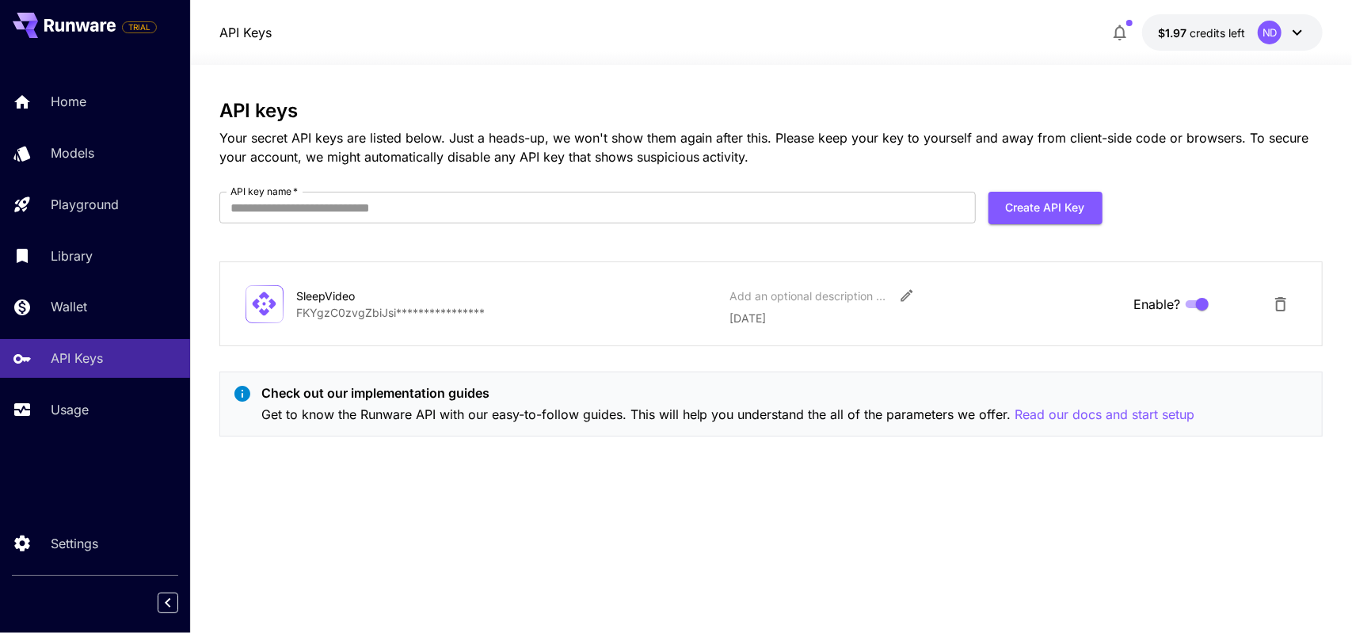
click at [101, 434] on div "Home Models Playground Library Wallet API Keys Usage" at bounding box center [95, 256] width 190 height 410
click at [44, 410] on link "Usage" at bounding box center [95, 410] width 190 height 39
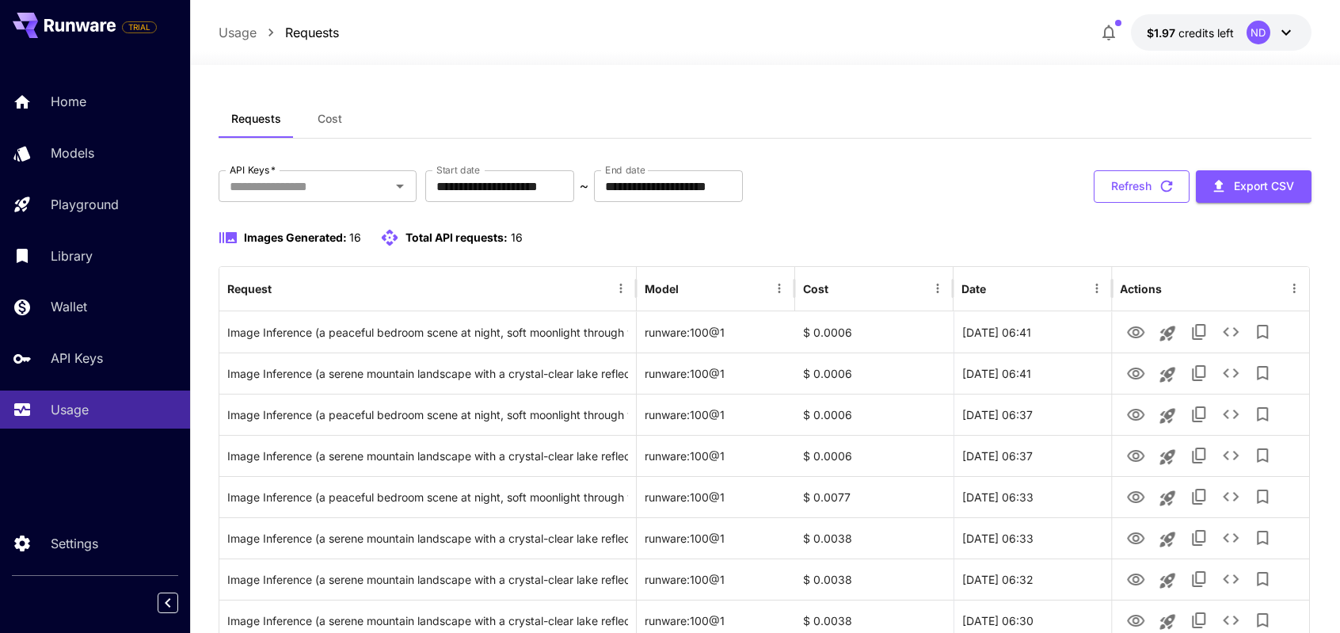
click at [1141, 188] on button "Refresh" at bounding box center [1142, 186] width 96 height 32
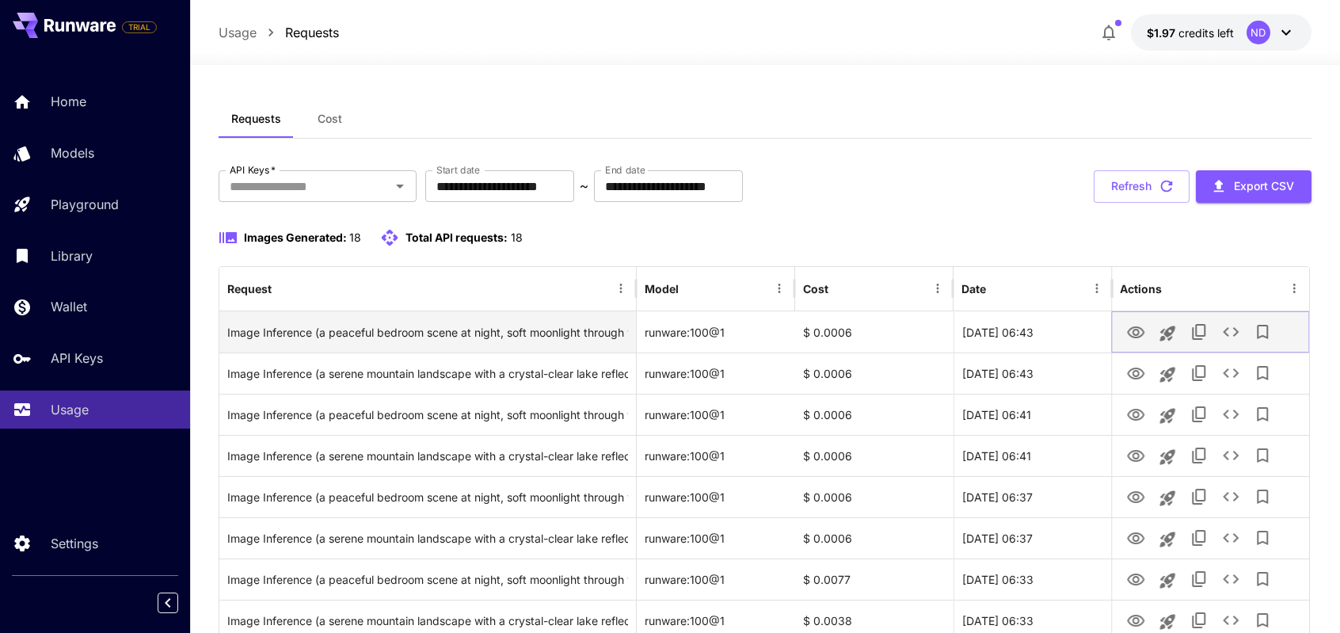
click at [1131, 332] on icon "View Image" at bounding box center [1135, 332] width 19 height 19
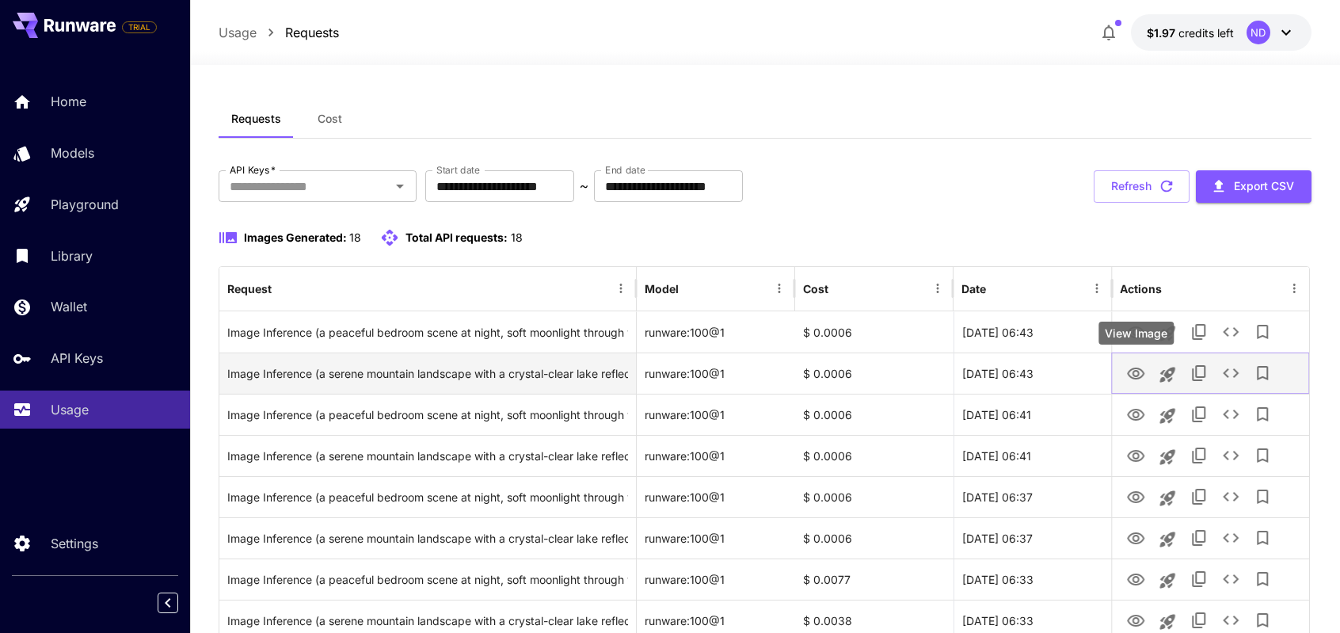
click at [1141, 372] on icon "View Image" at bounding box center [1135, 373] width 19 height 19
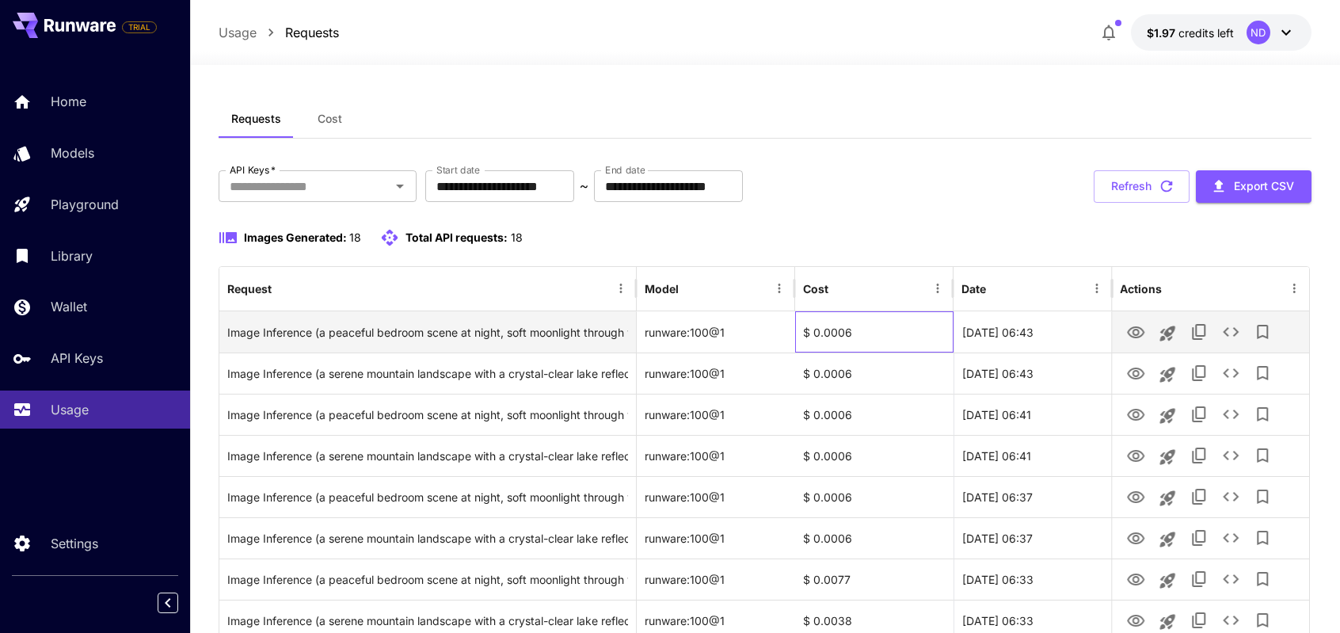
click at [835, 330] on div "$ 0.0006" at bounding box center [874, 331] width 158 height 41
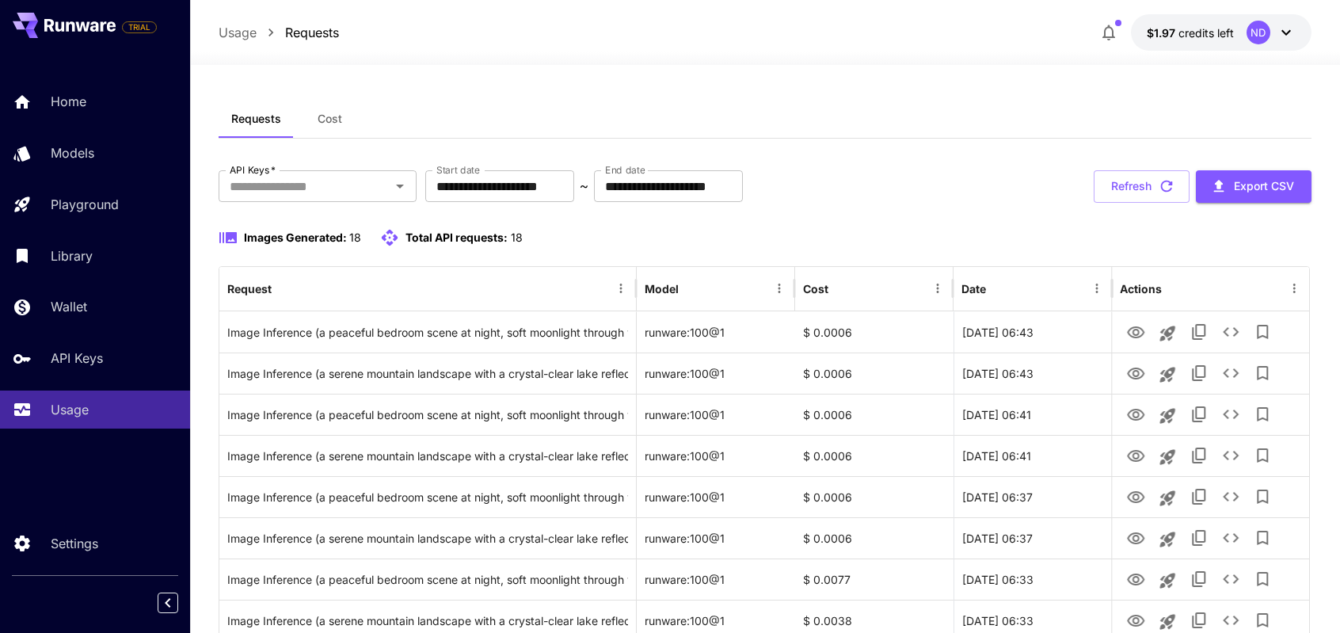
click at [892, 222] on div "**********" at bounding box center [765, 632] width 1092 height 925
click at [90, 256] on p "Library" at bounding box center [75, 255] width 42 height 19
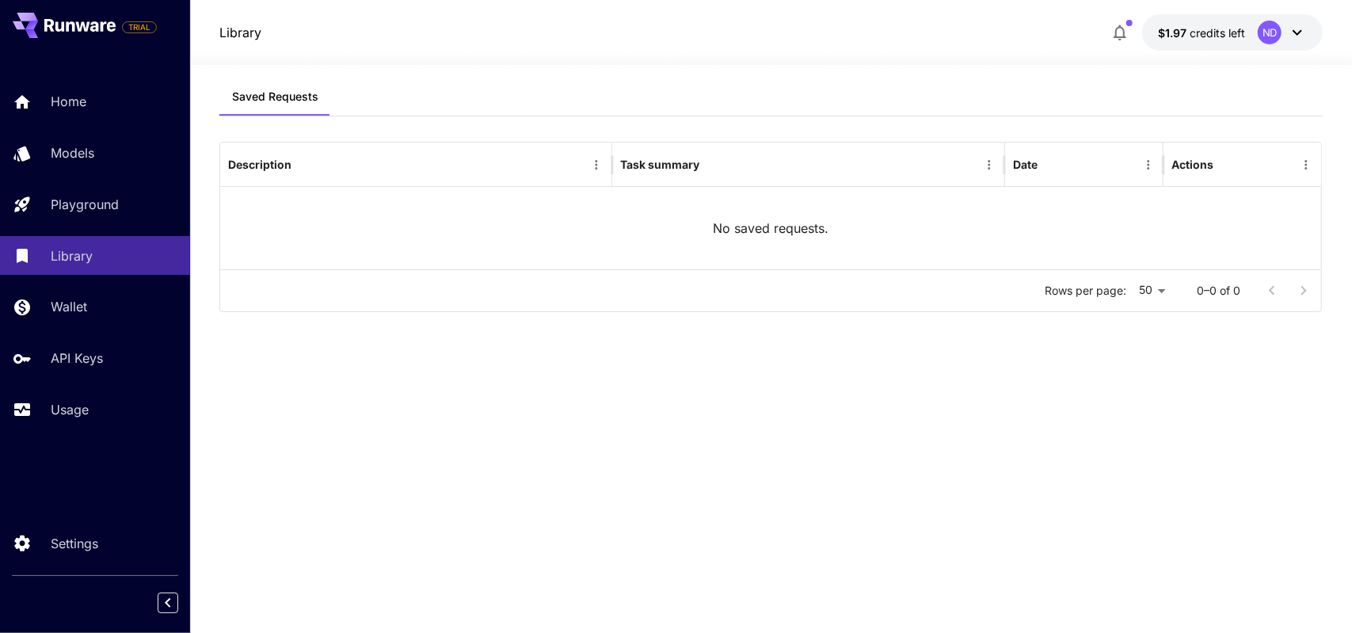
drag, startPoint x: 83, startPoint y: 305, endPoint x: 89, endPoint y: 336, distance: 31.4
click at [82, 305] on p "Wallet" at bounding box center [69, 306] width 36 height 19
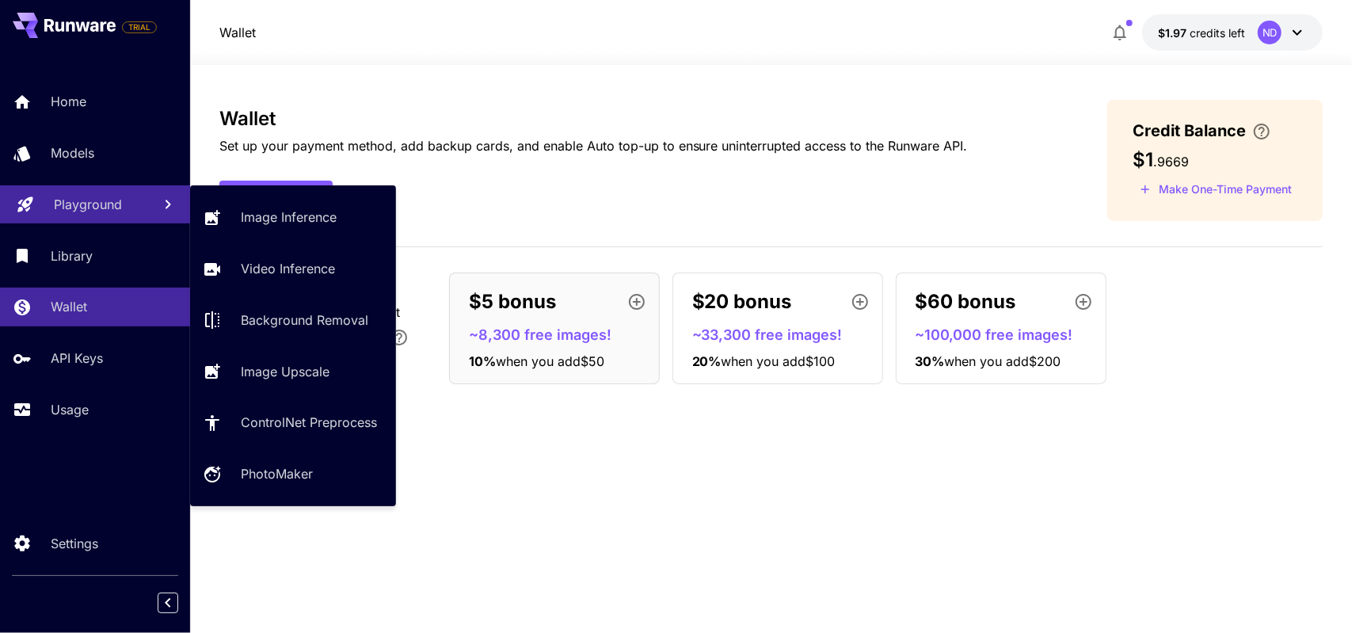
click at [101, 214] on p "Playground" at bounding box center [88, 204] width 68 height 19
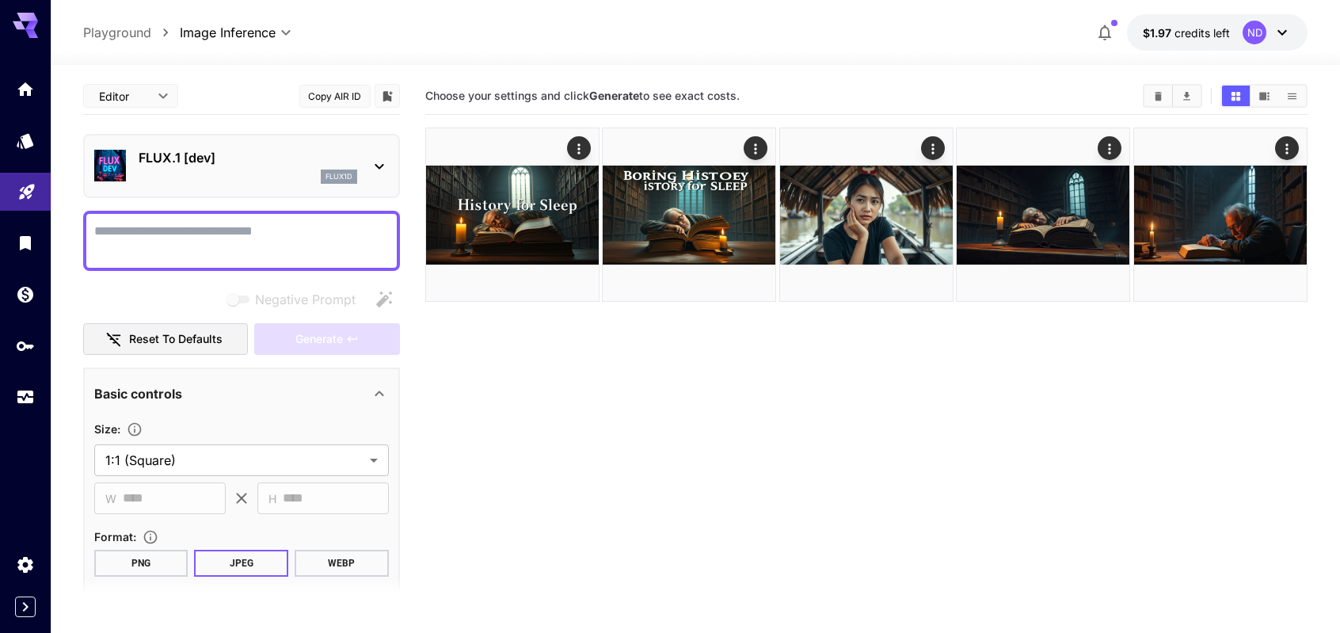
drag, startPoint x: 639, startPoint y: 425, endPoint x: 990, endPoint y: 629, distance: 405.7
click at [643, 427] on section "Choose your settings and click Generate to see exact costs." at bounding box center [866, 394] width 883 height 633
